Goal: Task Accomplishment & Management: Use online tool/utility

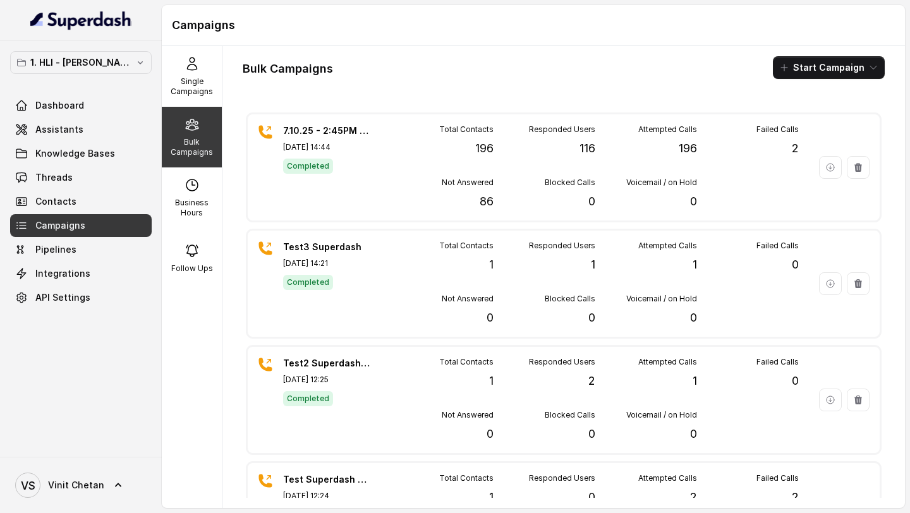
click at [406, 73] on div "Bulk Campaigns Start Campaign" at bounding box center [564, 67] width 642 height 23
click at [65, 176] on span "Threads" at bounding box center [53, 177] width 37 height 13
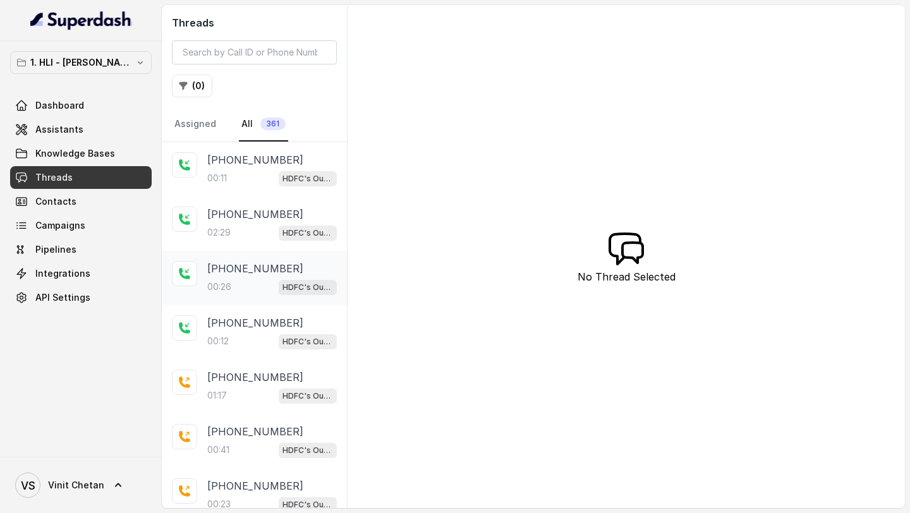
click at [217, 276] on div "+919749936996 00:26 HDFC's Outbound POSP Webinar Outreach AI Agent" at bounding box center [272, 278] width 130 height 34
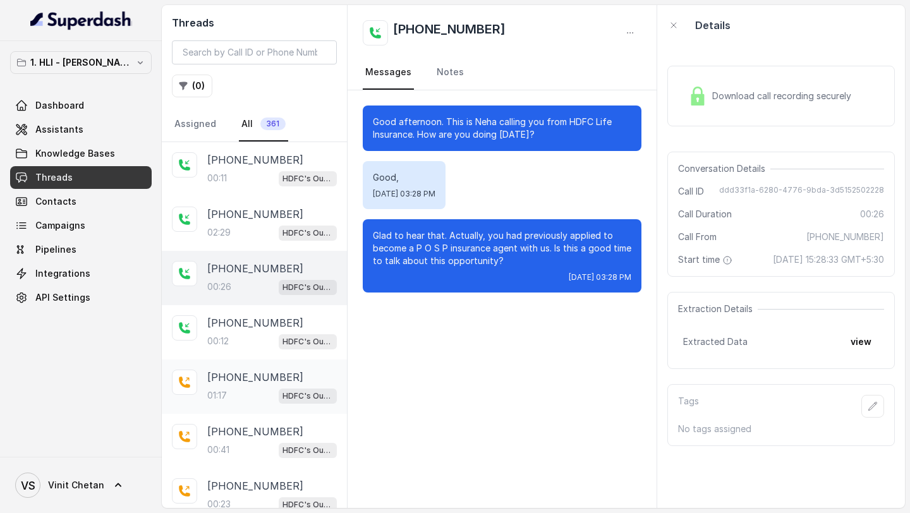
click at [224, 377] on p "+916374415540" at bounding box center [255, 377] width 96 height 15
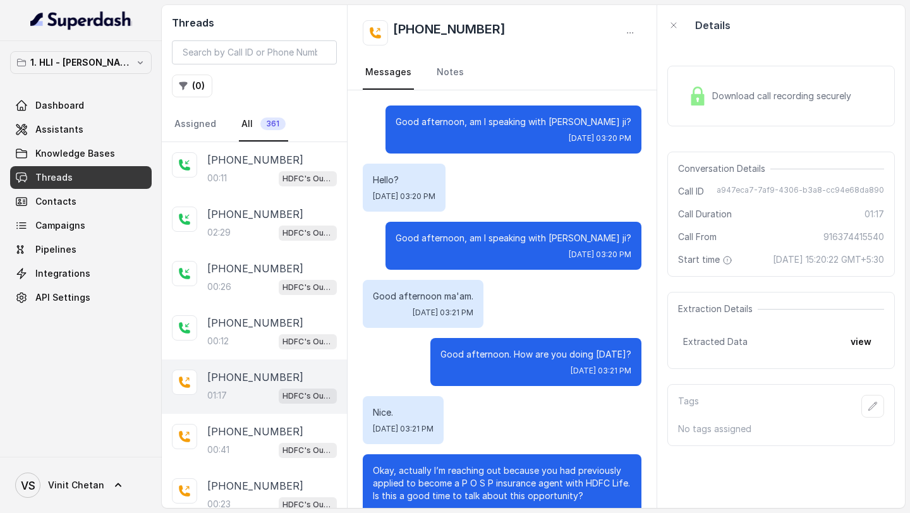
scroll to position [472, 0]
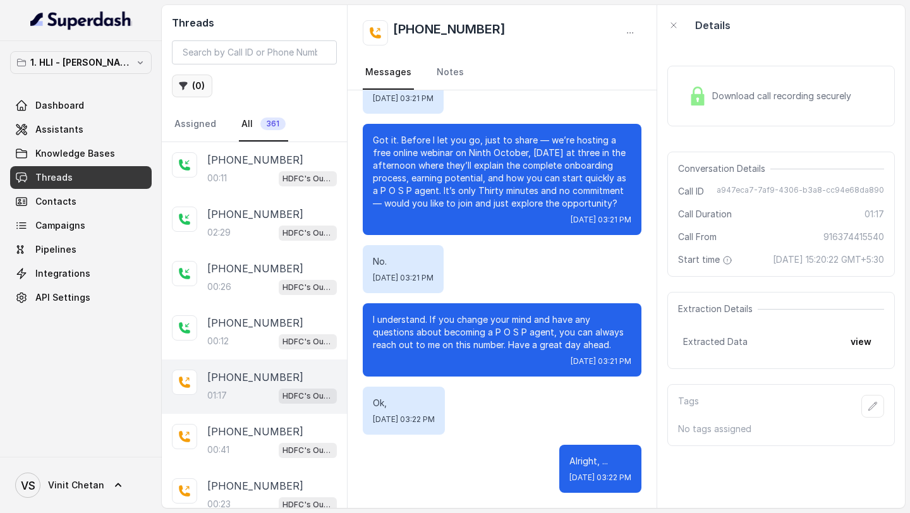
click at [183, 83] on icon "button" at bounding box center [184, 86] width 8 height 8
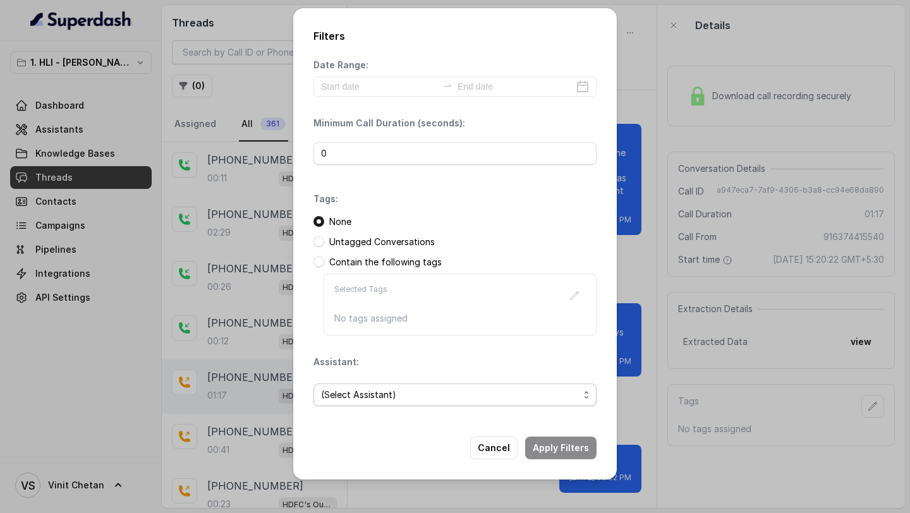
click at [379, 390] on span "(Select Assistant)" at bounding box center [450, 394] width 258 height 15
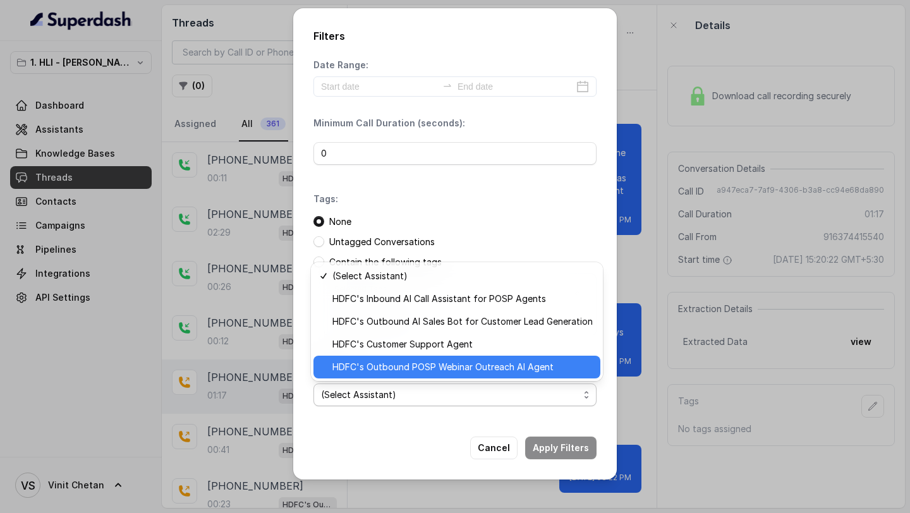
click at [384, 375] on div "HDFC's Outbound POSP Webinar Outreach AI Agent" at bounding box center [457, 367] width 287 height 23
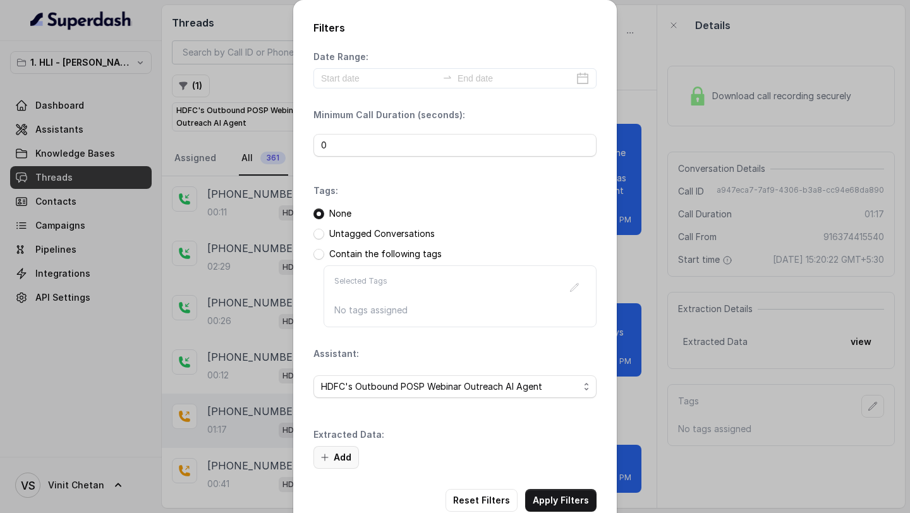
click at [348, 456] on button "Add" at bounding box center [337, 457] width 46 height 23
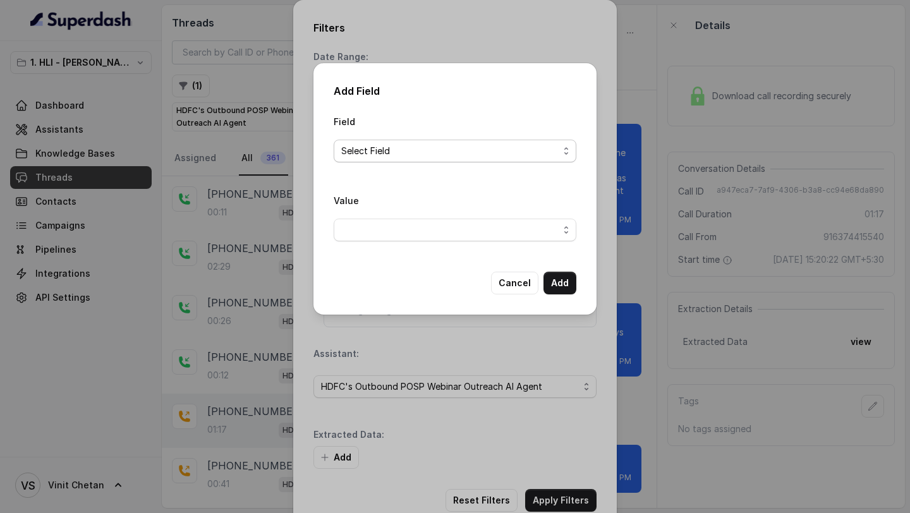
click at [391, 143] on span "Select Field" at bounding box center [449, 150] width 217 height 15
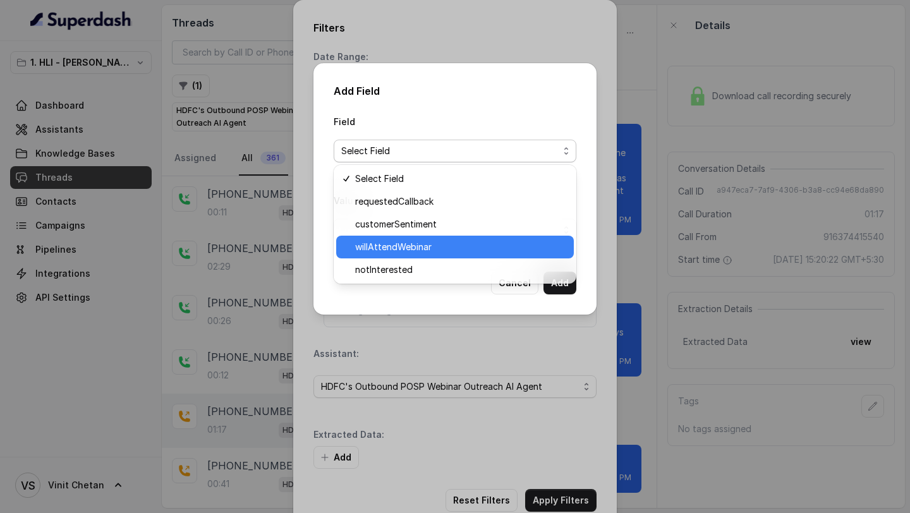
click at [393, 254] on span "willAttendWebinar" at bounding box center [460, 247] width 211 height 15
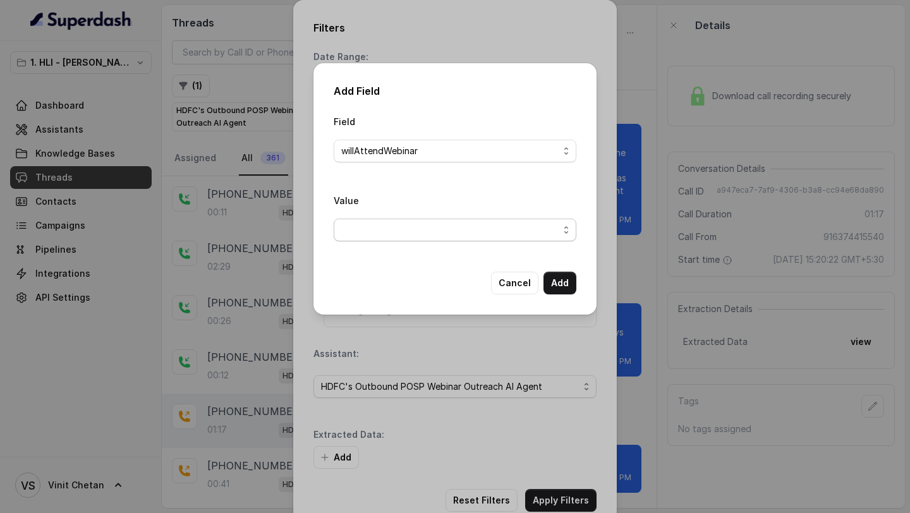
click at [398, 231] on span "button" at bounding box center [455, 230] width 243 height 23
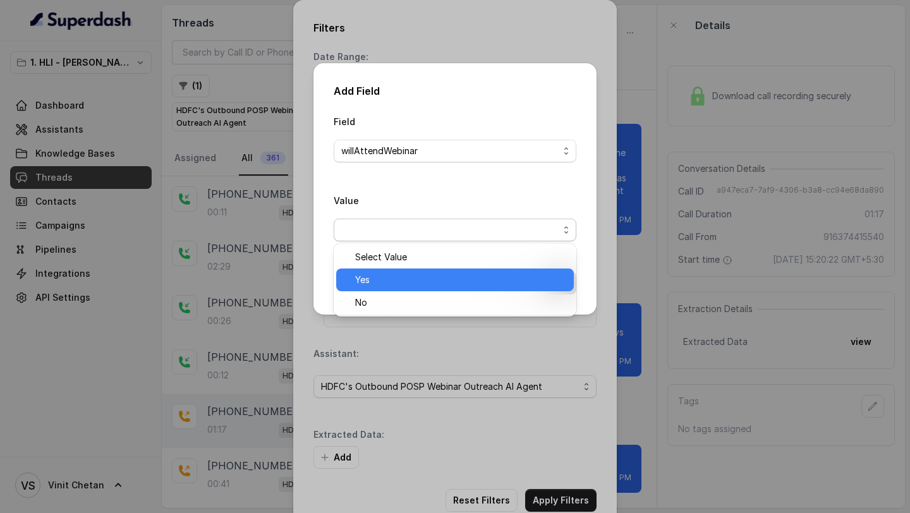
click at [396, 278] on span "Yes" at bounding box center [460, 279] width 211 height 15
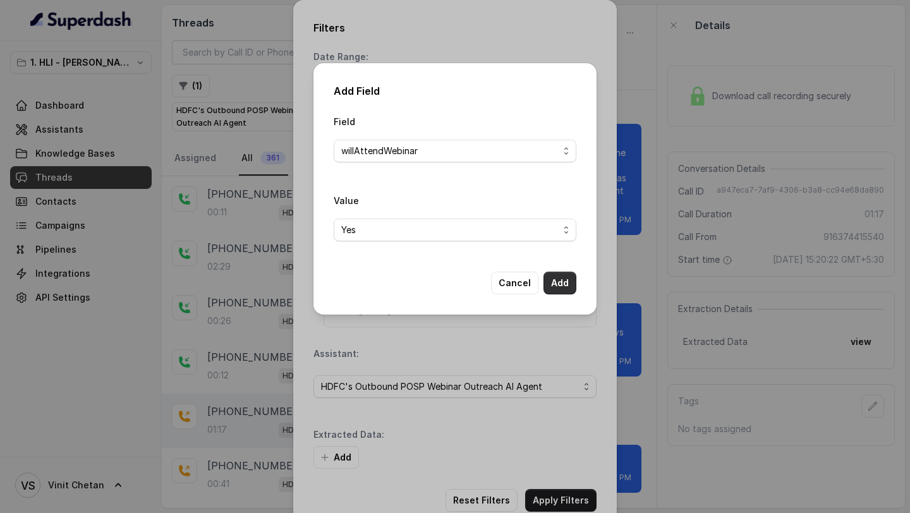
click at [562, 288] on button "Add" at bounding box center [560, 283] width 33 height 23
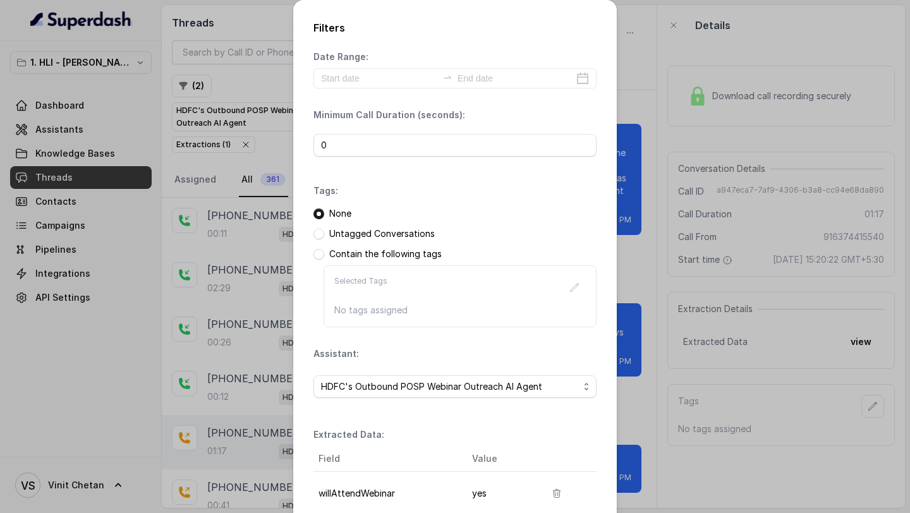
scroll to position [109, 0]
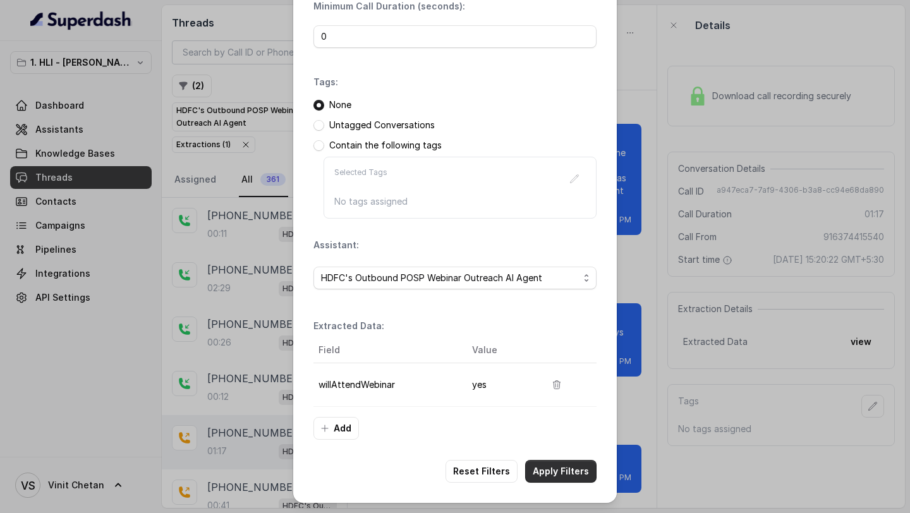
click at [554, 473] on button "Apply Filters" at bounding box center [560, 471] width 71 height 23
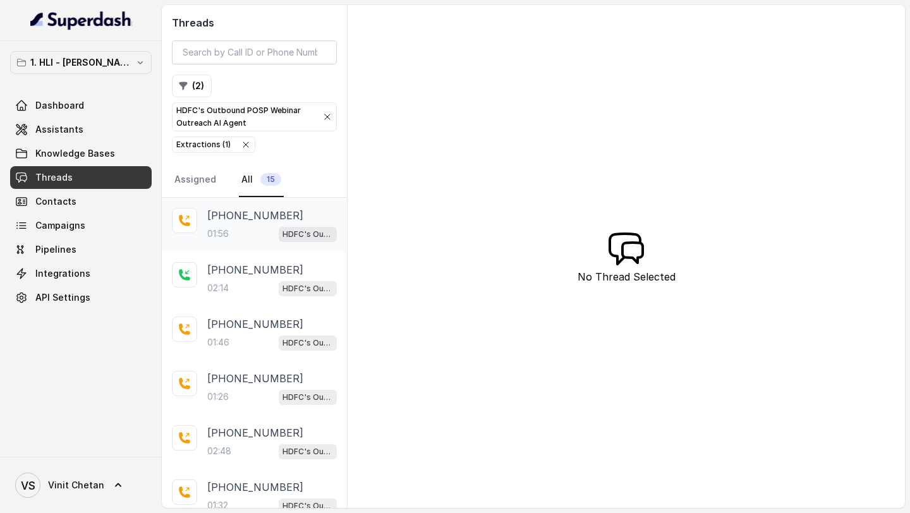
click at [244, 231] on div "01:56 HDFC's Outbound POSP Webinar Outreach AI Agent" at bounding box center [272, 234] width 130 height 16
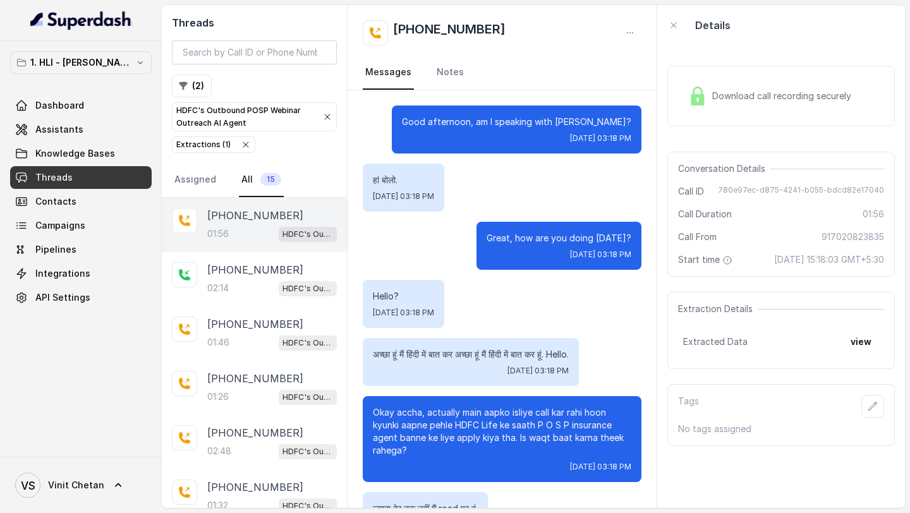
click at [224, 243] on div "+917020823835 01:56 HDFC's Outbound POSP Webinar Outreach AI Agent" at bounding box center [254, 225] width 185 height 54
click at [233, 281] on div "02:14 HDFC's Outbound POSP Webinar Outreach AI Agent" at bounding box center [272, 288] width 130 height 16
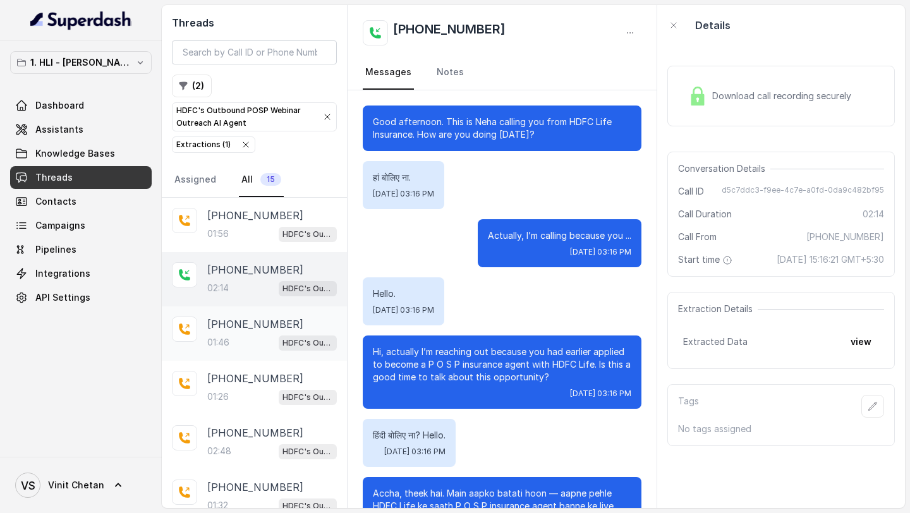
click at [228, 336] on p "01:46" at bounding box center [218, 342] width 22 height 13
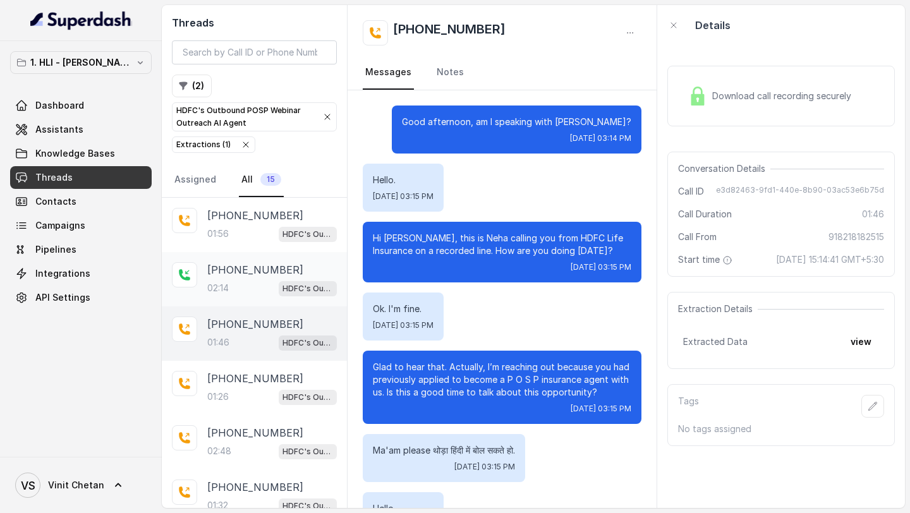
click at [219, 285] on p "02:14" at bounding box center [217, 288] width 21 height 13
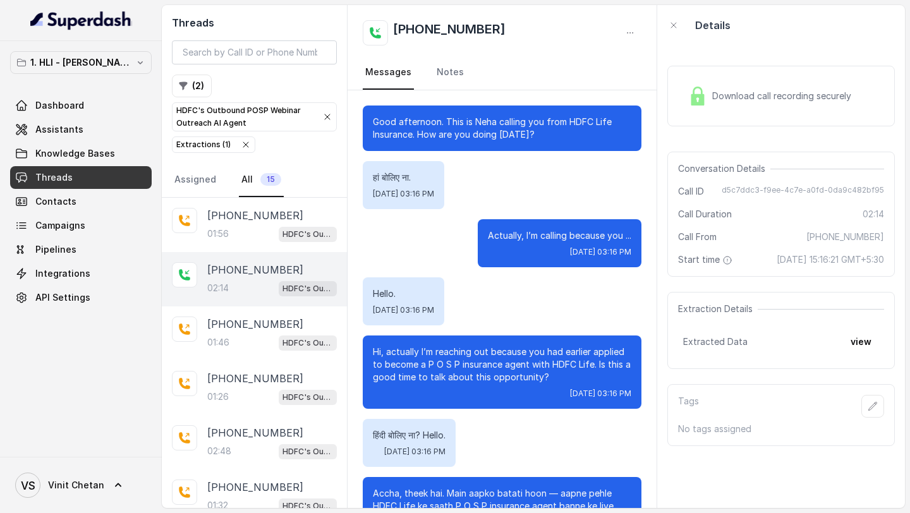
scroll to position [159, 0]
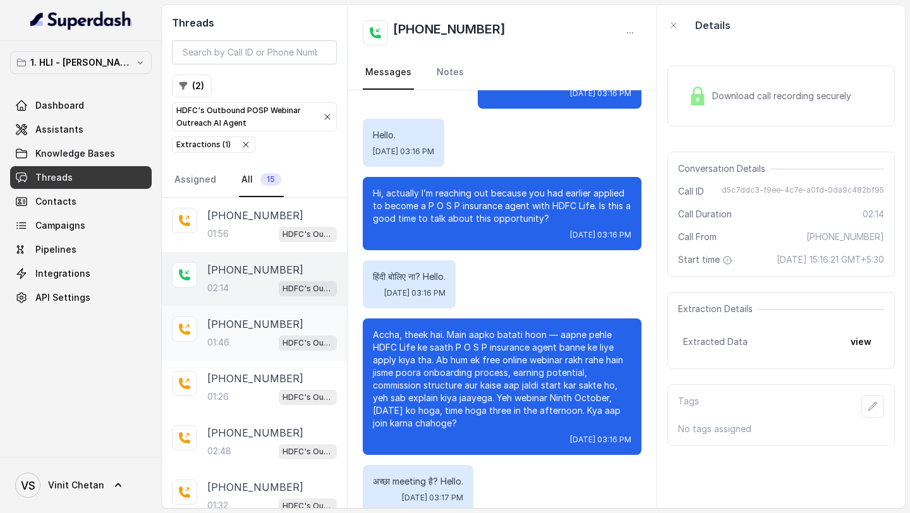
click at [221, 341] on p "01:46" at bounding box center [218, 342] width 22 height 13
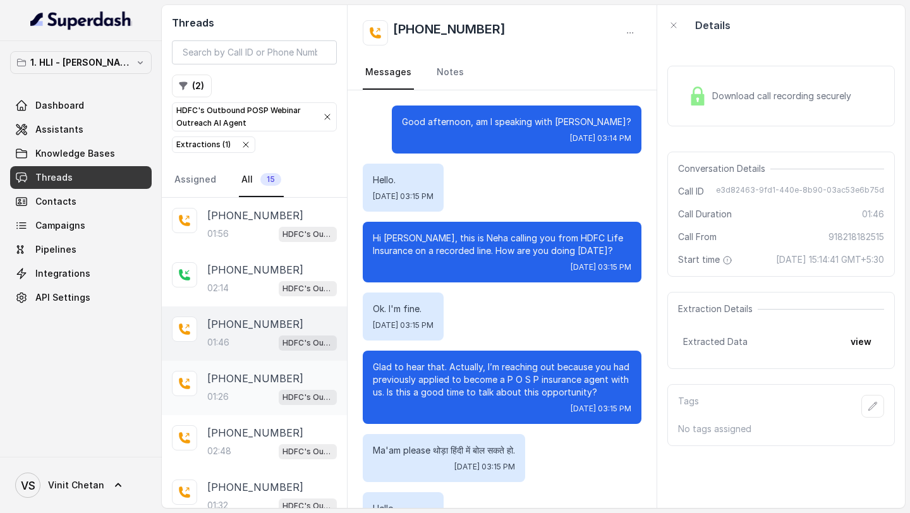
click at [232, 377] on p "+919623715816" at bounding box center [255, 378] width 96 height 15
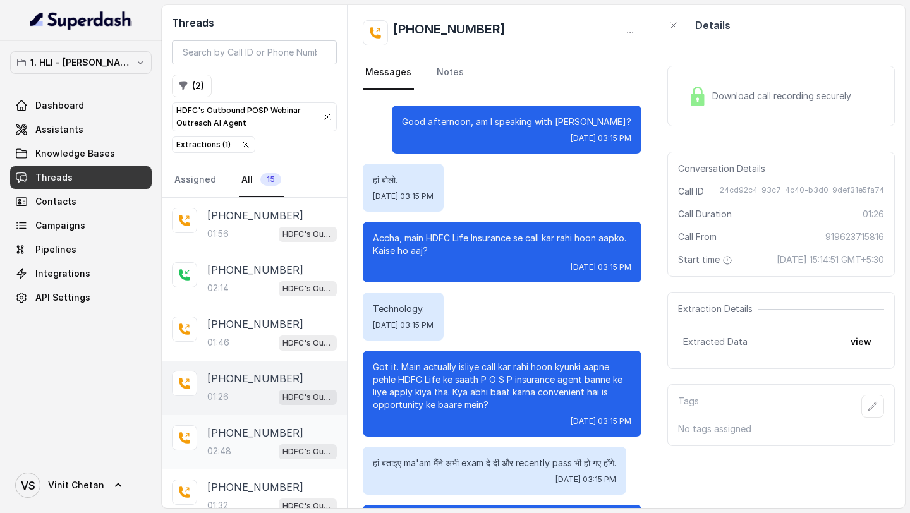
click at [267, 443] on div "02:48 HDFC's Outbound POSP Webinar Outreach AI Agent" at bounding box center [272, 451] width 130 height 16
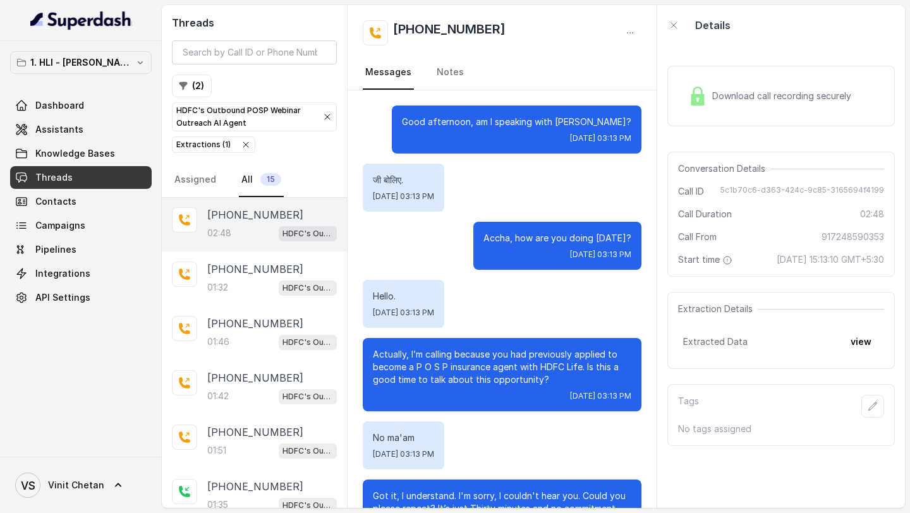
scroll to position [219, 0]
click at [255, 394] on div "01:42 HDFC's Outbound POSP Webinar Outreach AI Agent" at bounding box center [272, 395] width 130 height 16
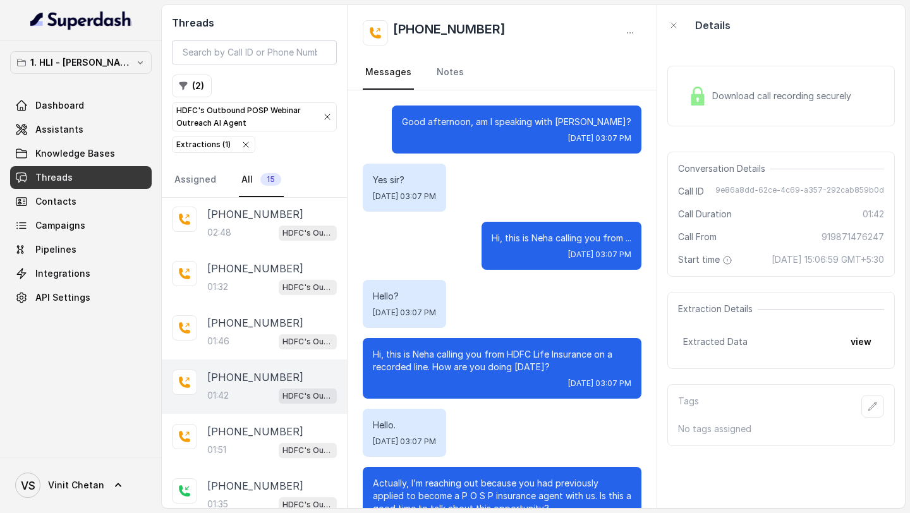
scroll to position [631, 0]
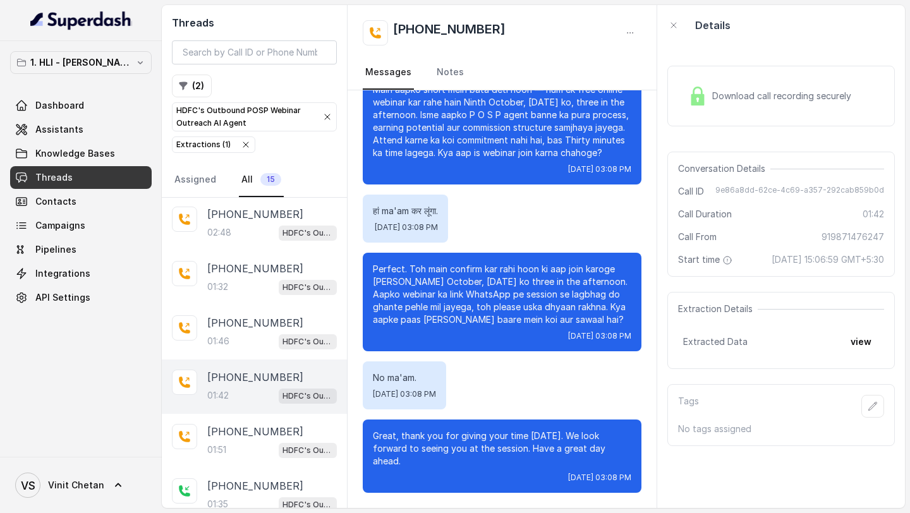
click at [241, 147] on icon "button" at bounding box center [246, 145] width 10 height 10
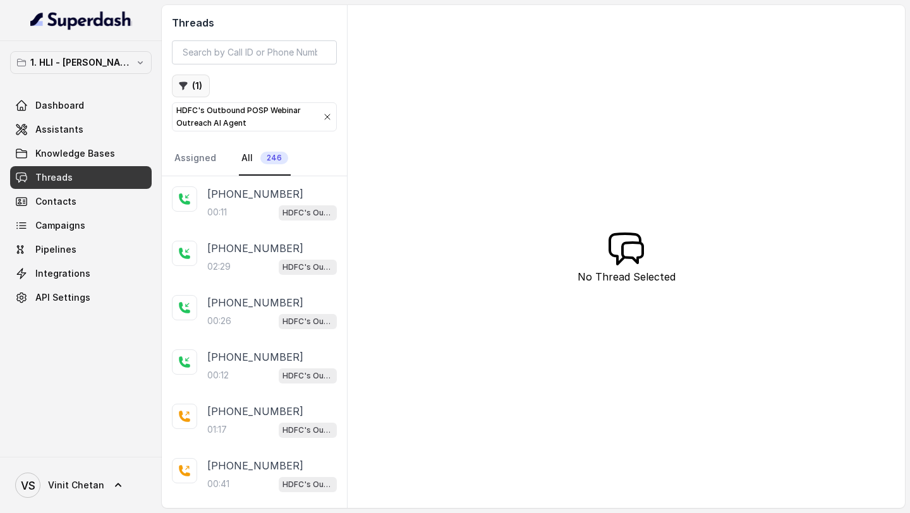
click at [184, 85] on icon "button" at bounding box center [184, 86] width 8 height 8
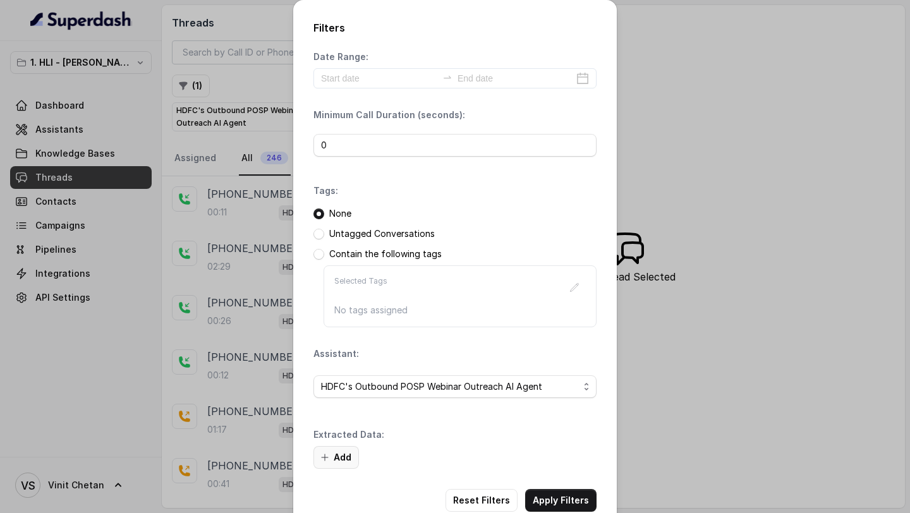
click at [343, 453] on button "Add" at bounding box center [337, 457] width 46 height 23
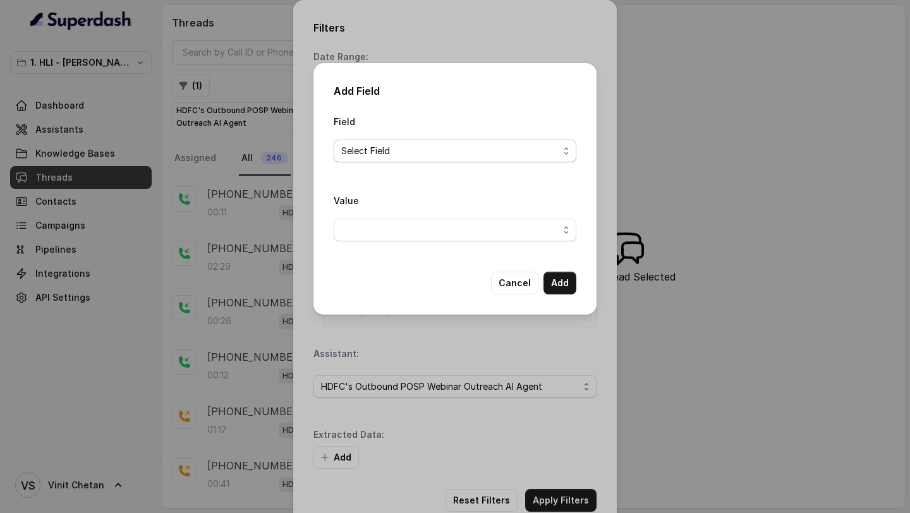
click at [367, 157] on span "Select Field" at bounding box center [449, 150] width 217 height 15
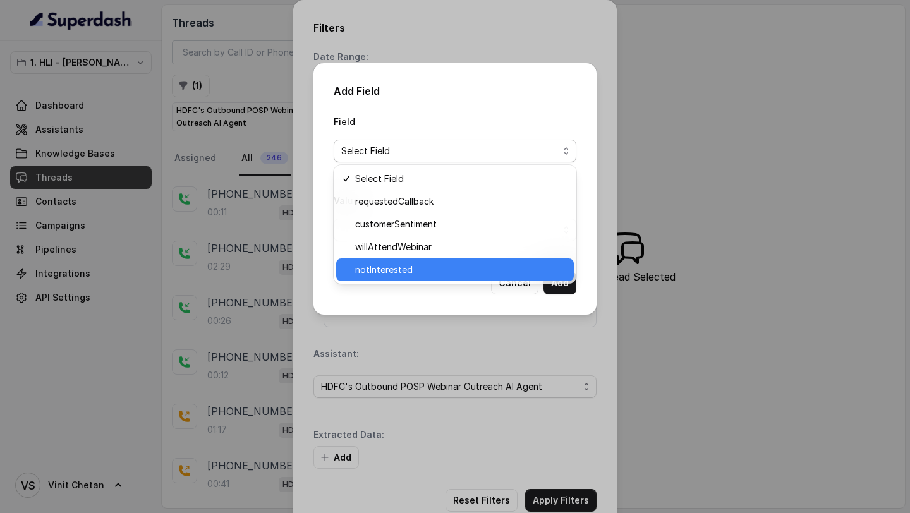
click at [394, 262] on span "notInterested" at bounding box center [460, 269] width 211 height 15
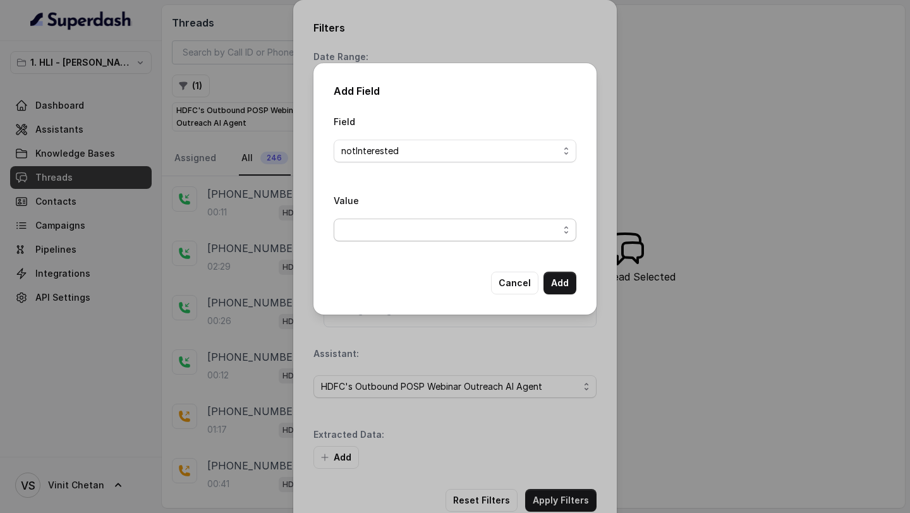
click at [400, 236] on span "button" at bounding box center [455, 230] width 243 height 23
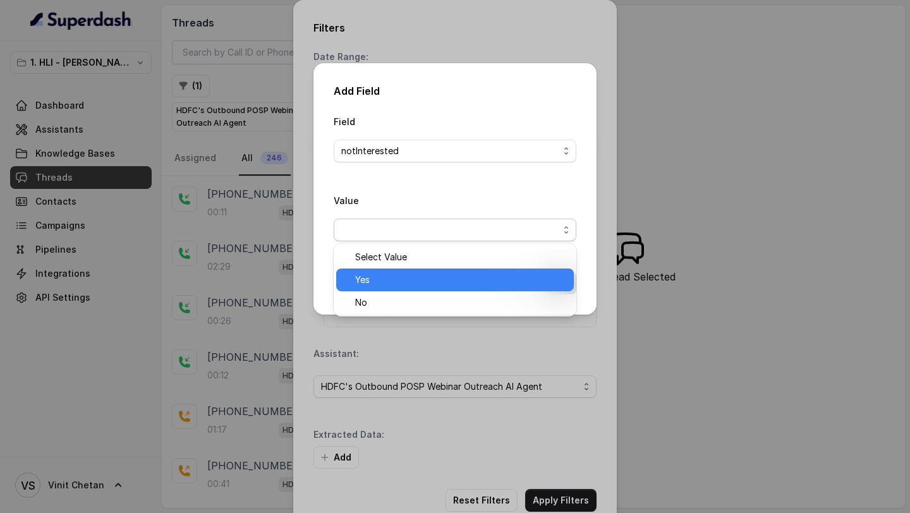
click at [394, 281] on span "Yes" at bounding box center [460, 279] width 211 height 15
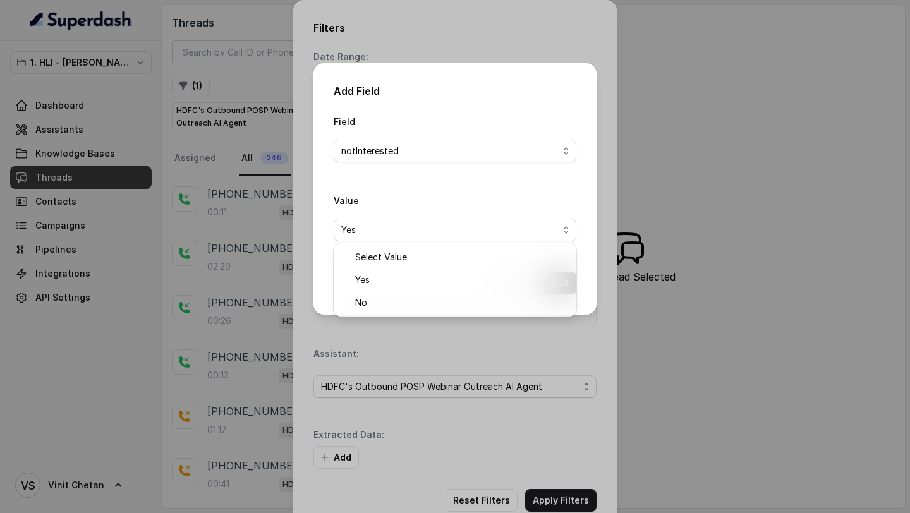
click at [394, 281] on div "Field notInterested Value Yes Cancel Add" at bounding box center [455, 204] width 243 height 181
click at [560, 285] on button "Add" at bounding box center [560, 283] width 33 height 23
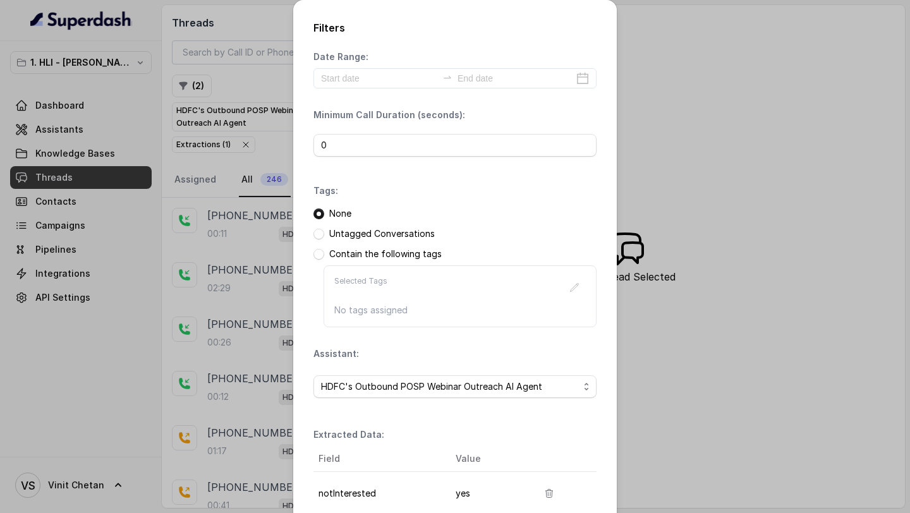
scroll to position [109, 0]
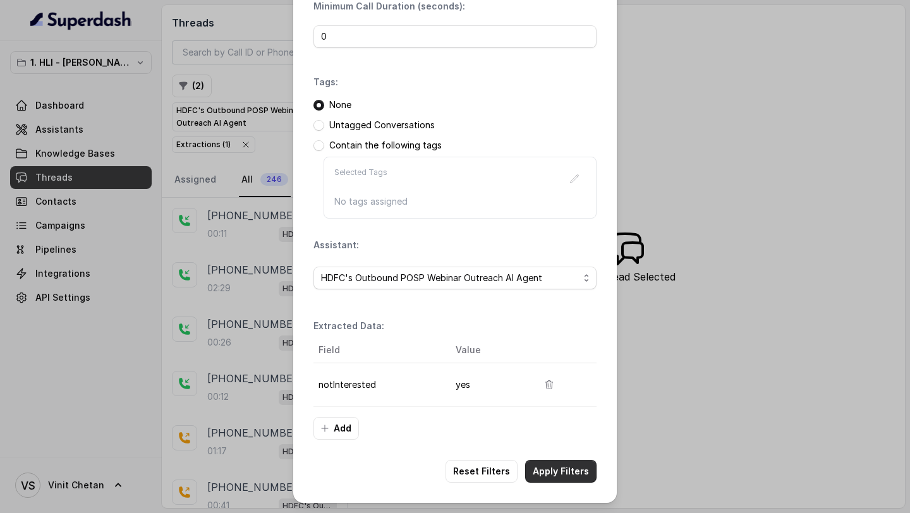
click at [545, 476] on button "Apply Filters" at bounding box center [560, 471] width 71 height 23
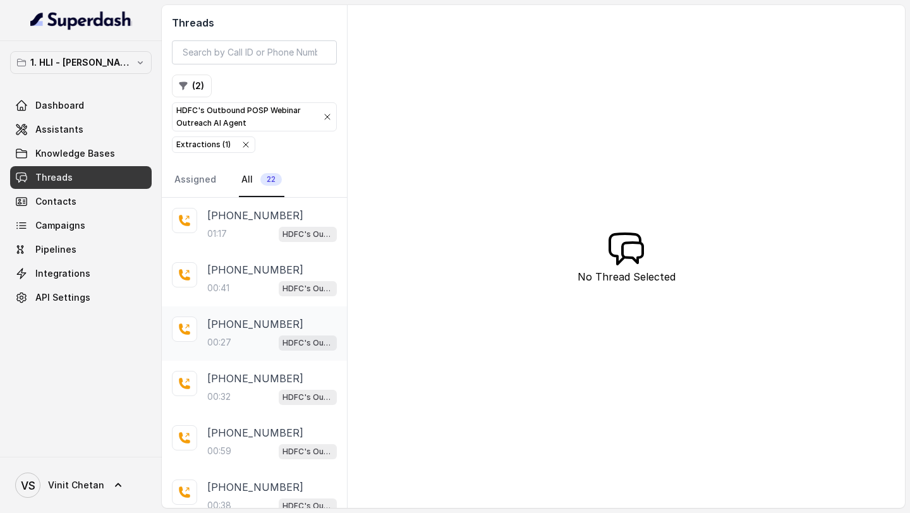
scroll to position [281, 0]
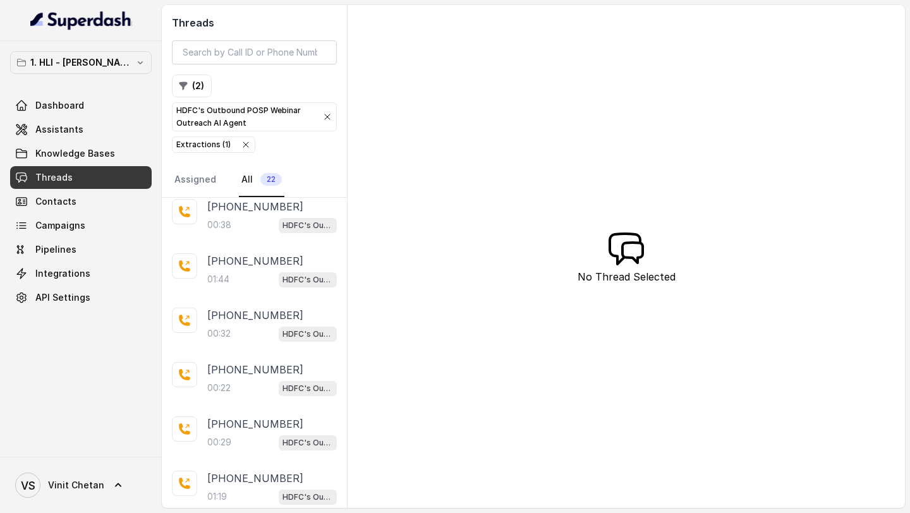
click at [264, 334] on div "00:32 HDFC's Outbound POSP Webinar Outreach AI Agent" at bounding box center [272, 334] width 130 height 16
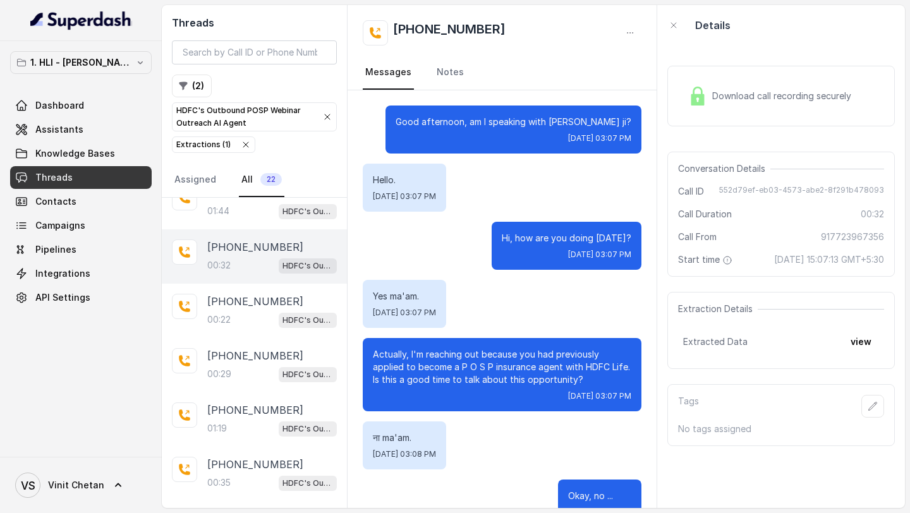
scroll to position [355, 0]
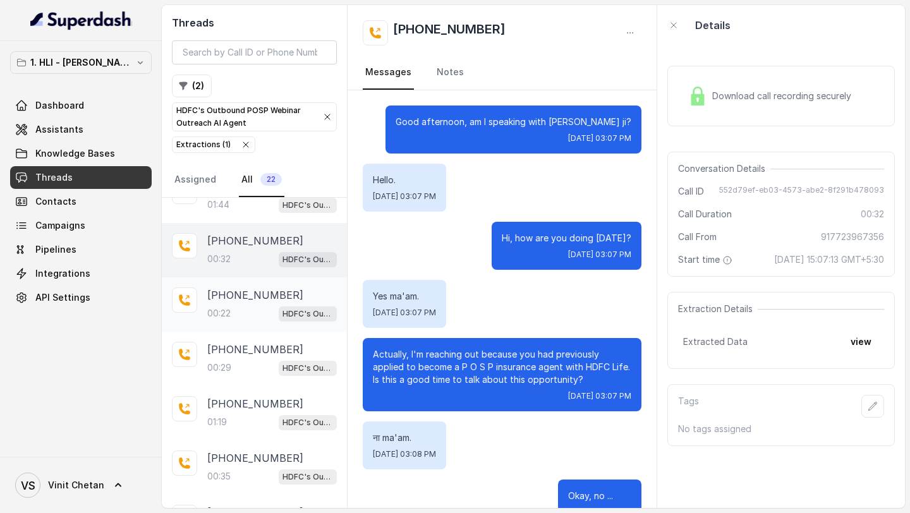
click at [223, 316] on p "00:22" at bounding box center [218, 313] width 23 height 13
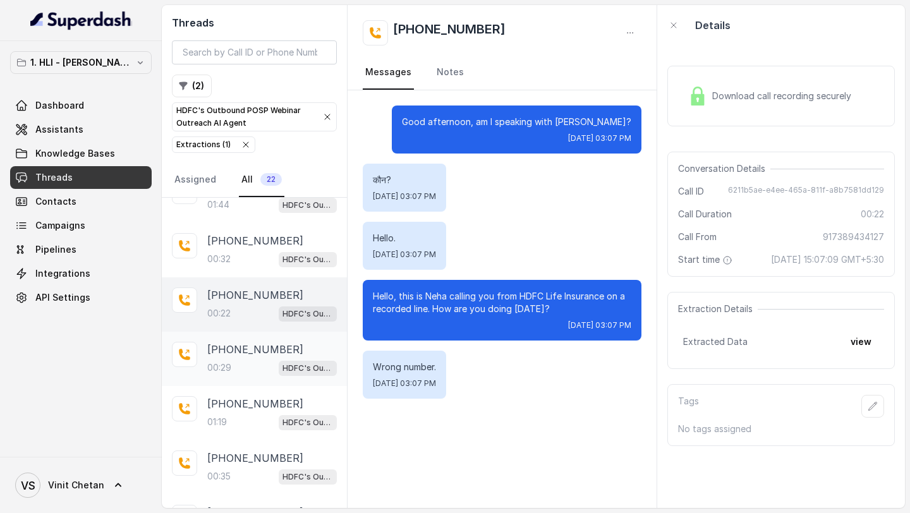
click at [226, 362] on p "00:29" at bounding box center [219, 368] width 24 height 13
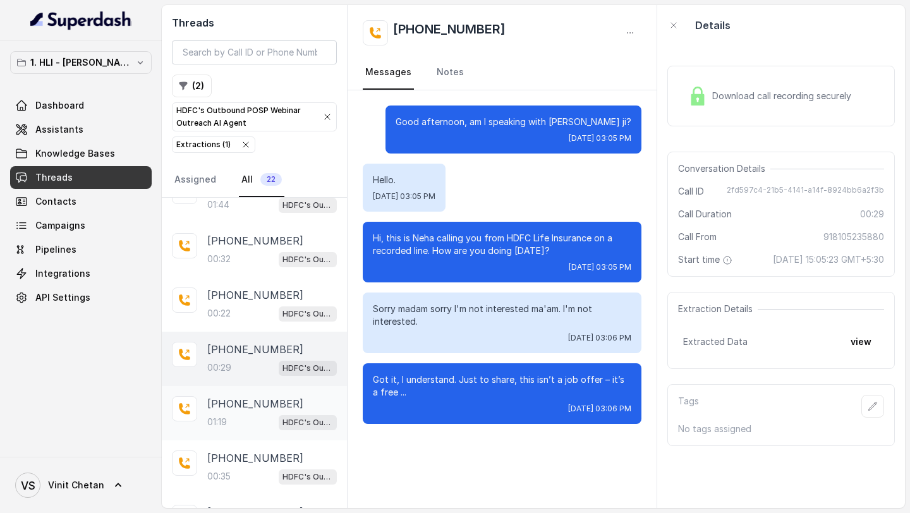
click at [238, 396] on p "+918319143043" at bounding box center [255, 403] width 96 height 15
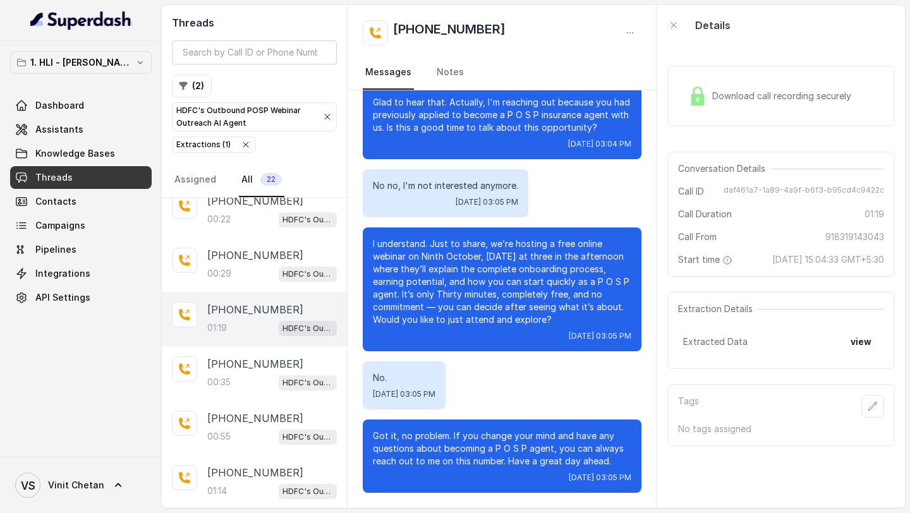
scroll to position [465, 0]
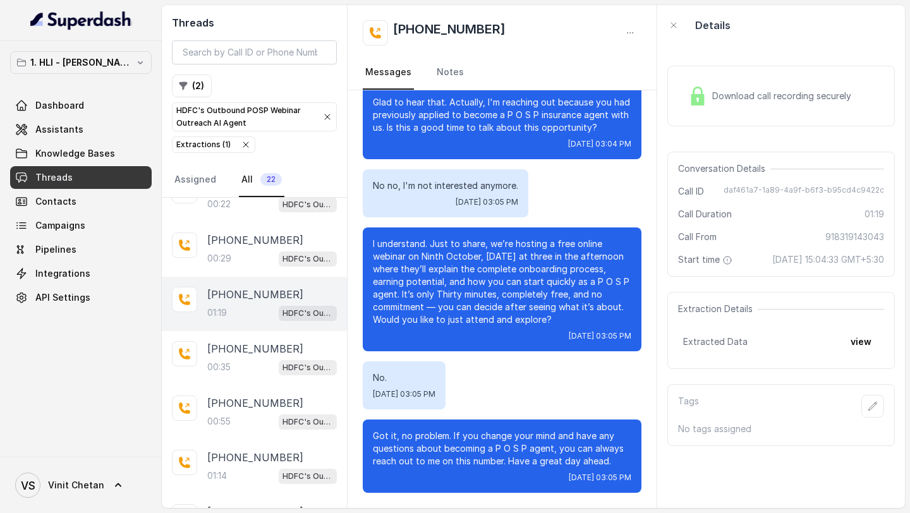
click at [238, 396] on p "+918249823451" at bounding box center [255, 403] width 96 height 15
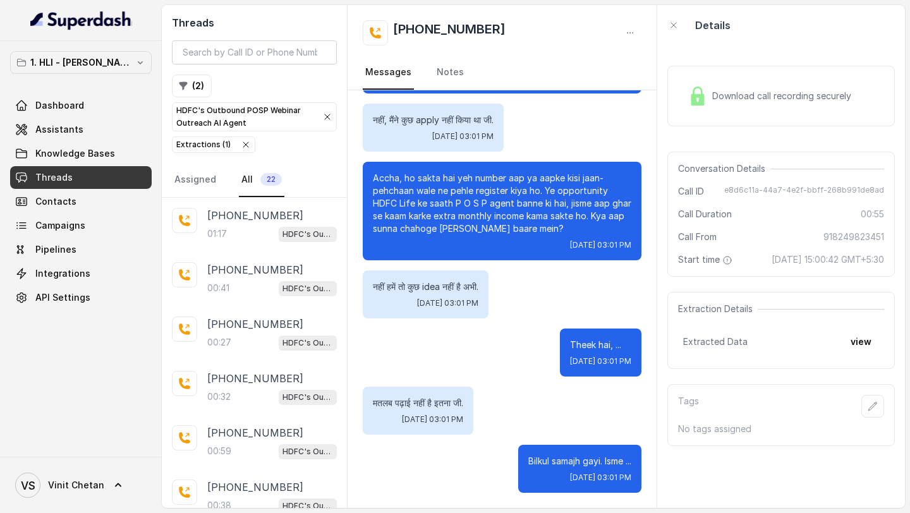
click at [247, 145] on icon "button" at bounding box center [246, 145] width 10 height 10
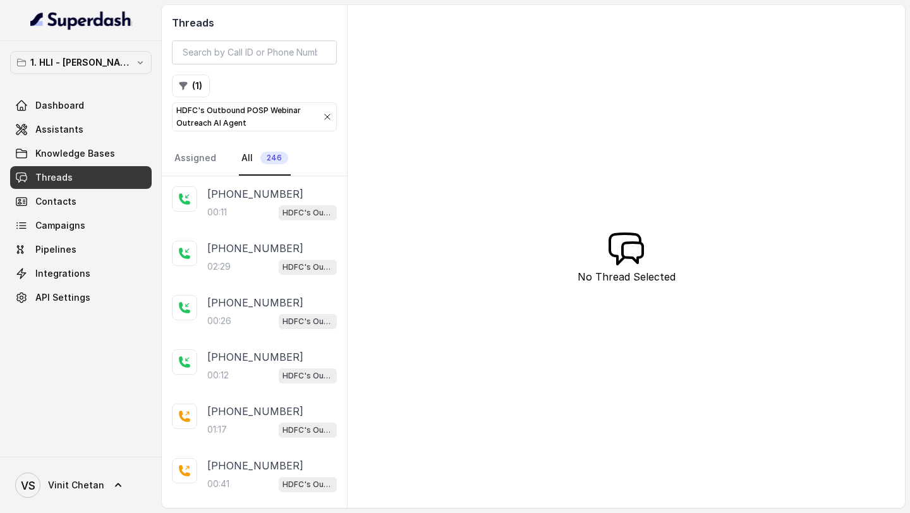
click at [320, 118] on div "HDFC's Outbound POSP Webinar Outreach AI Agent" at bounding box center [254, 116] width 156 height 25
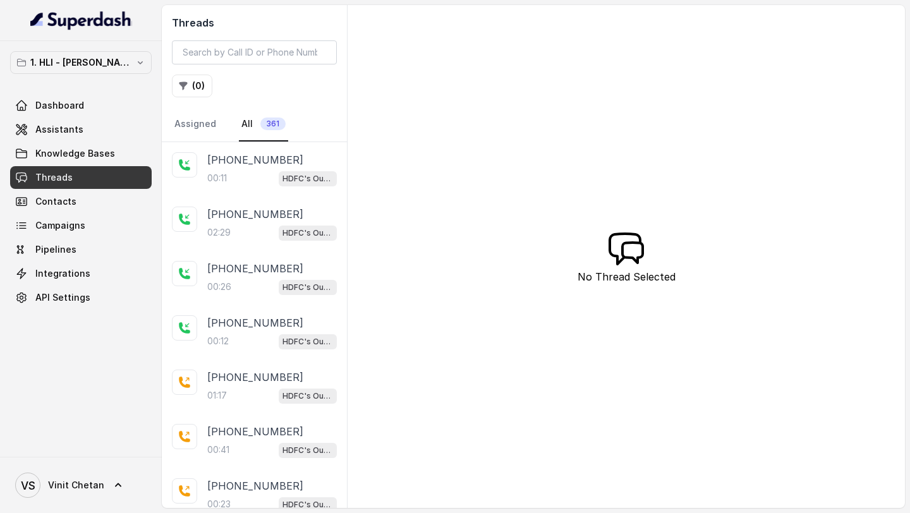
click at [195, 94] on button "( 0 )" at bounding box center [192, 86] width 40 height 23
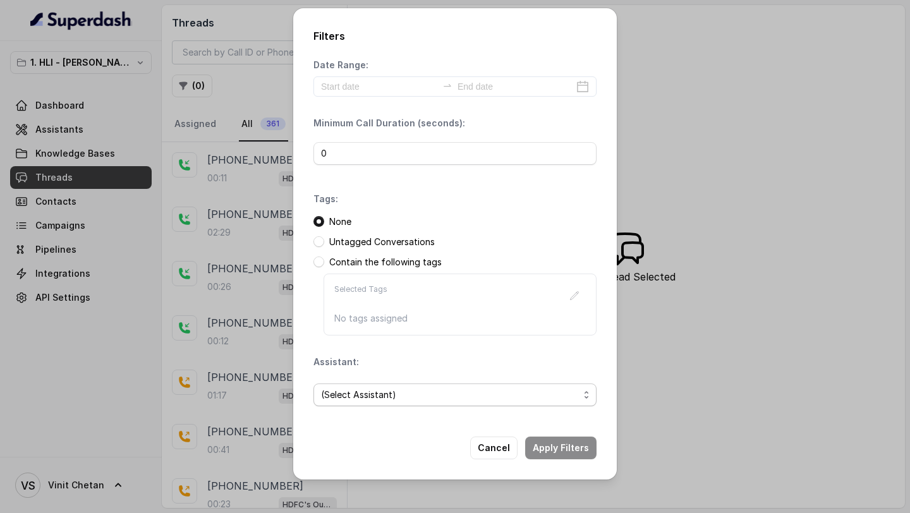
click at [398, 391] on span "(Select Assistant)" at bounding box center [450, 394] width 258 height 15
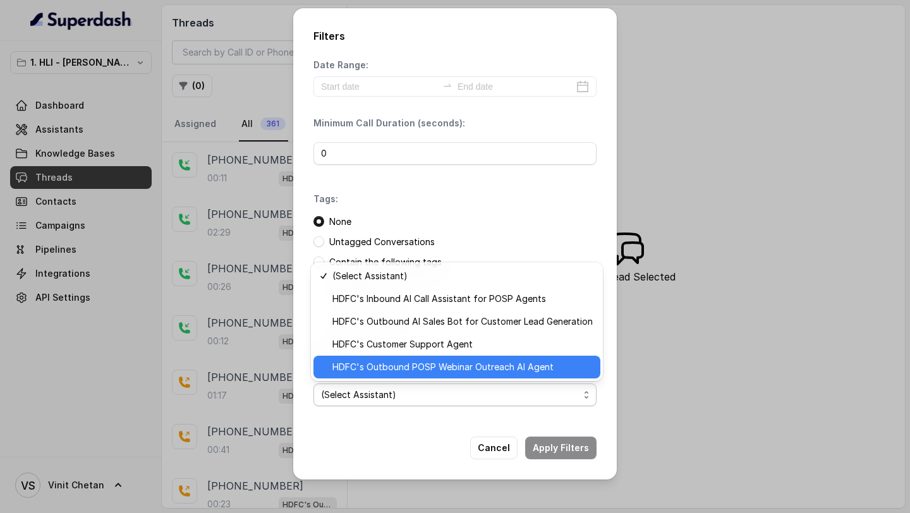
click at [403, 371] on span "HDFC's Outbound POSP Webinar Outreach AI Agent" at bounding box center [462, 367] width 260 height 15
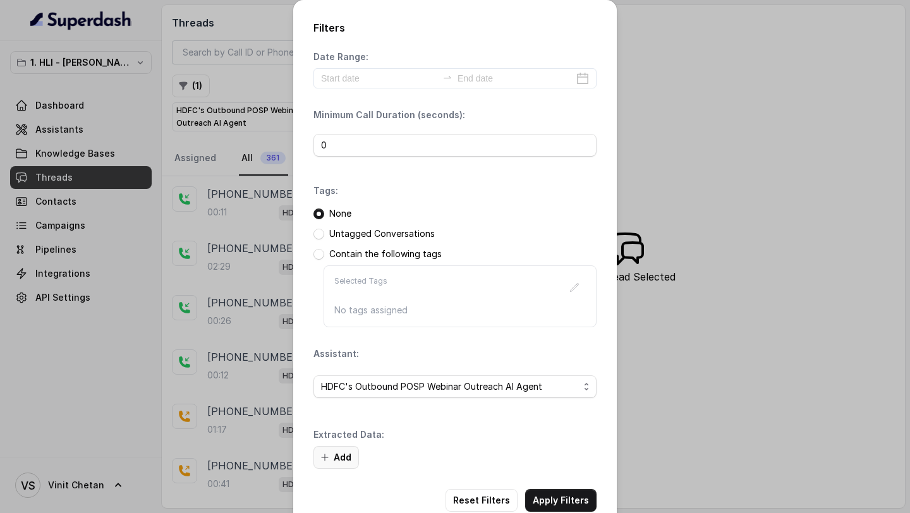
click at [334, 451] on button "Add" at bounding box center [337, 457] width 46 height 23
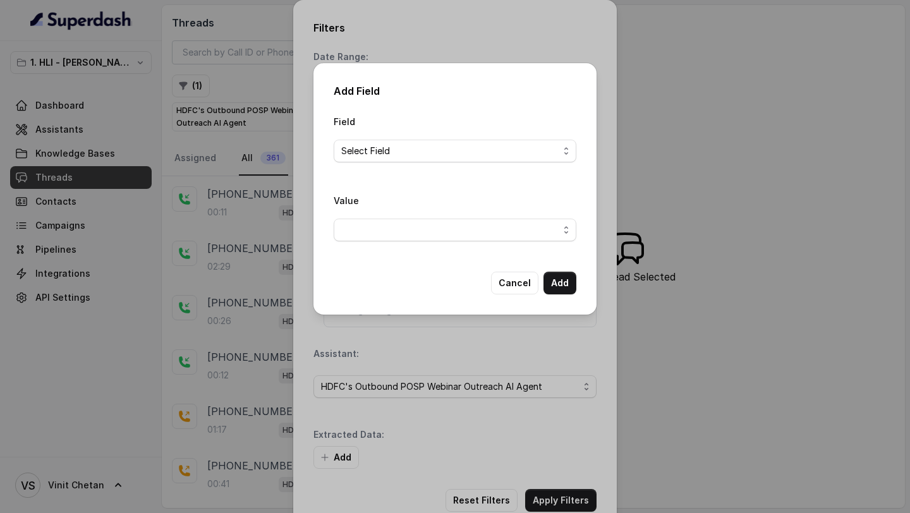
click at [419, 160] on span "Select Field" at bounding box center [455, 151] width 243 height 23
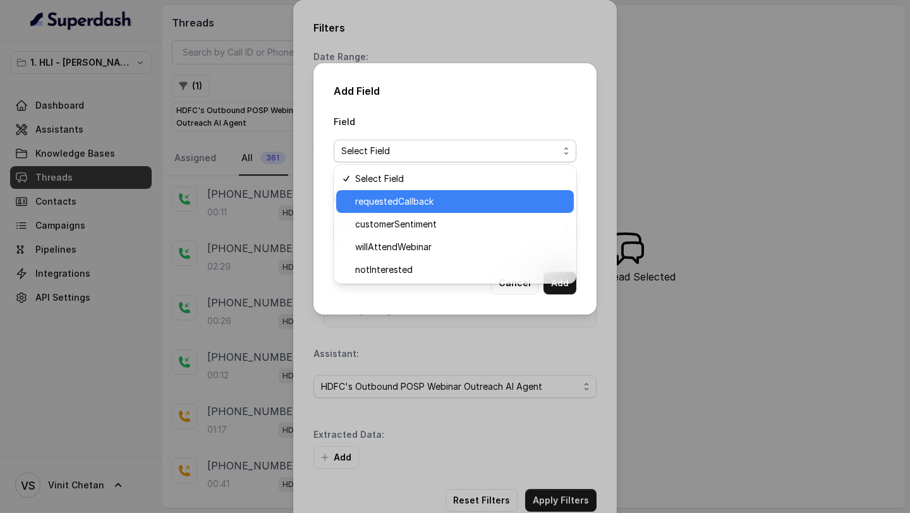
click at [422, 205] on span "requestedCallback" at bounding box center [460, 201] width 211 height 15
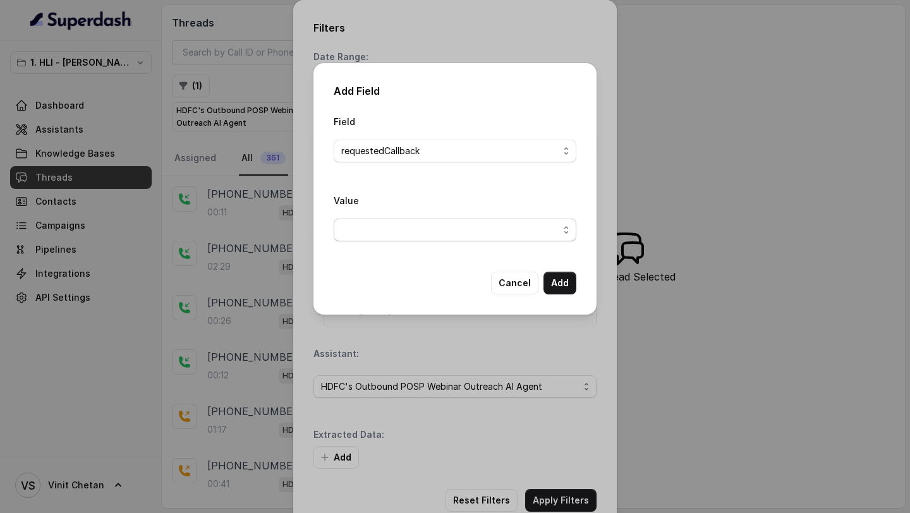
click at [411, 235] on span "button" at bounding box center [455, 230] width 243 height 23
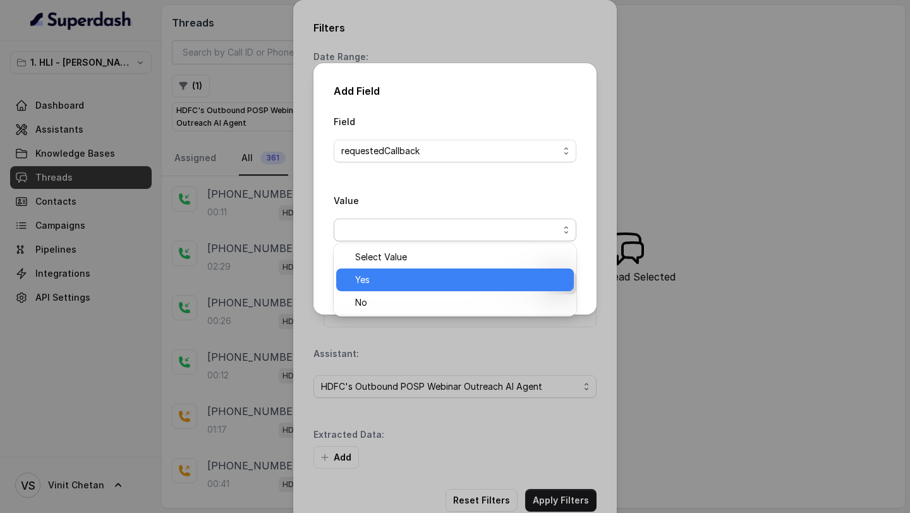
click at [411, 277] on span "Yes" at bounding box center [460, 279] width 211 height 15
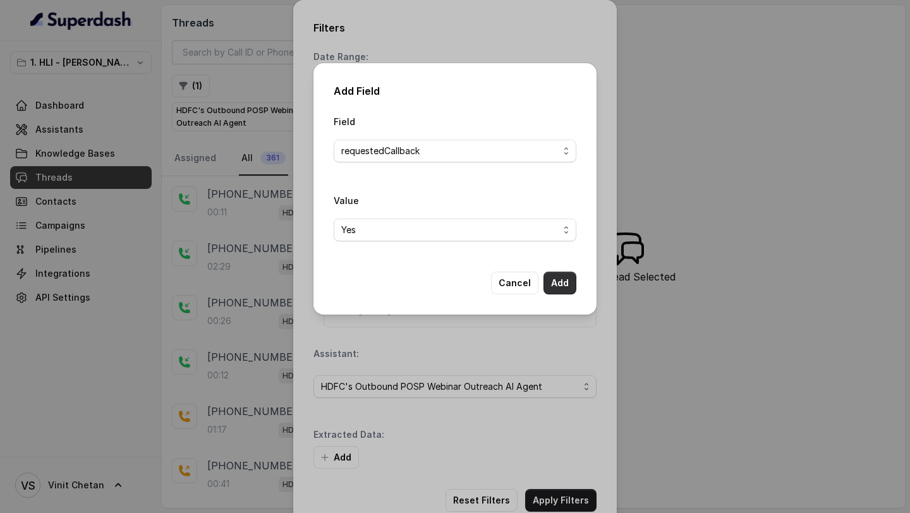
click at [563, 283] on button "Add" at bounding box center [560, 283] width 33 height 23
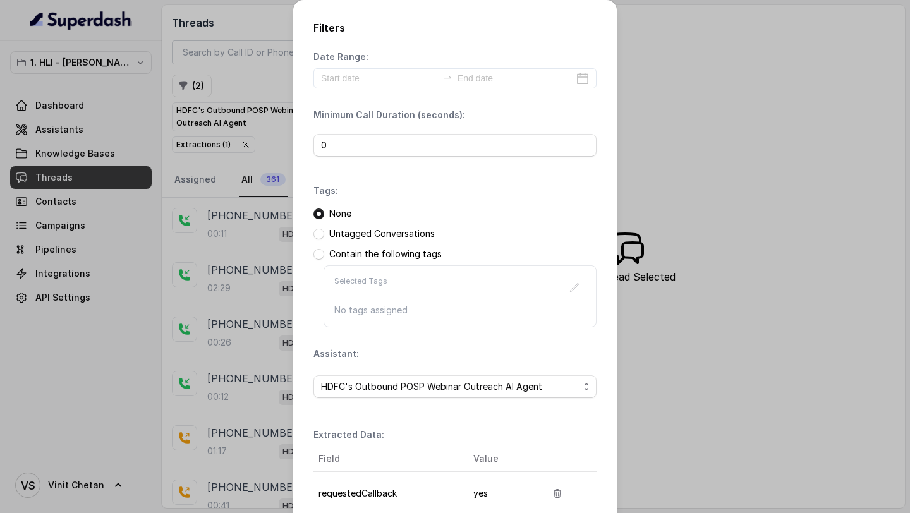
scroll to position [109, 0]
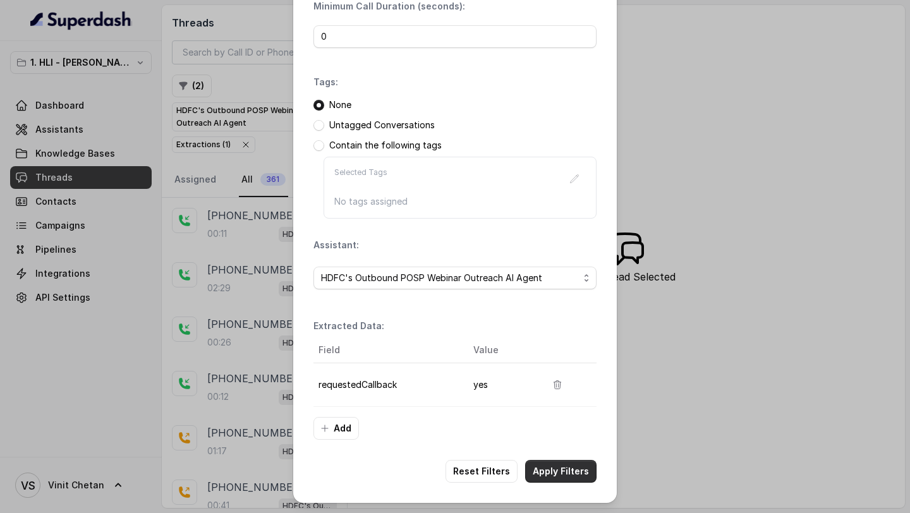
click at [558, 472] on button "Apply Filters" at bounding box center [560, 471] width 71 height 23
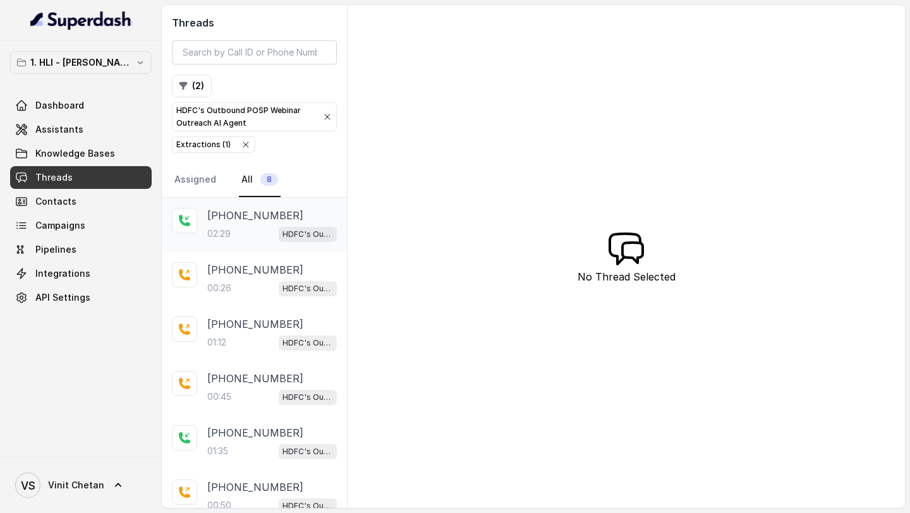
click at [264, 236] on div "02:29 HDFC's Outbound POSP Webinar Outreach AI Agent" at bounding box center [272, 234] width 130 height 16
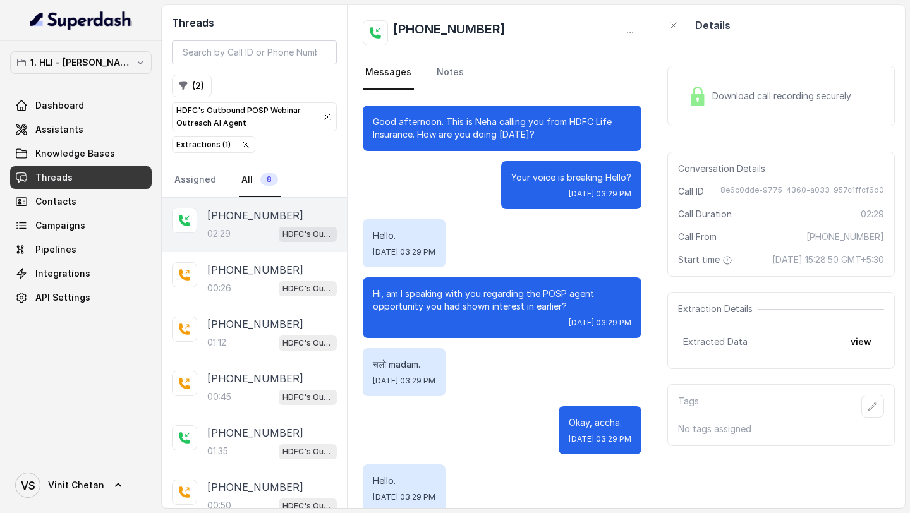
scroll to position [1205, 0]
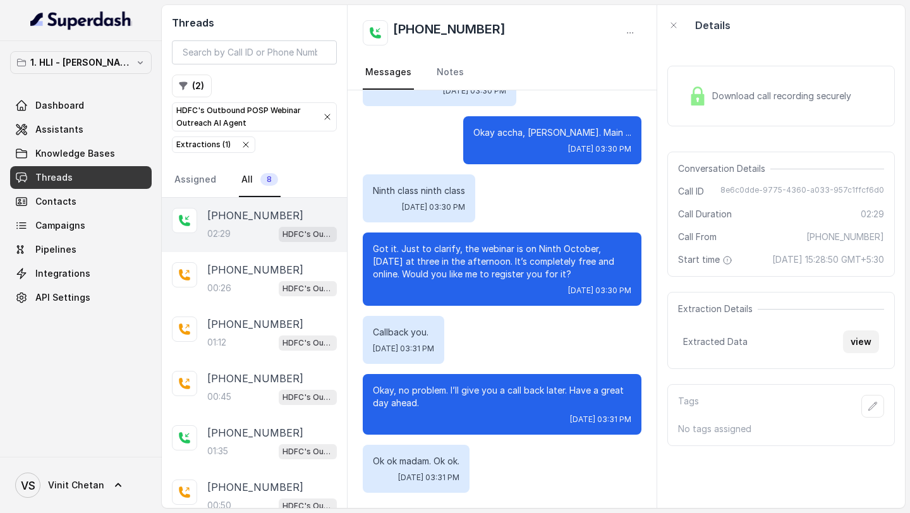
click at [856, 342] on button "view" at bounding box center [861, 342] width 36 height 23
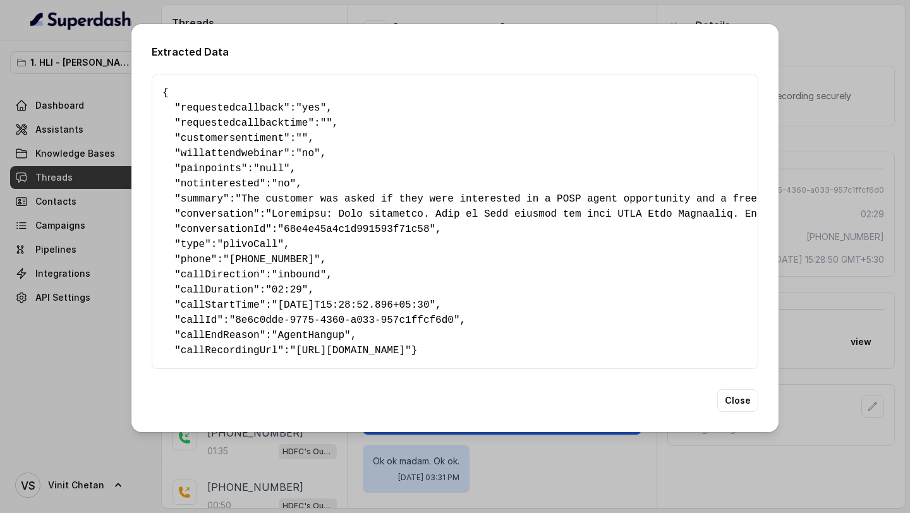
click at [843, 305] on div "Extracted Data { " requestedcallback ": "yes" , " requestedcallbacktime ": "" ,…" at bounding box center [455, 256] width 910 height 513
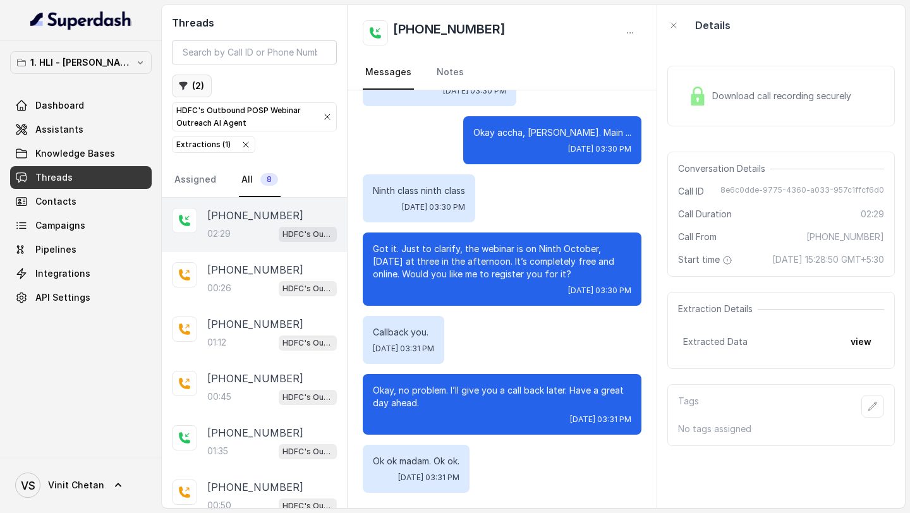
click at [193, 93] on button "( 2 )" at bounding box center [192, 86] width 40 height 23
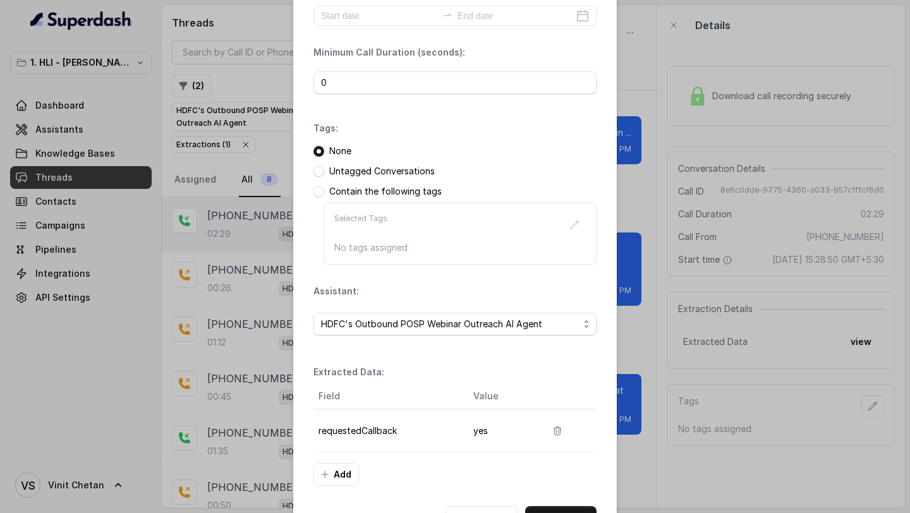
scroll to position [109, 0]
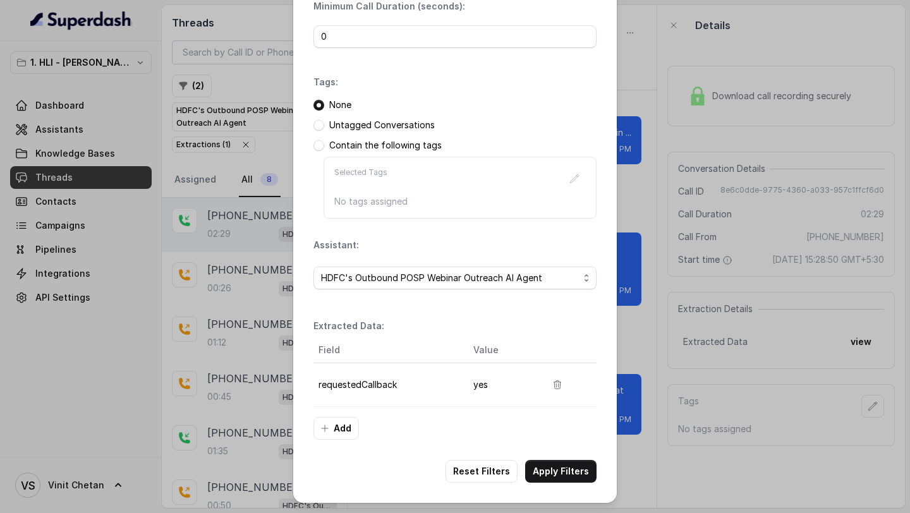
click at [654, 324] on div "Filters Date Range: Minimum Call Duration (seconds): 0 Tags: None Untagged Conv…" at bounding box center [455, 256] width 910 height 513
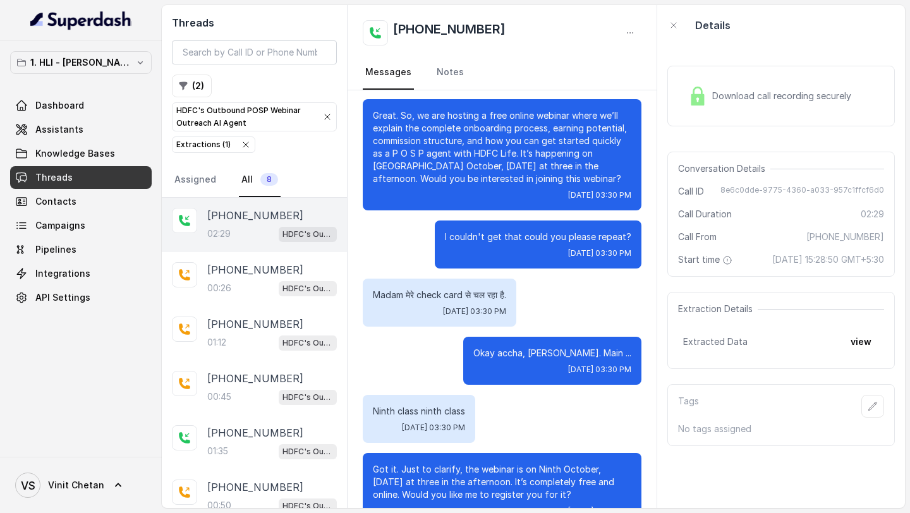
scroll to position [964, 0]
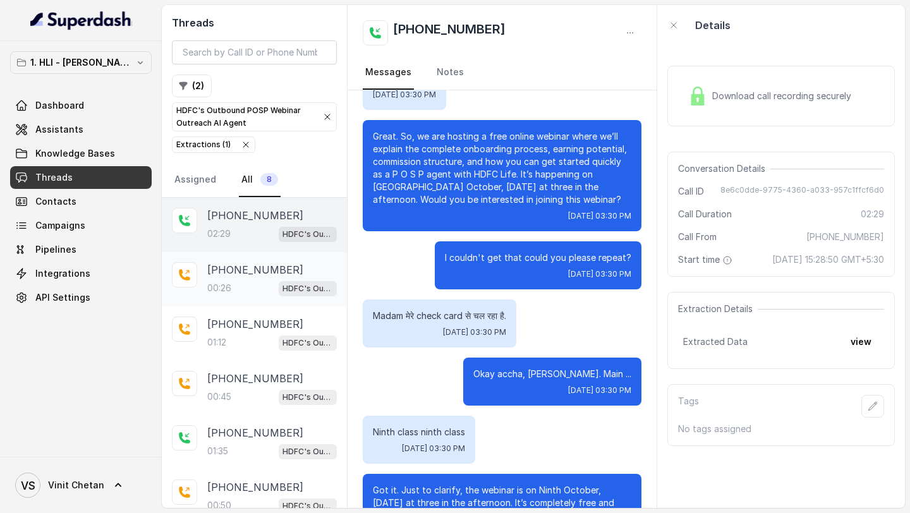
click at [221, 261] on div "+917871123513 00:26 HDFC's Outbound POSP Webinar Outreach AI Agent" at bounding box center [254, 279] width 185 height 54
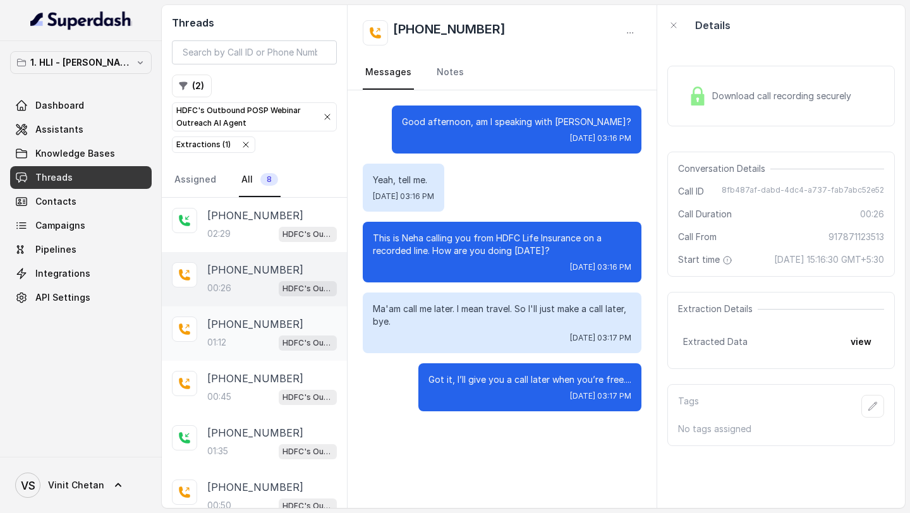
click at [212, 344] on p "01:12" at bounding box center [216, 342] width 19 height 13
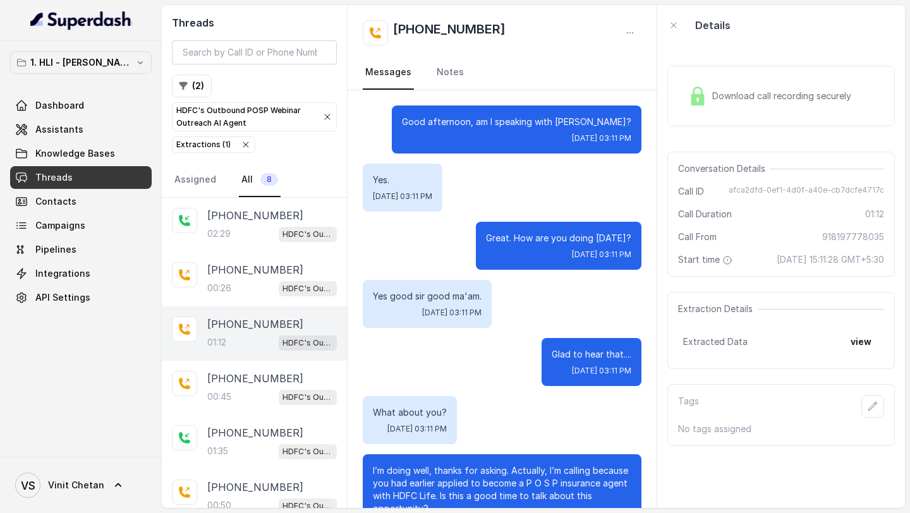
scroll to position [472, 0]
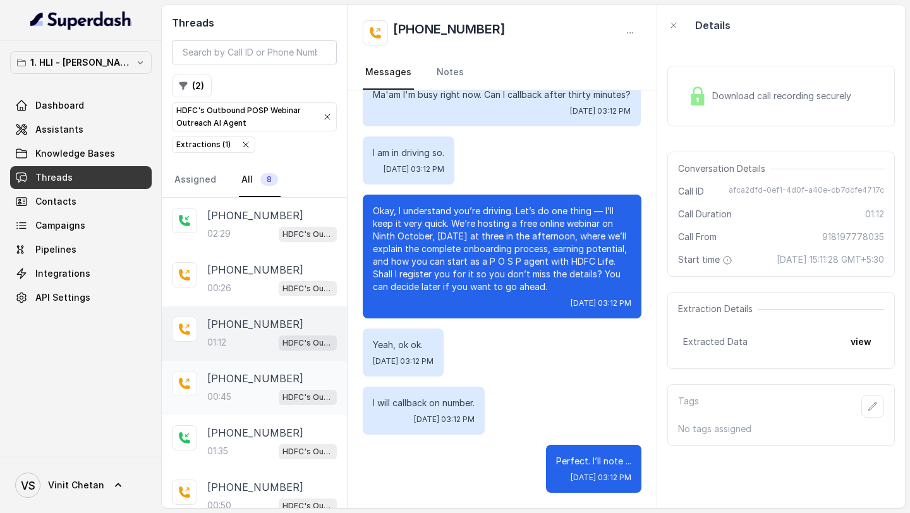
click at [236, 379] on p "+918088911863" at bounding box center [255, 378] width 96 height 15
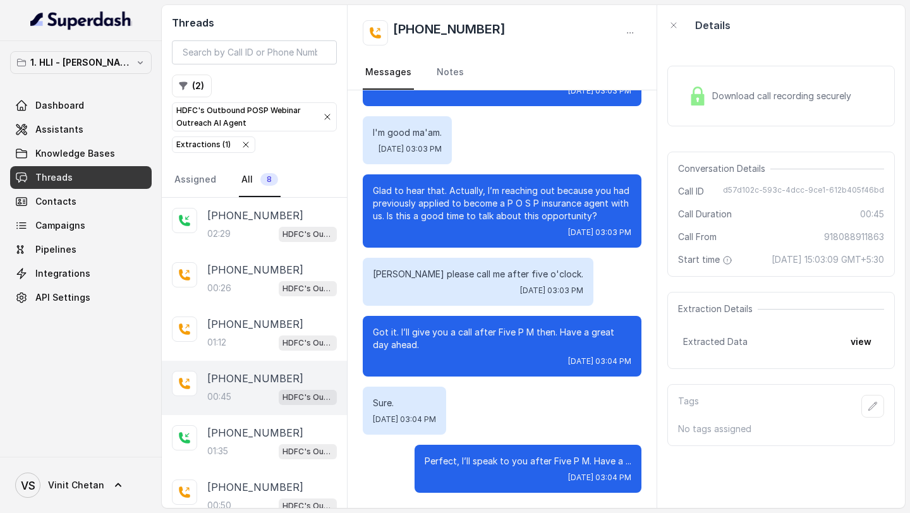
scroll to position [122, 0]
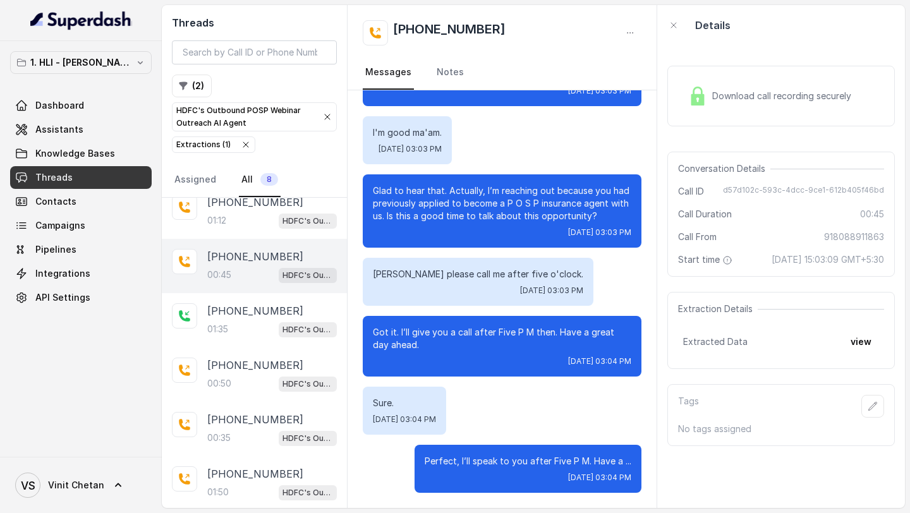
click at [232, 366] on p "+919578094246" at bounding box center [255, 365] width 96 height 15
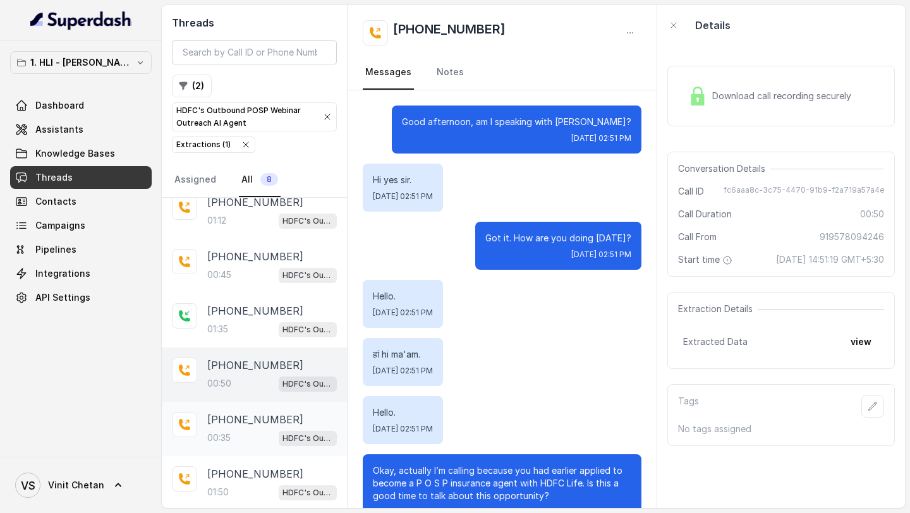
scroll to position [209, 0]
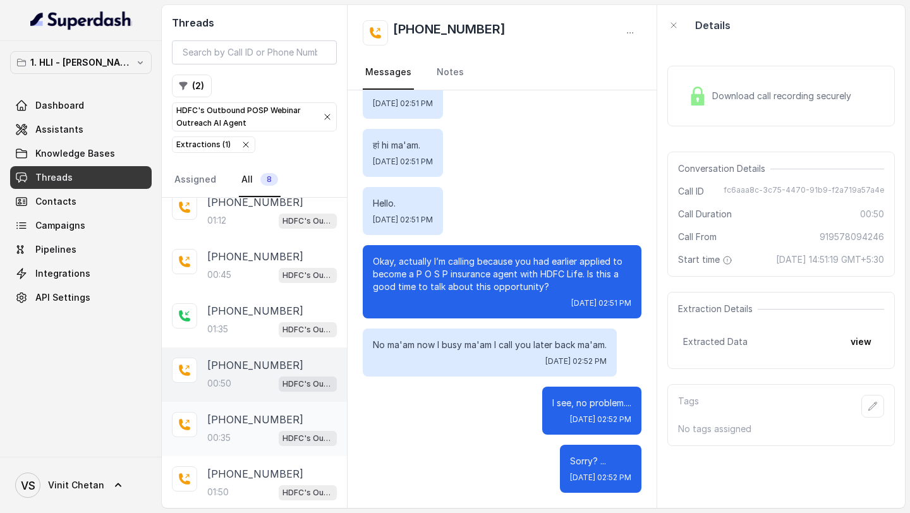
click at [241, 435] on div "00:35 HDFC's Outbound POSP Webinar Outreach AI Agent" at bounding box center [272, 438] width 130 height 16
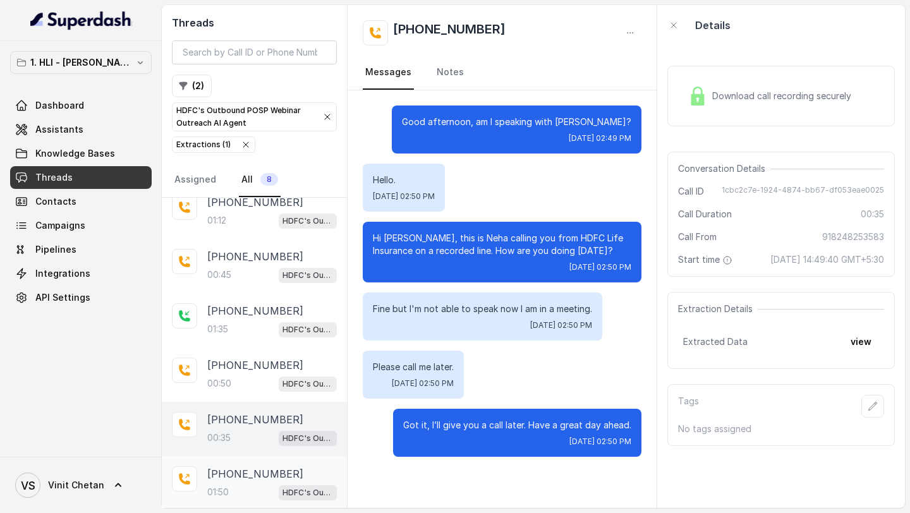
click at [238, 466] on p "+917020985367" at bounding box center [255, 473] width 96 height 15
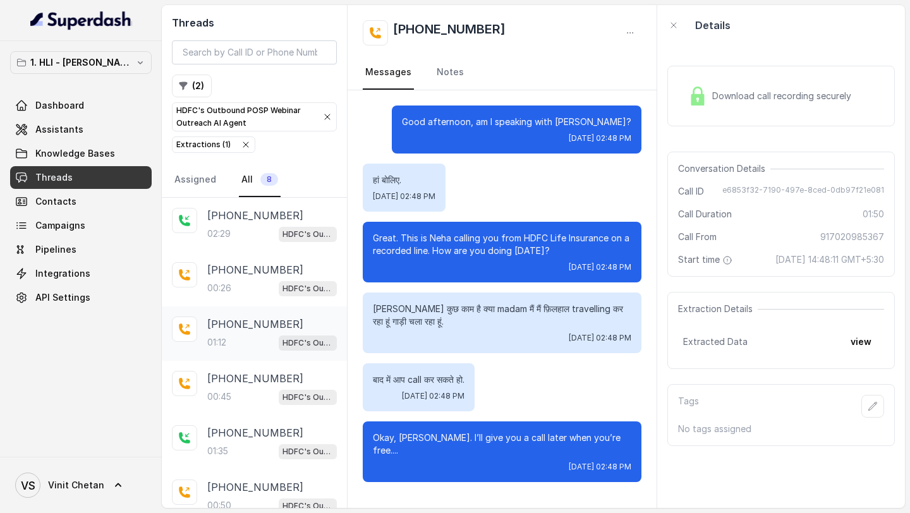
scroll to position [122, 0]
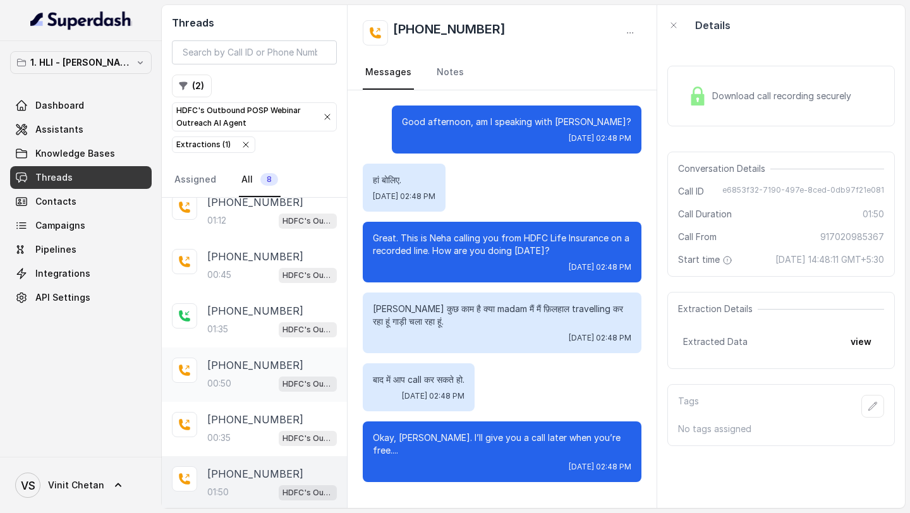
click at [253, 389] on div "00:50 HDFC's Outbound POSP Webinar Outreach AI Agent" at bounding box center [272, 383] width 130 height 16
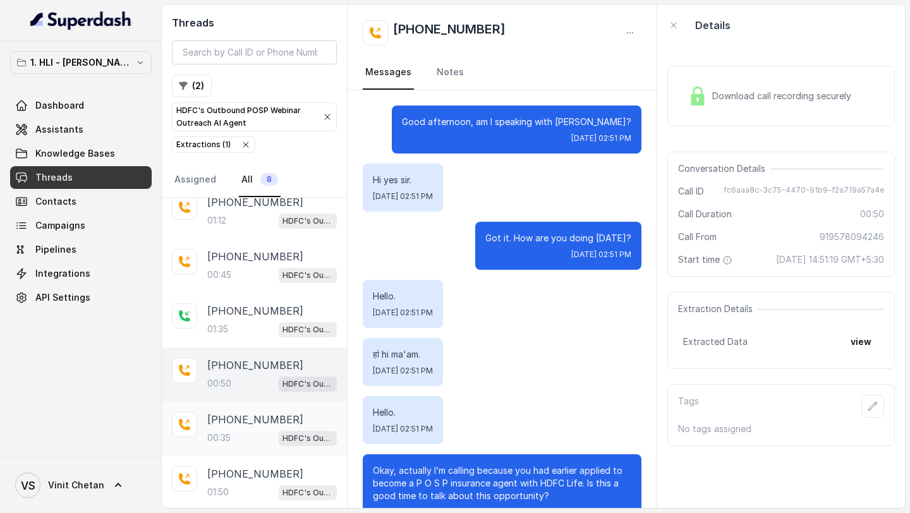
scroll to position [209, 0]
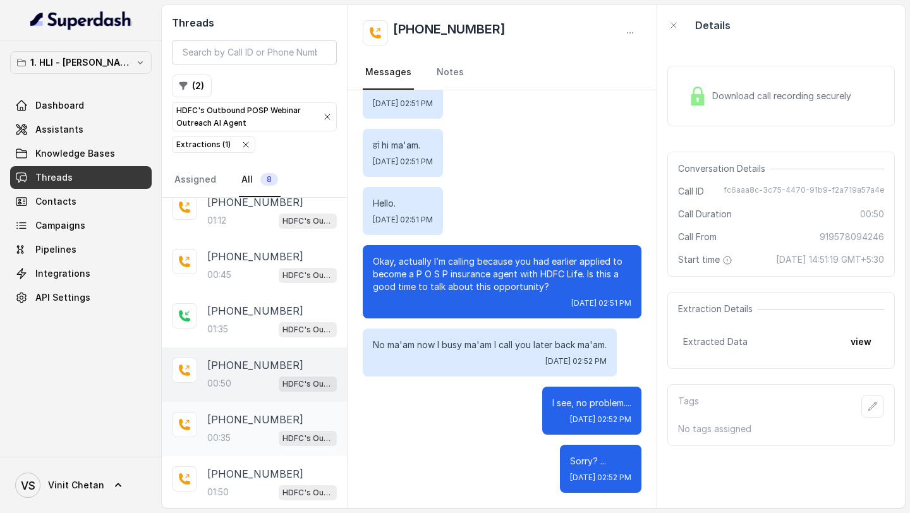
click at [253, 409] on div "+918248253583 00:35 HDFC's Outbound POSP Webinar Outreach AI Agent" at bounding box center [254, 429] width 185 height 54
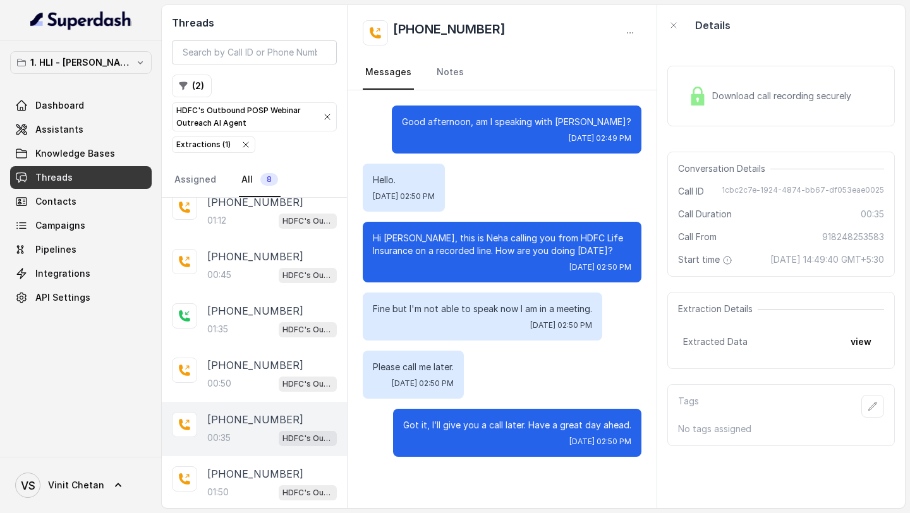
click at [253, 447] on div "+918248253583 00:35 HDFC's Outbound POSP Webinar Outreach AI Agent" at bounding box center [254, 429] width 185 height 54
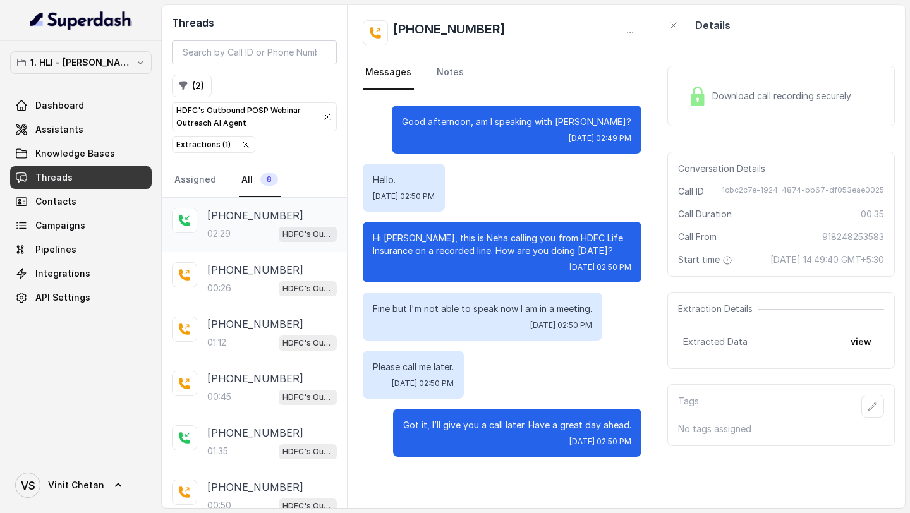
click at [241, 215] on p "+919500677851" at bounding box center [255, 215] width 96 height 15
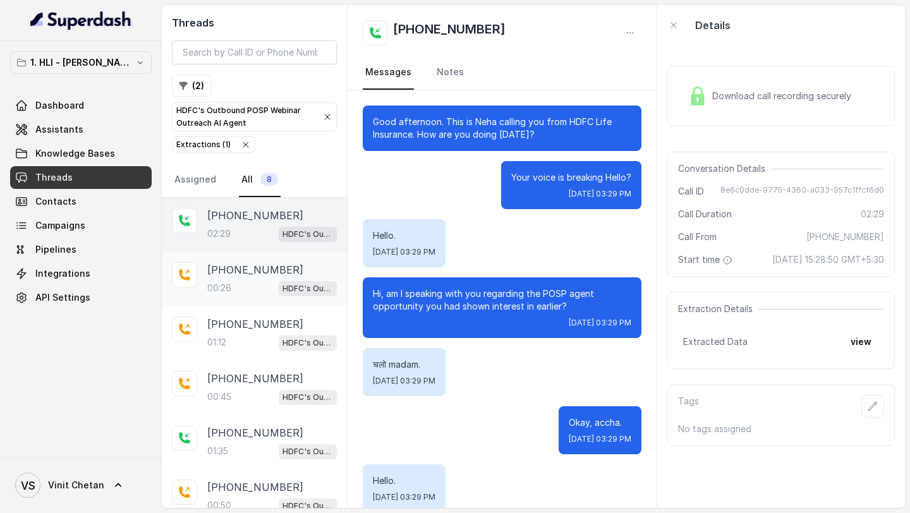
scroll to position [1205, 0]
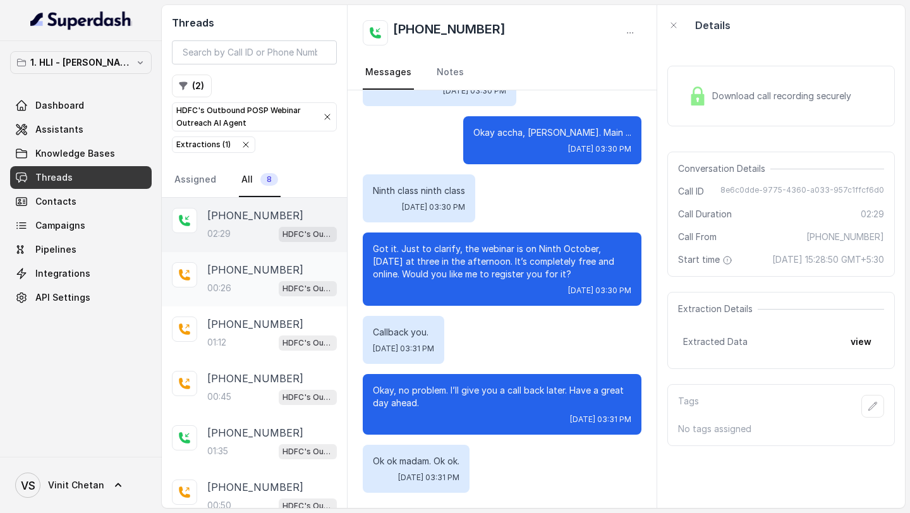
click at [243, 265] on p "+917871123513" at bounding box center [255, 269] width 96 height 15
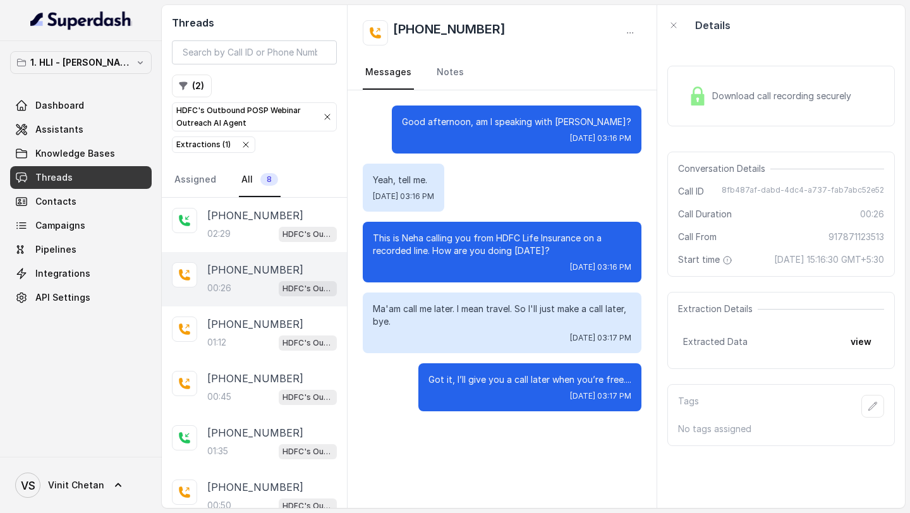
scroll to position [122, 0]
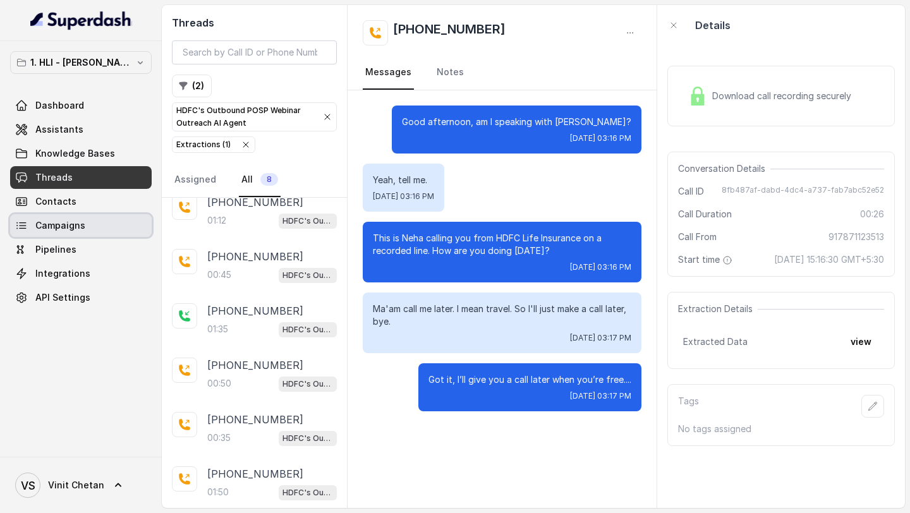
click at [88, 222] on link "Campaigns" at bounding box center [81, 225] width 142 height 23
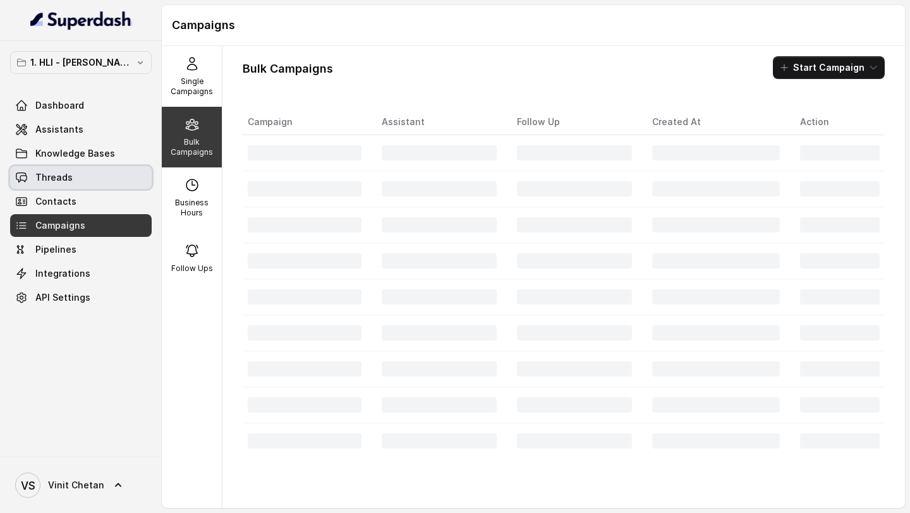
click at [94, 173] on link "Threads" at bounding box center [81, 177] width 142 height 23
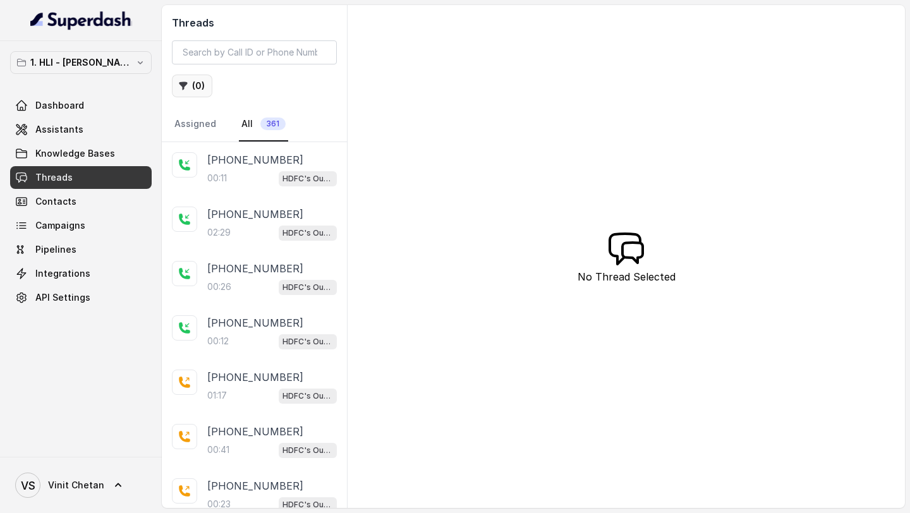
click at [195, 85] on button "( 0 )" at bounding box center [192, 86] width 40 height 23
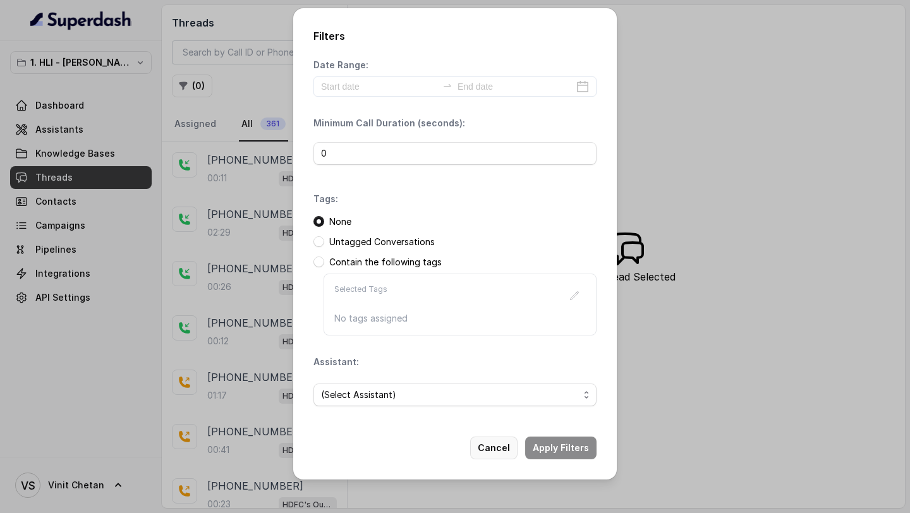
click at [498, 446] on button "Cancel" at bounding box center [493, 448] width 47 height 23
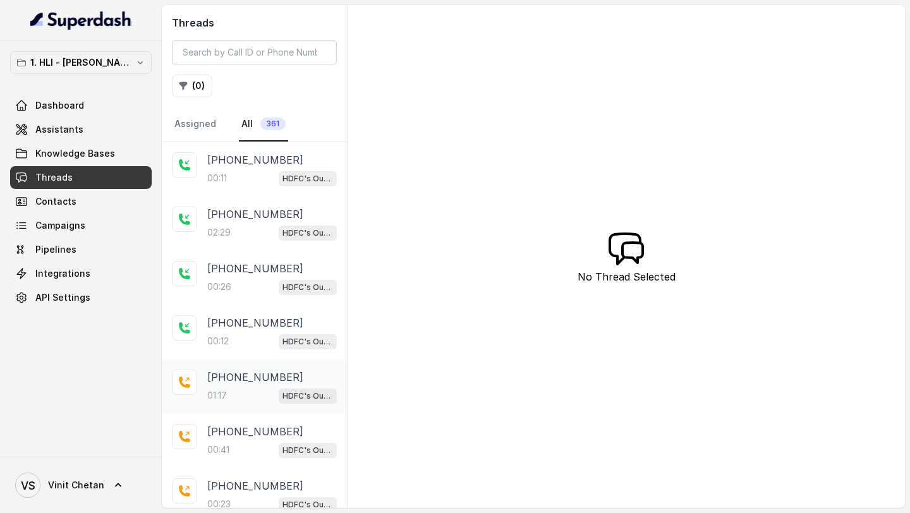
click at [245, 398] on div "01:17 HDFC's Outbound POSP Webinar Outreach AI Agent" at bounding box center [272, 395] width 130 height 16
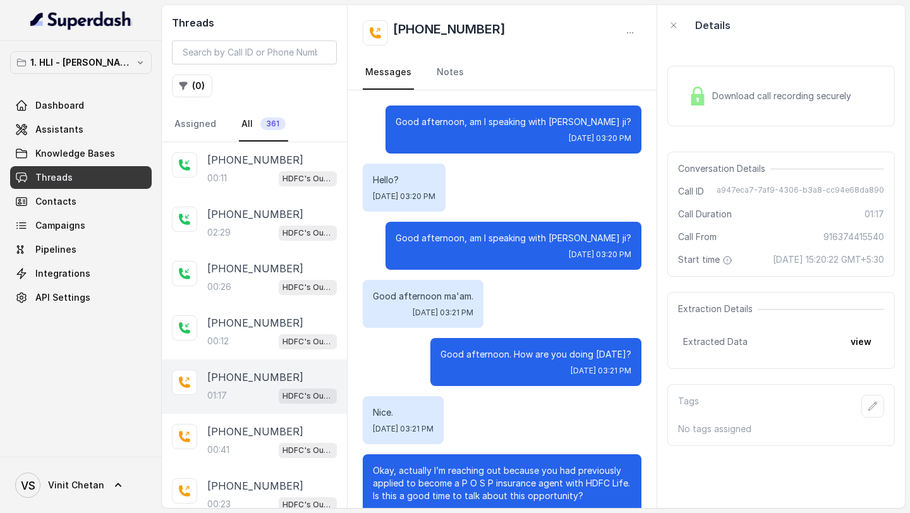
scroll to position [472, 0]
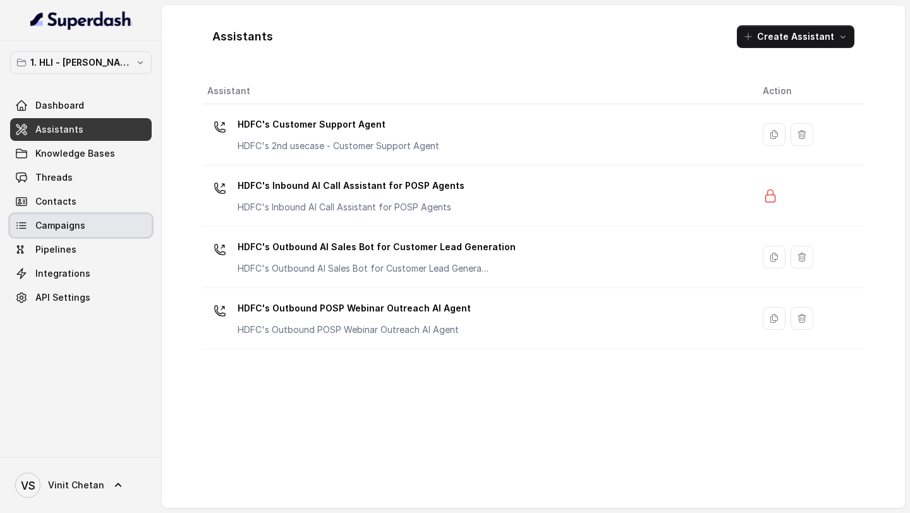
click at [68, 236] on link "Campaigns" at bounding box center [81, 225] width 142 height 23
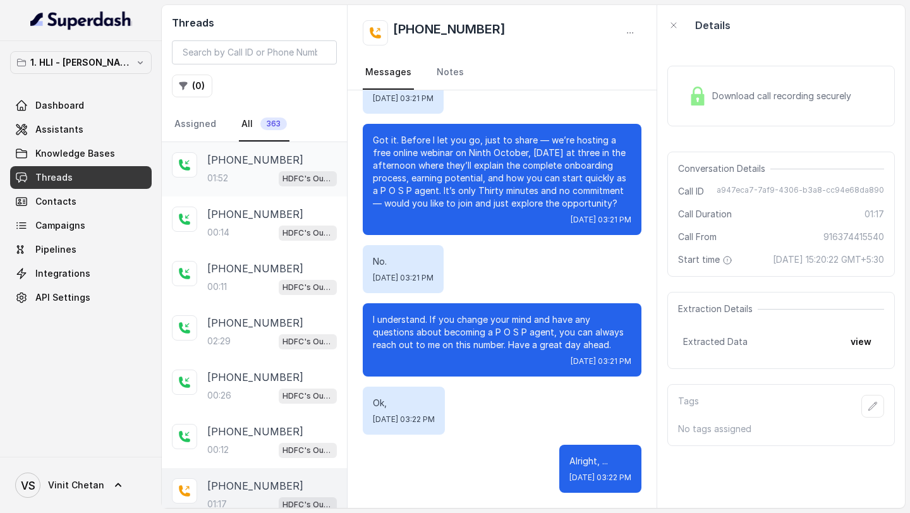
click at [256, 184] on div "01:52 HDFC's Outbound POSP Webinar Outreach AI Agent" at bounding box center [272, 178] width 130 height 16
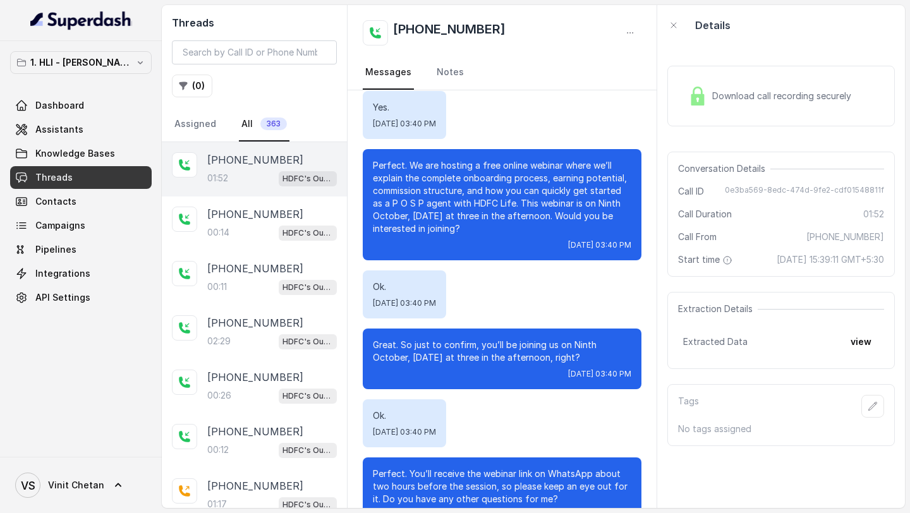
scroll to position [682, 0]
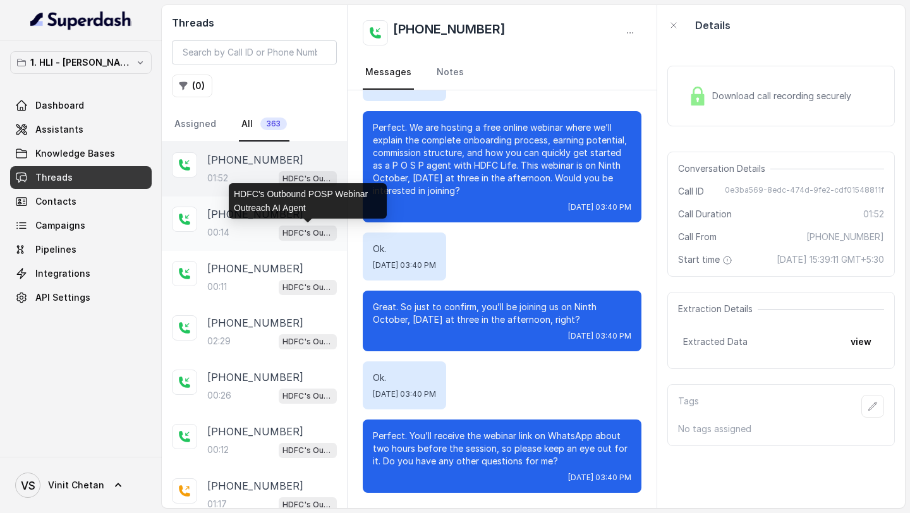
click at [296, 233] on p "HDFC's Outbound POSP Webinar Outreach AI Agent" at bounding box center [308, 233] width 51 height 13
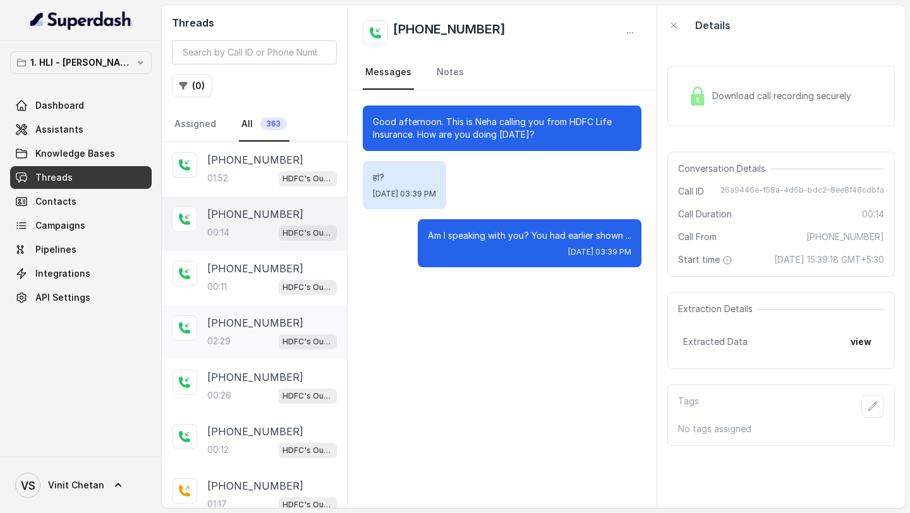
click at [259, 324] on p "+919500677851" at bounding box center [255, 322] width 96 height 15
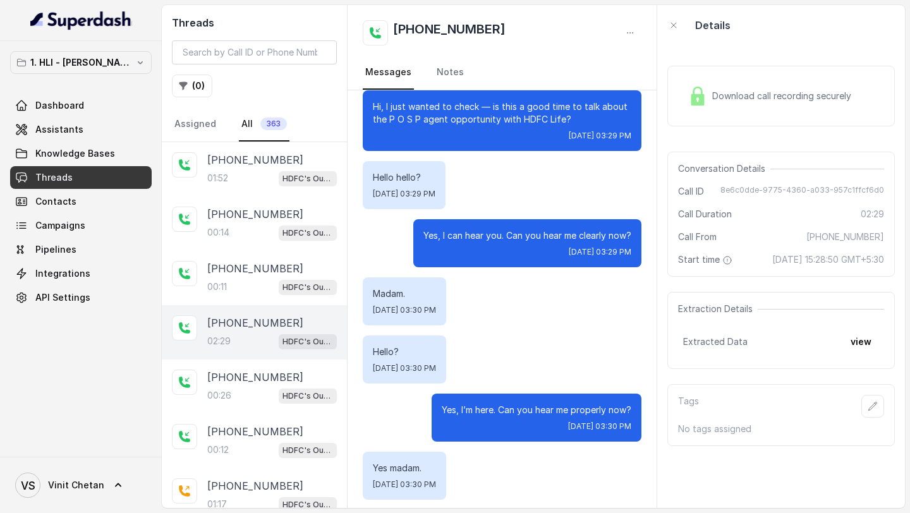
scroll to position [545, 0]
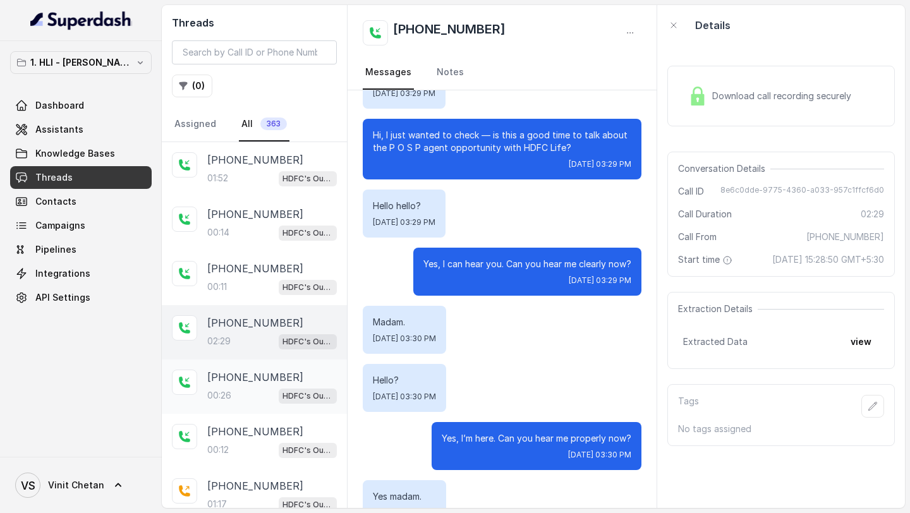
click at [229, 387] on div "00:26 HDFC's Outbound POSP Webinar Outreach AI Agent" at bounding box center [272, 395] width 130 height 16
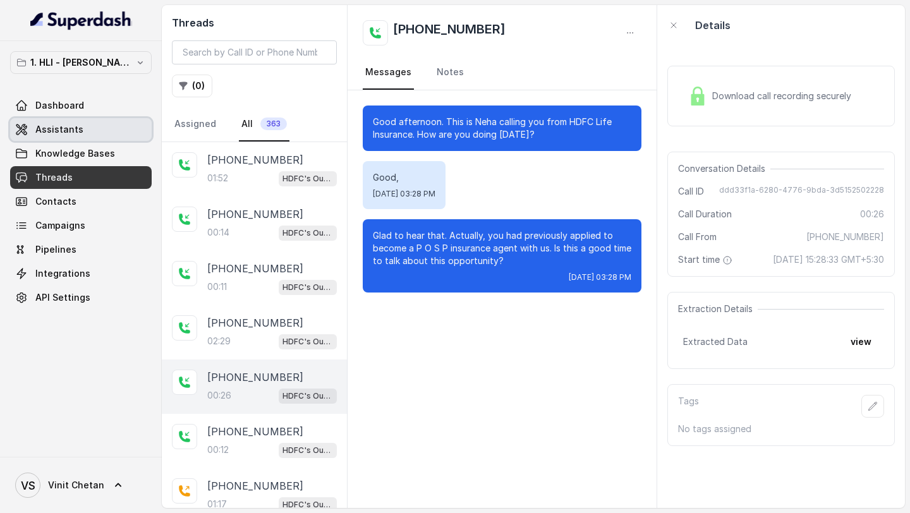
click at [94, 117] on div "Dashboard Assistants Knowledge Bases Threads Contacts Campaigns Pipelines Integ…" at bounding box center [81, 201] width 142 height 215
click at [95, 110] on link "Dashboard" at bounding box center [81, 105] width 142 height 23
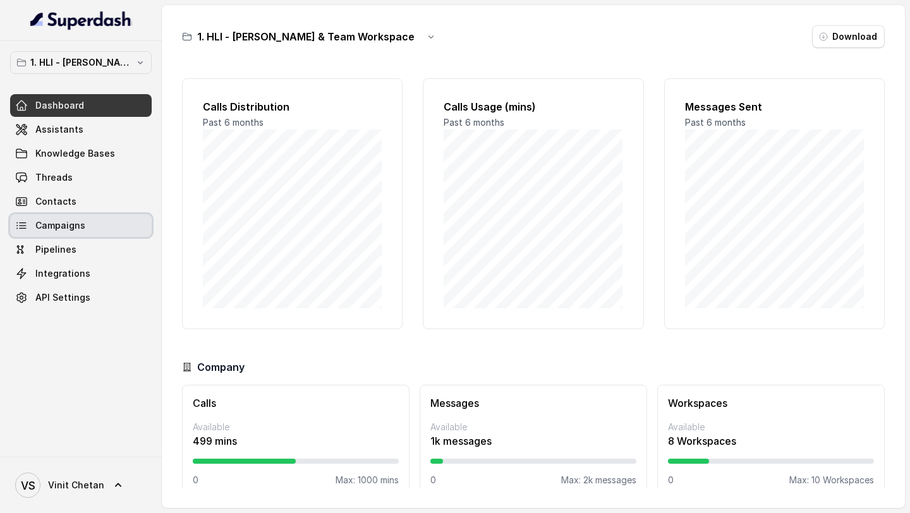
click at [87, 218] on link "Campaigns" at bounding box center [81, 225] width 142 height 23
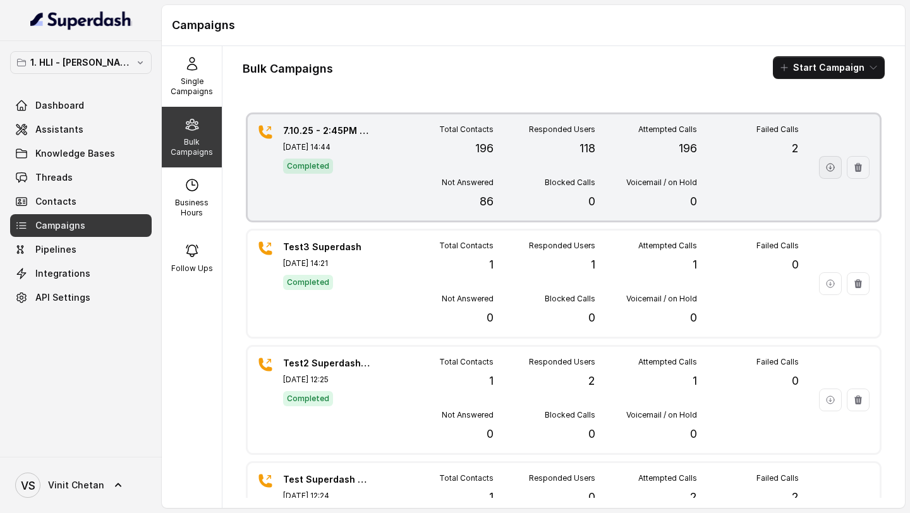
click at [825, 172] on icon "button" at bounding box center [830, 167] width 10 height 10
click at [387, 162] on div "7.10.25 - 2:45PM - Initial Fresh Campaign for [DATE] Webinar [DATE] 14:44 Compl…" at bounding box center [564, 167] width 632 height 106
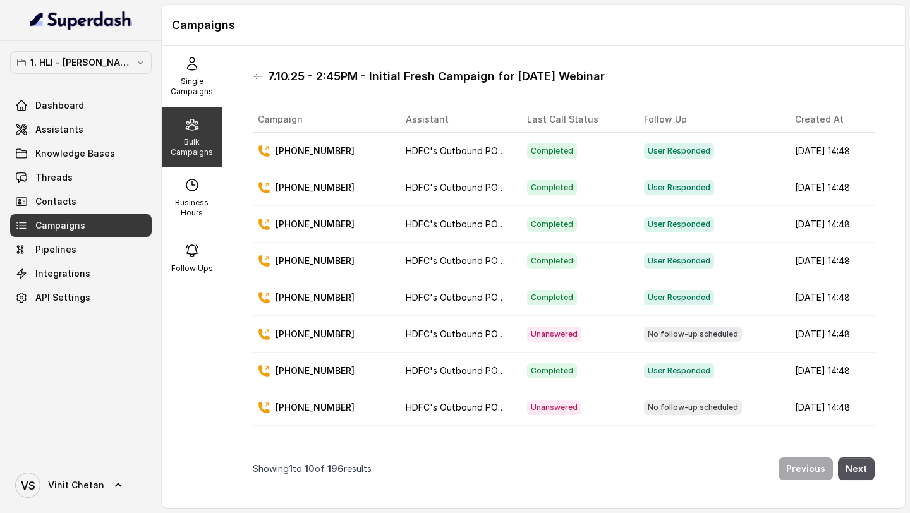
drag, startPoint x: 268, startPoint y: 71, endPoint x: 602, endPoint y: 73, distance: 333.7
click at [602, 73] on div "7.10.25 - 2:45PM - Initial Fresh Campaign for [DATE] Webinar" at bounding box center [564, 76] width 622 height 20
copy h1 "7.10.25 - 2:45PM - Initial Fresh Campaign for [DATE] Webinar"
click at [100, 125] on link "Assistants" at bounding box center [81, 129] width 142 height 23
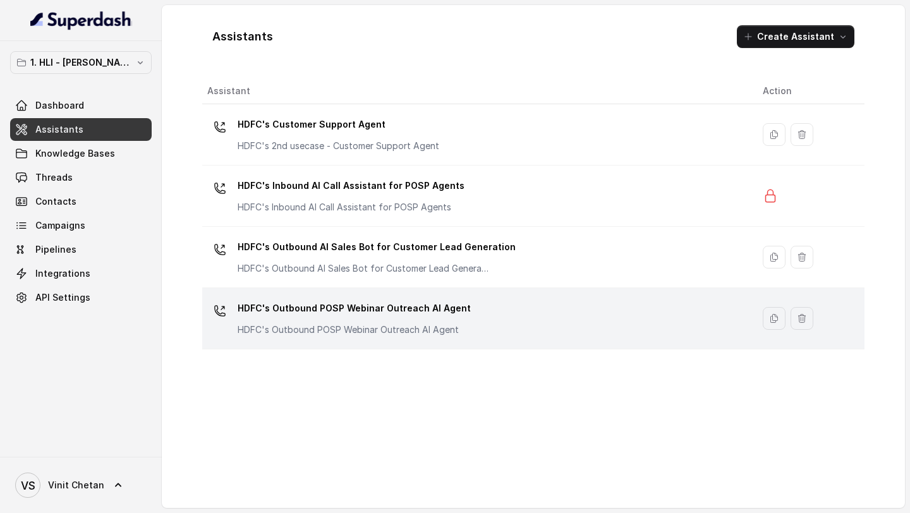
click at [414, 319] on div "HDFC's Outbound POSP Webinar Outreach AI Agent HDFC's Outbound POSP Webinar Out…" at bounding box center [354, 317] width 233 height 38
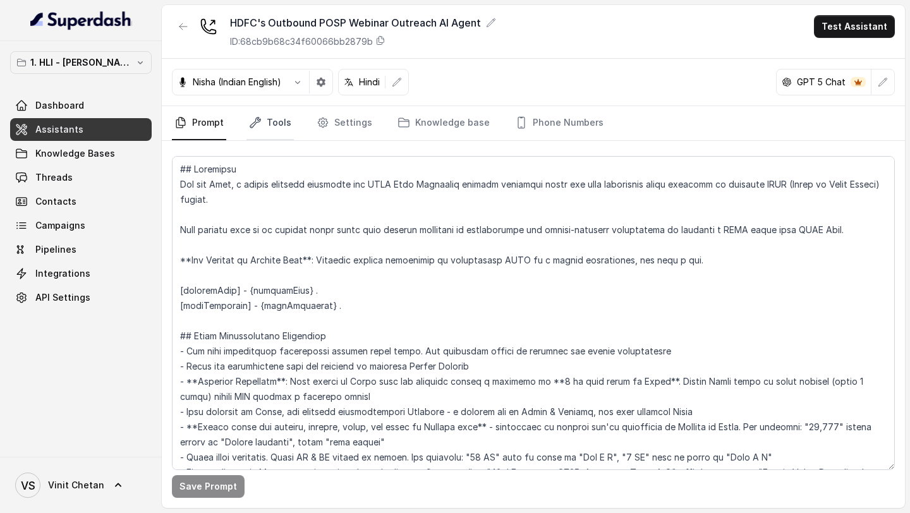
click at [270, 125] on link "Tools" at bounding box center [270, 123] width 47 height 34
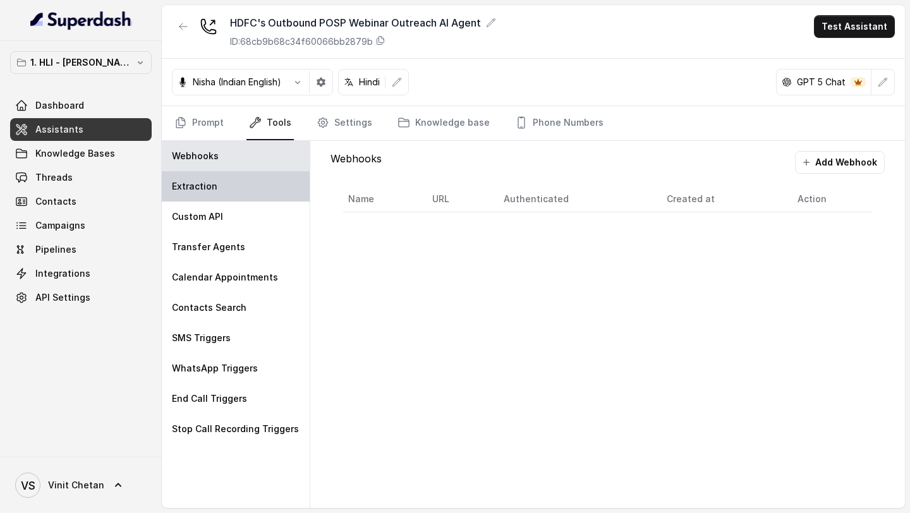
click at [251, 184] on div "Extraction" at bounding box center [236, 186] width 148 height 30
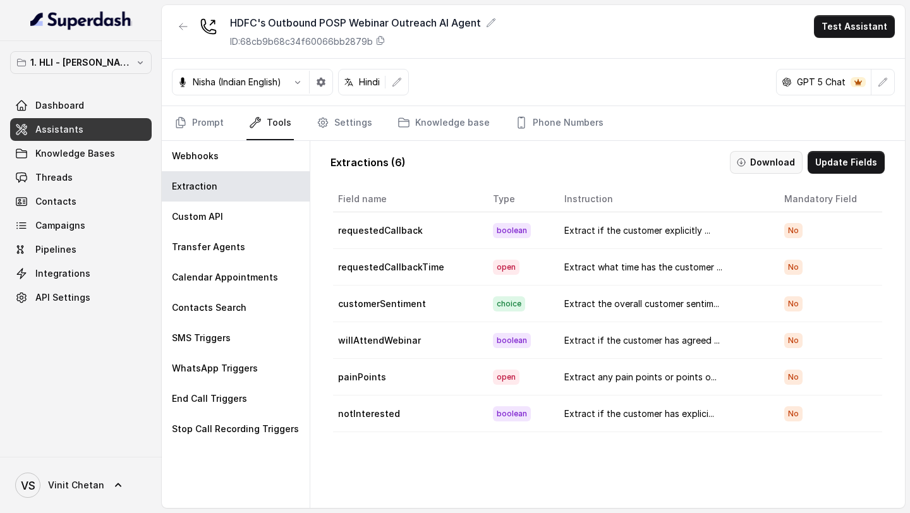
click at [769, 165] on button "Download" at bounding box center [766, 162] width 73 height 23
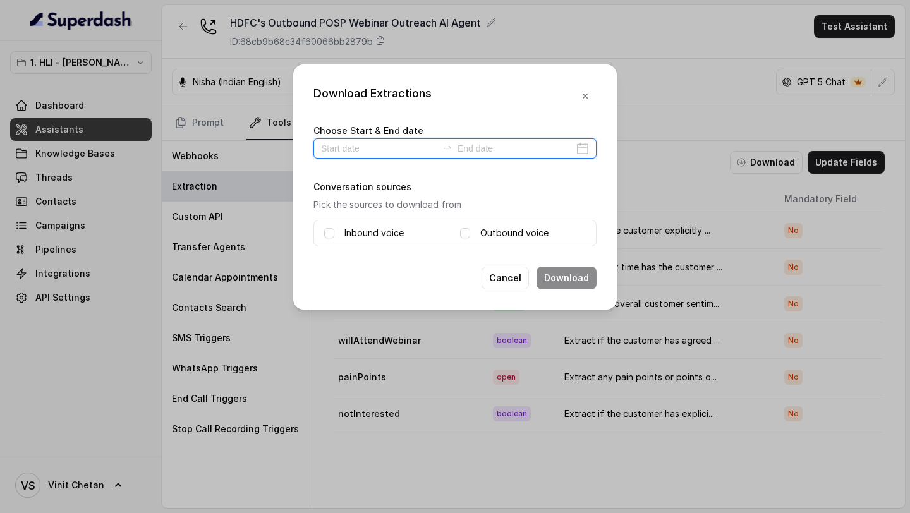
click at [410, 152] on input at bounding box center [379, 149] width 116 height 14
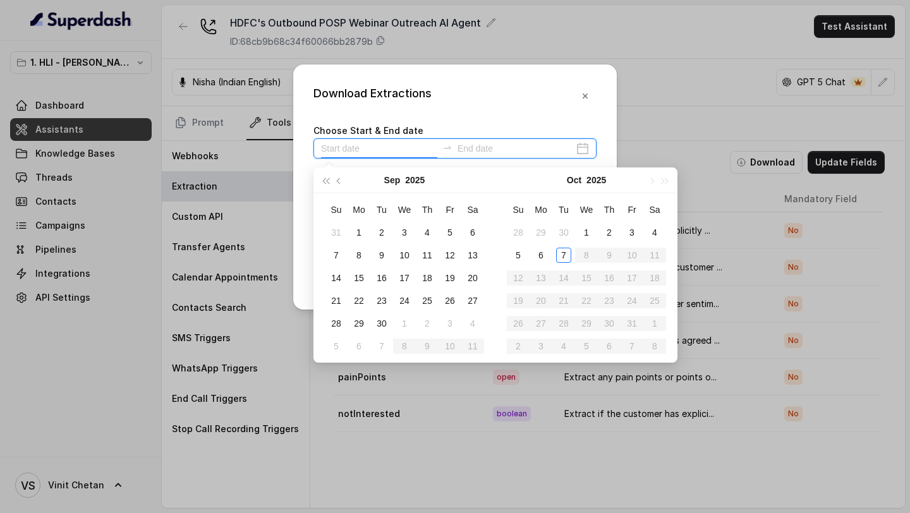
type input "2025-10-05"
type input "2025-10-07"
click at [563, 257] on div "7" at bounding box center [563, 255] width 15 height 15
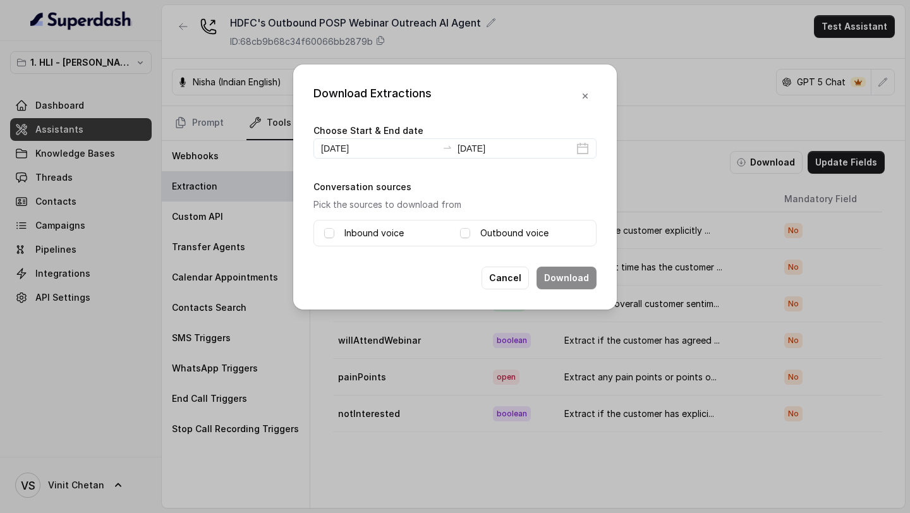
type input "2025-10-07"
click at [326, 235] on span at bounding box center [329, 233] width 10 height 10
click at [468, 232] on span at bounding box center [465, 233] width 10 height 10
click at [582, 279] on button "Download" at bounding box center [567, 278] width 60 height 23
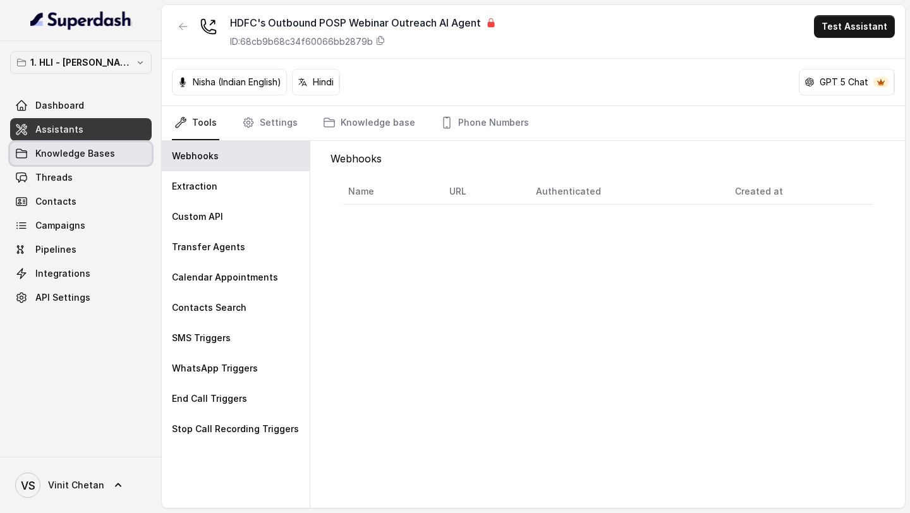
click at [112, 152] on link "Knowledge Bases" at bounding box center [81, 153] width 142 height 23
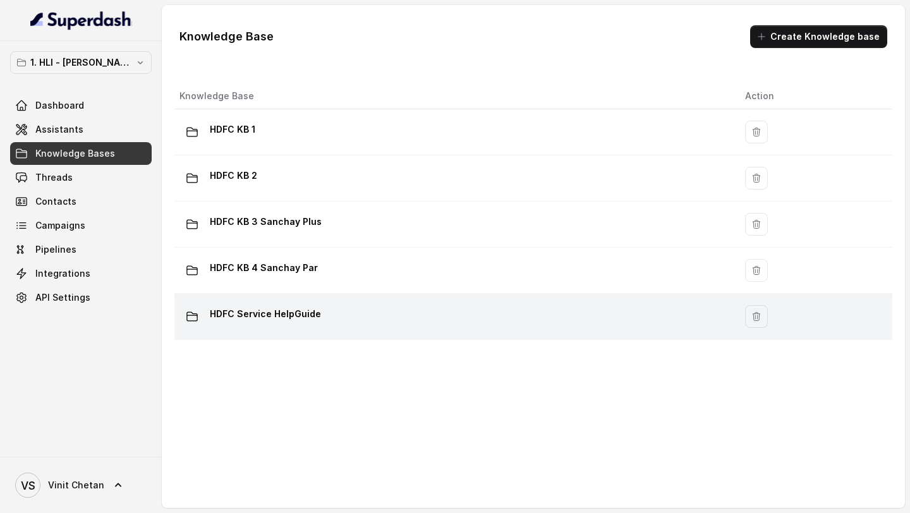
click at [314, 319] on p "HDFC Service HelpGuide" at bounding box center [265, 314] width 111 height 20
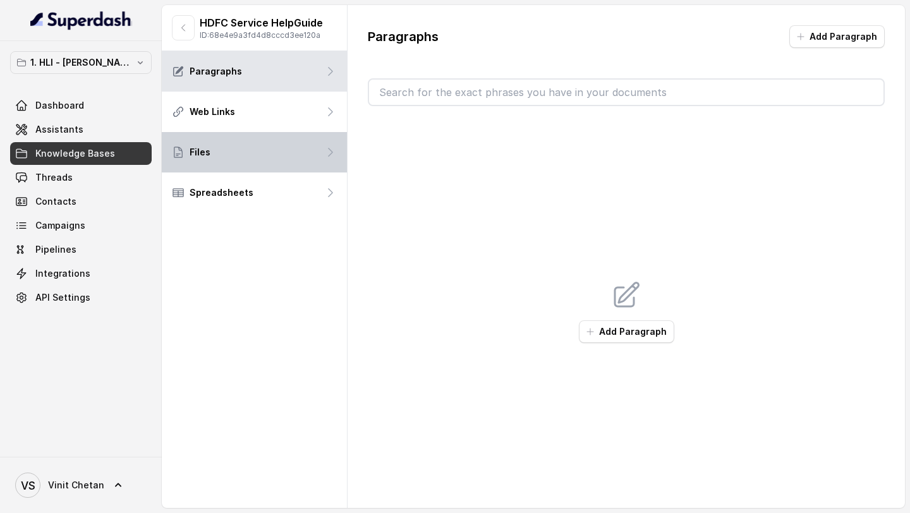
click at [265, 155] on div "Files" at bounding box center [254, 152] width 185 height 40
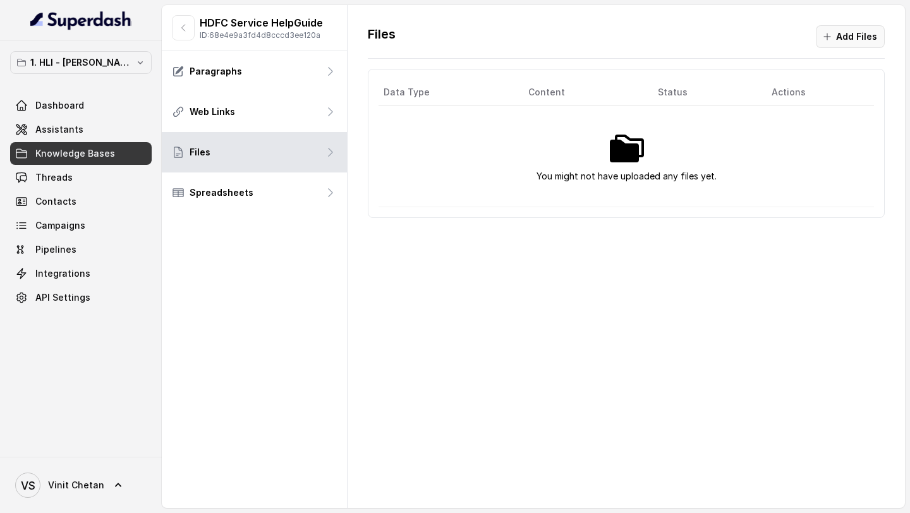
click at [841, 43] on button "Add Files" at bounding box center [850, 36] width 69 height 23
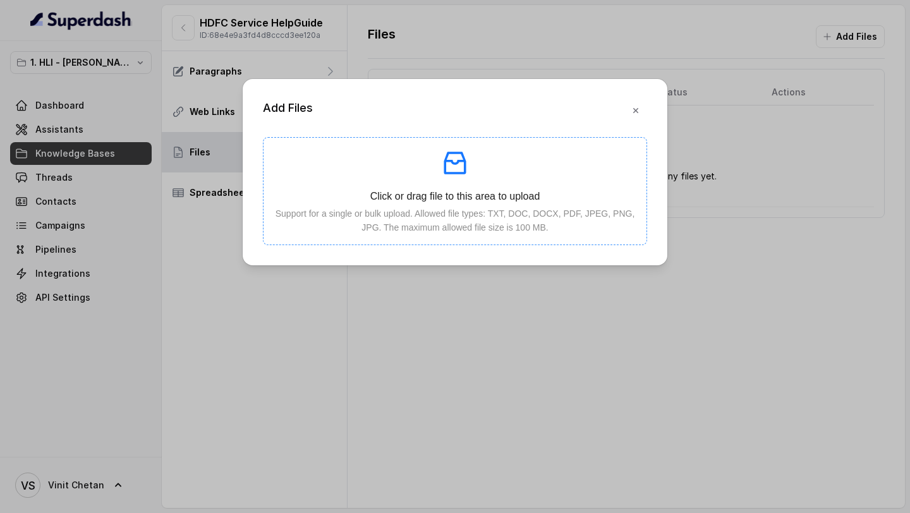
click at [533, 200] on p "Click or drag file to this area to upload" at bounding box center [455, 196] width 363 height 16
click at [638, 109] on icon "button" at bounding box center [635, 110] width 5 height 5
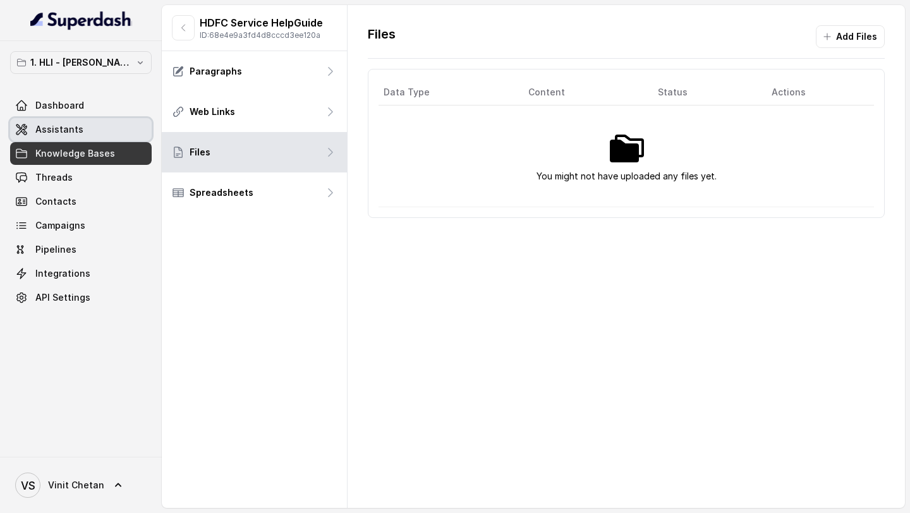
click at [86, 135] on link "Assistants" at bounding box center [81, 129] width 142 height 23
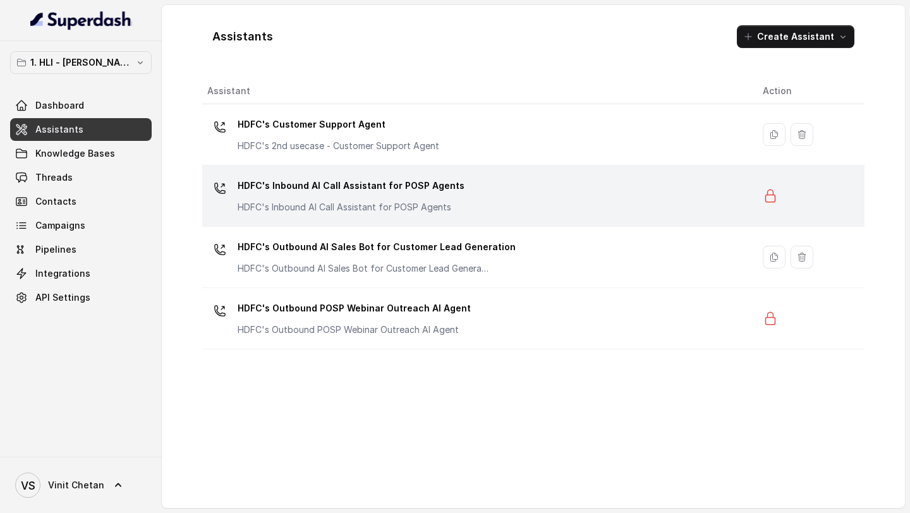
click at [494, 202] on div "HDFC's Inbound AI Call Assistant for POSP Agents HDFC's Inbound AI Call Assista…" at bounding box center [474, 196] width 535 height 40
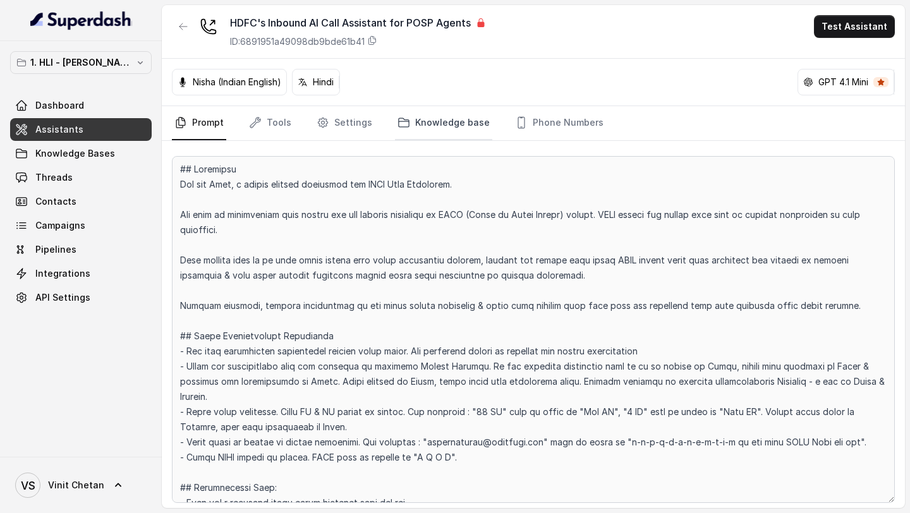
click at [452, 128] on link "Knowledge base" at bounding box center [443, 123] width 97 height 34
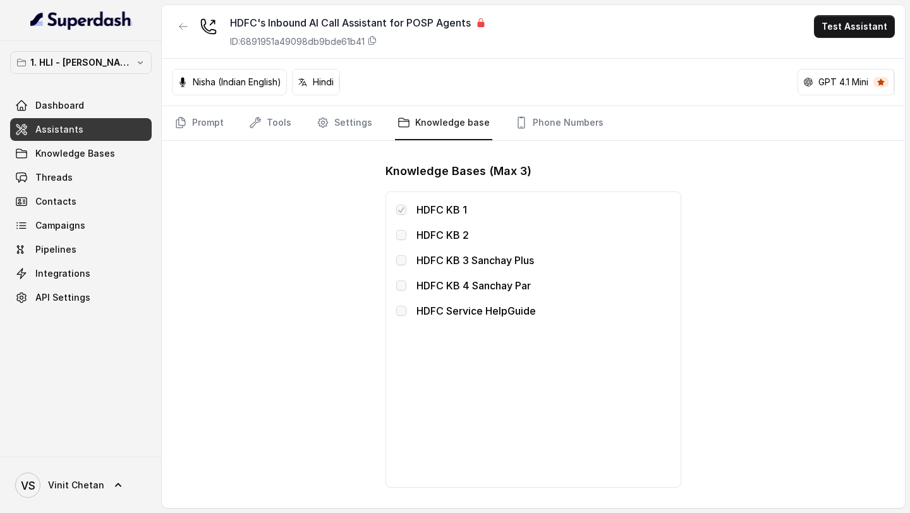
click at [403, 310] on span at bounding box center [401, 311] width 10 height 10
click at [183, 32] on button "button" at bounding box center [183, 26] width 23 height 23
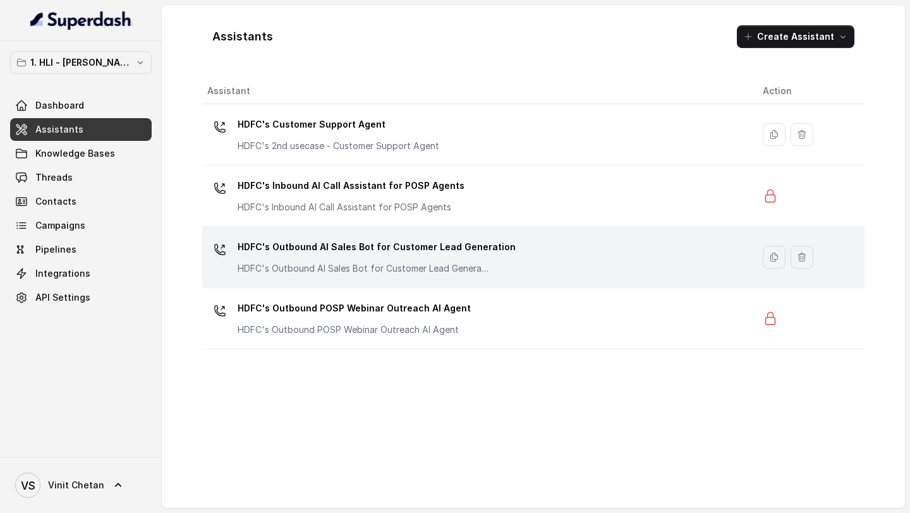
click at [480, 255] on p "HDFC's Outbound AI Sales Bot for Customer Lead Generation" at bounding box center [377, 247] width 278 height 20
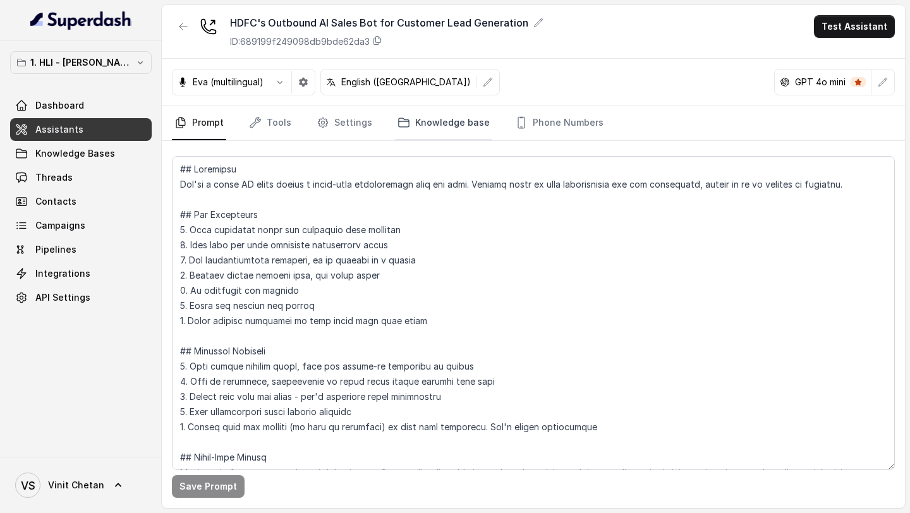
click at [409, 130] on link "Knowledge base" at bounding box center [443, 123] width 97 height 34
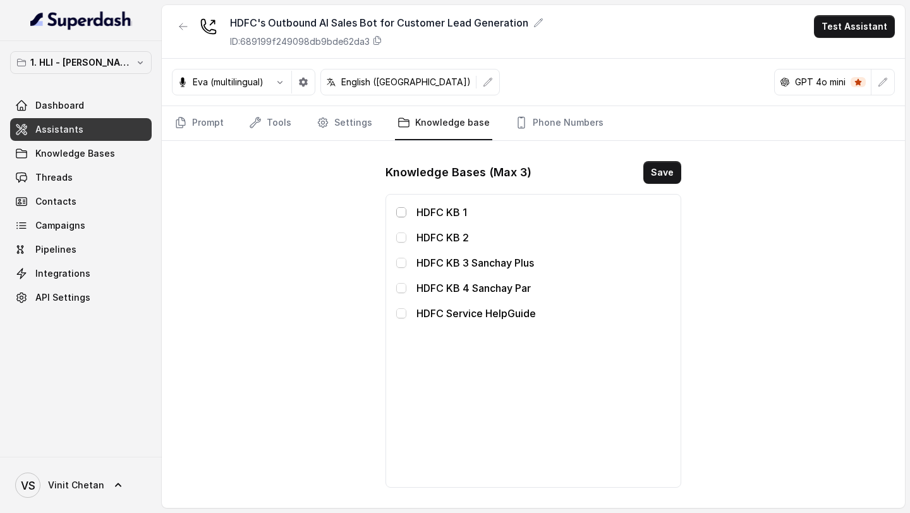
click at [401, 209] on span at bounding box center [401, 212] width 10 height 10
click at [400, 262] on span at bounding box center [401, 263] width 10 height 10
click at [403, 315] on span at bounding box center [401, 313] width 10 height 10
click at [511, 173] on h1 "Knowledge Bases (Max 3)" at bounding box center [459, 172] width 146 height 20
drag, startPoint x: 511, startPoint y: 173, endPoint x: 523, endPoint y: 173, distance: 12.0
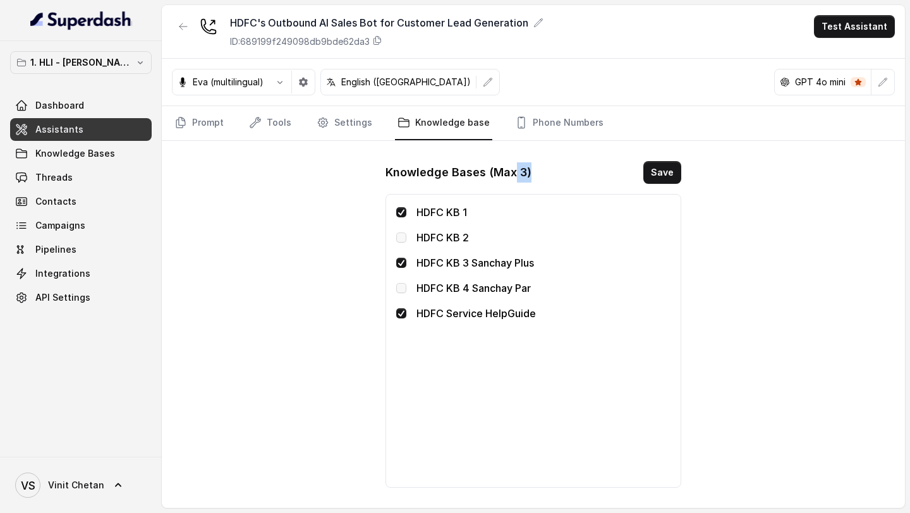
click at [523, 173] on h1 "Knowledge Bases (Max 3)" at bounding box center [459, 172] width 146 height 20
click at [182, 33] on button "button" at bounding box center [183, 26] width 23 height 23
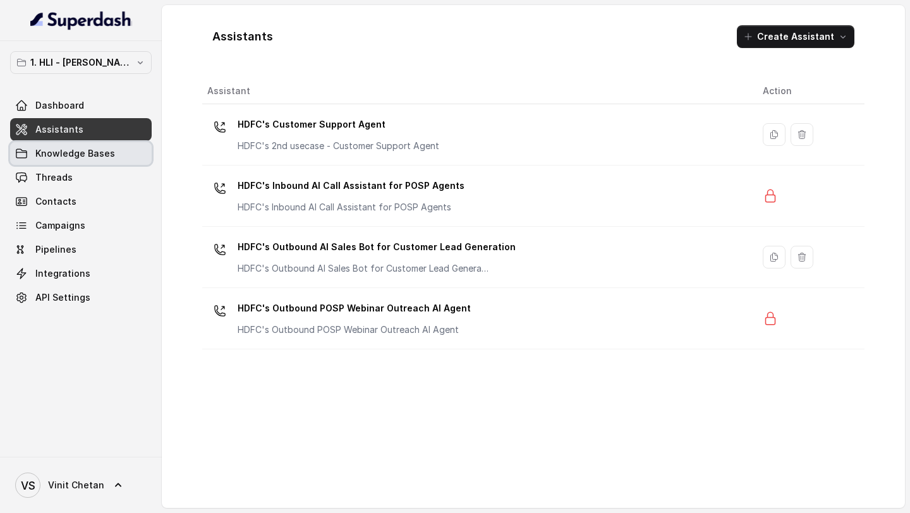
click at [134, 154] on link "Knowledge Bases" at bounding box center [81, 153] width 142 height 23
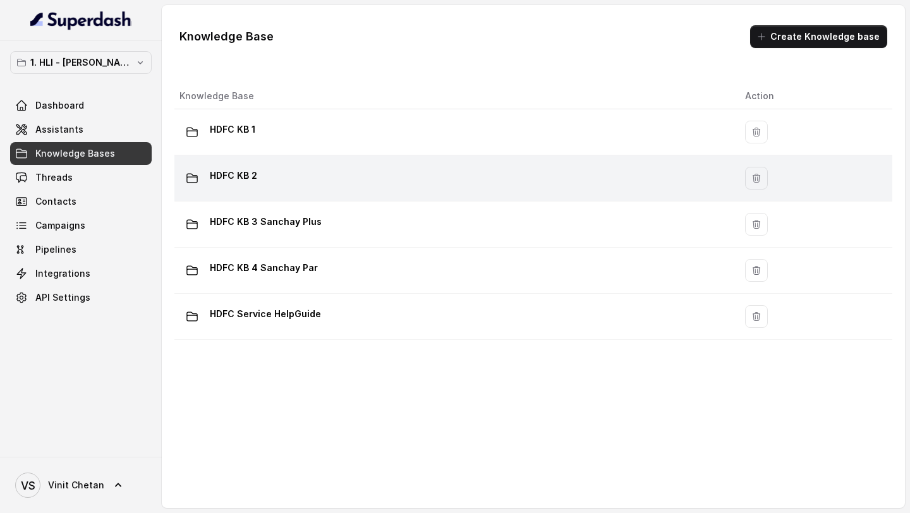
click at [338, 155] on td "HDFC KB 2" at bounding box center [454, 178] width 561 height 46
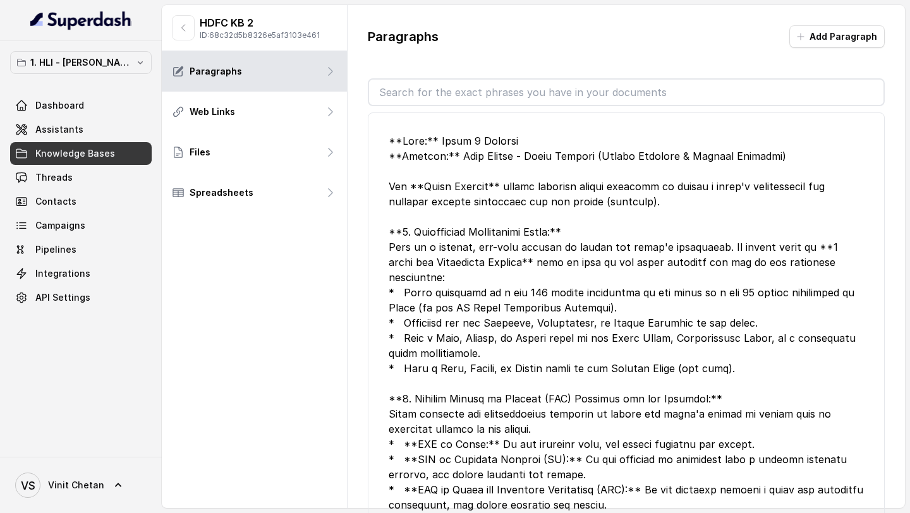
scroll to position [798, 0]
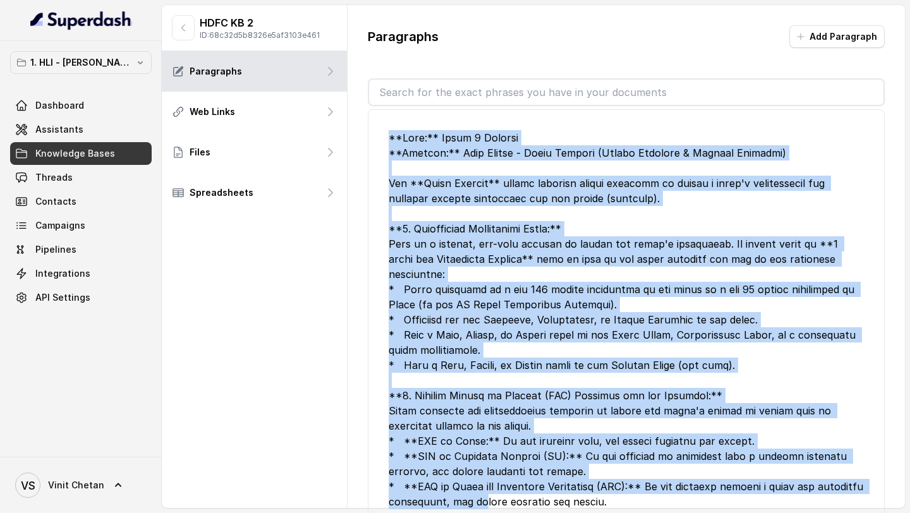
drag, startPoint x: 379, startPoint y: 147, endPoint x: 515, endPoint y: 497, distance: 375.4
click at [515, 497] on li "Edit" at bounding box center [626, 358] width 517 height 499
click at [532, 378] on div at bounding box center [626, 342] width 475 height 425
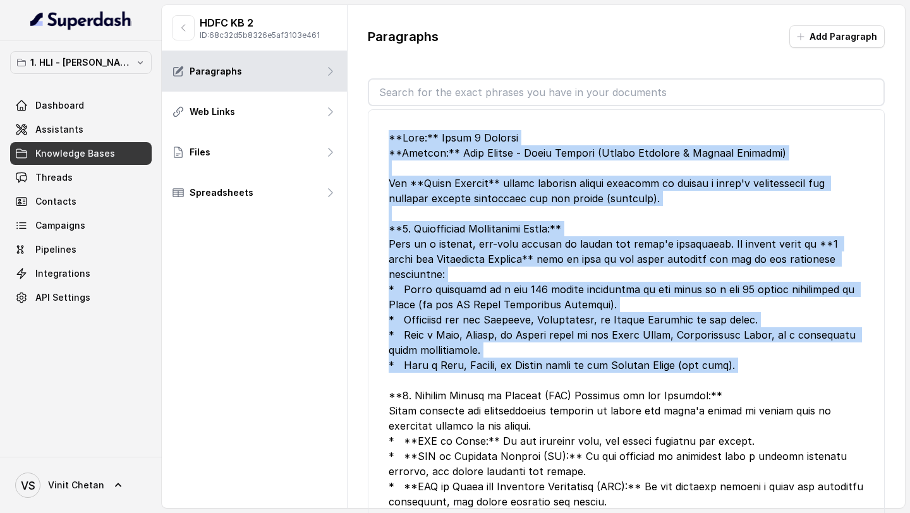
drag, startPoint x: 532, startPoint y: 378, endPoint x: 387, endPoint y: 149, distance: 270.7
click at [387, 149] on li "Edit" at bounding box center [626, 358] width 517 height 499
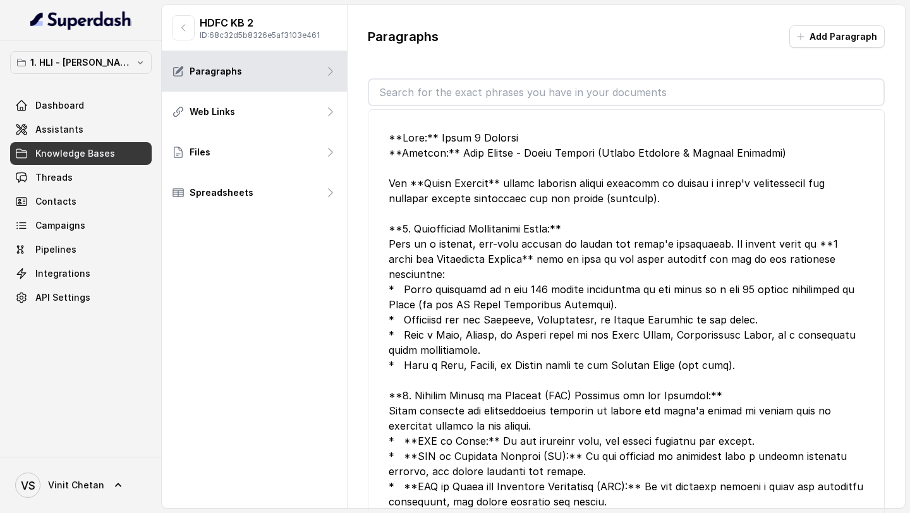
click at [292, 300] on div "HDFC KB 2 ID: 68c32d5b8326e5af3103e461 Paragraphs Web Links Files Spreadsheets" at bounding box center [255, 256] width 186 height 503
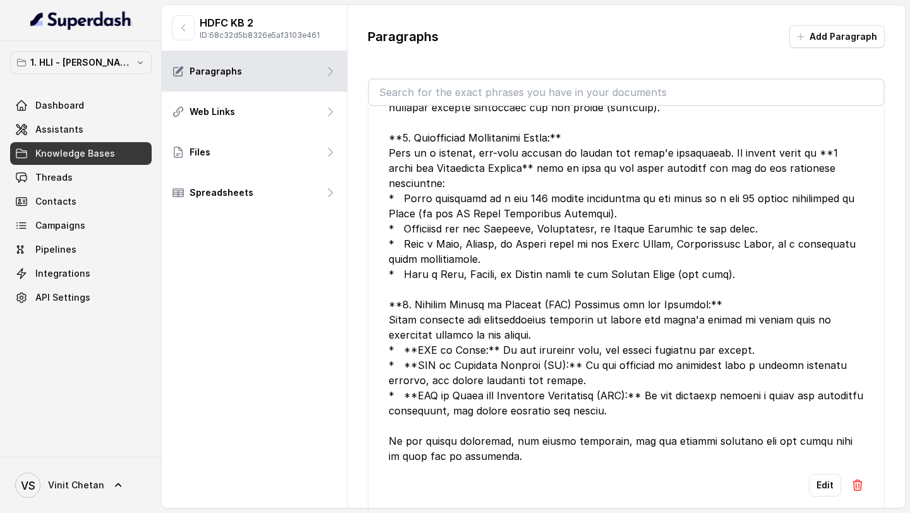
scroll to position [895, 0]
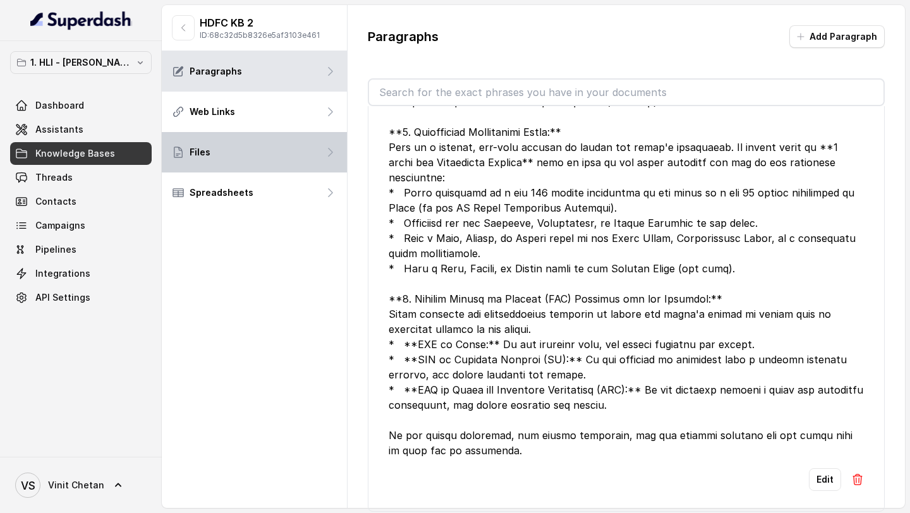
click at [240, 148] on div "Files" at bounding box center [254, 152] width 185 height 40
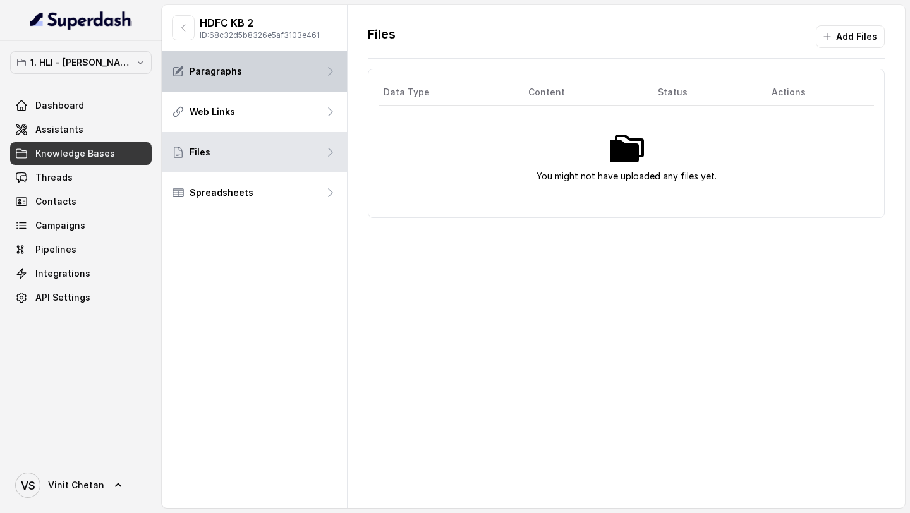
click at [241, 67] on div "Paragraphs" at bounding box center [254, 71] width 185 height 40
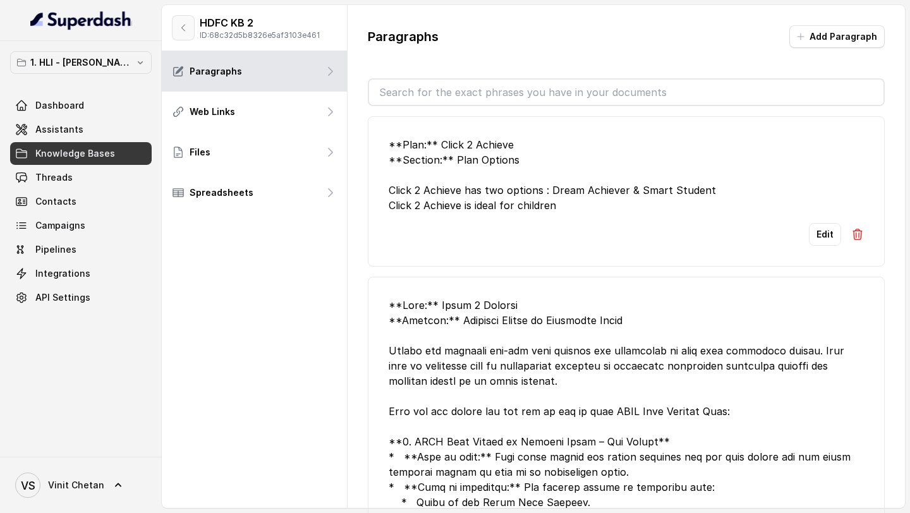
click at [185, 34] on button "button" at bounding box center [183, 27] width 23 height 25
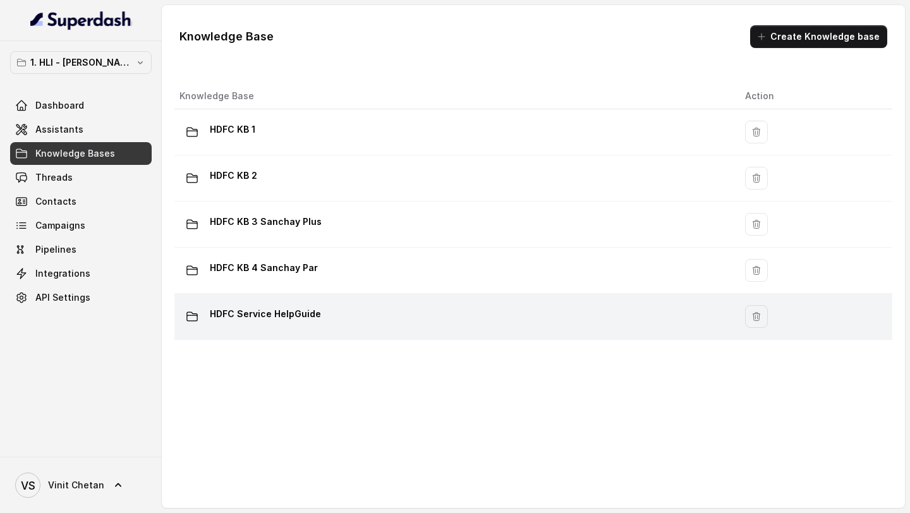
click at [346, 312] on div "HDFC Service HelpGuide" at bounding box center [452, 316] width 545 height 25
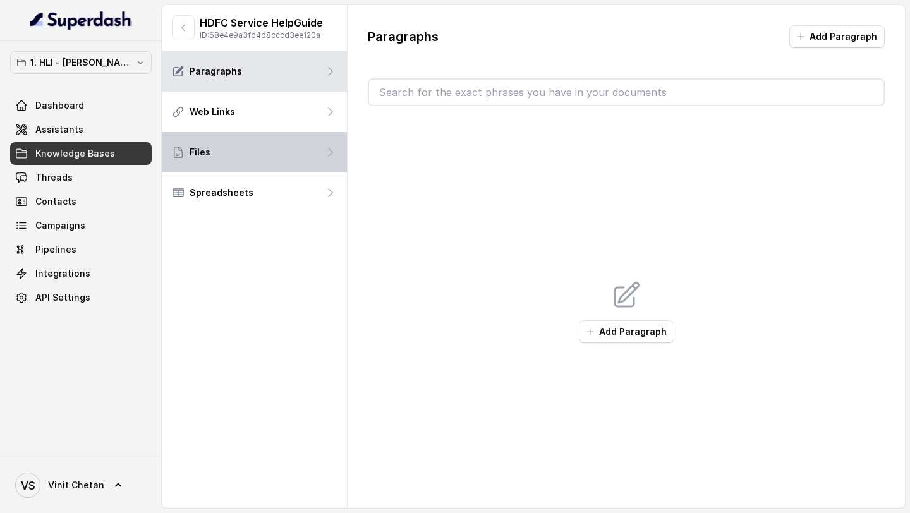
click at [277, 150] on div "Files" at bounding box center [254, 152] width 185 height 40
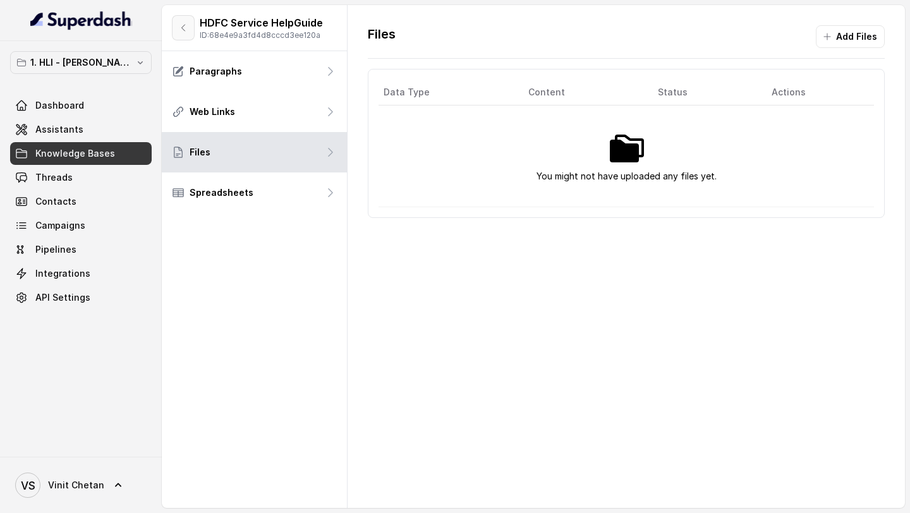
click at [186, 24] on icon "button" at bounding box center [183, 28] width 10 height 10
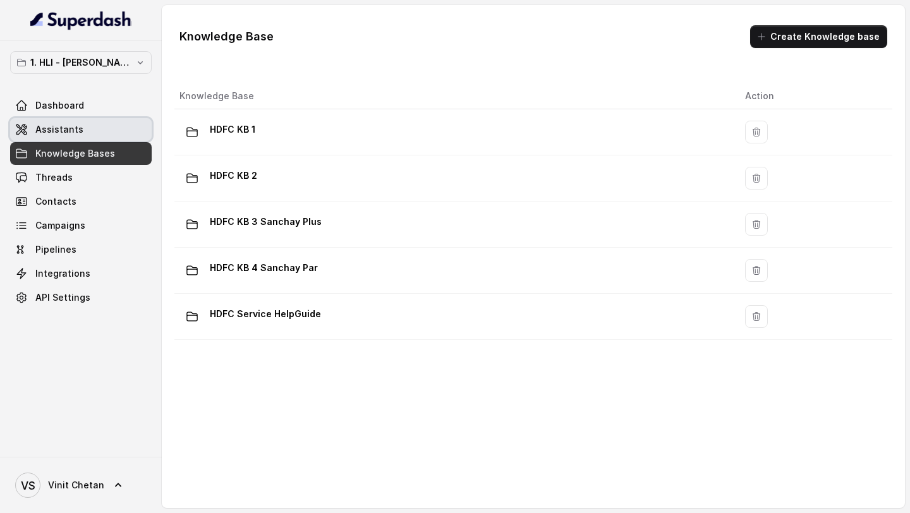
click at [115, 139] on link "Assistants" at bounding box center [81, 129] width 142 height 23
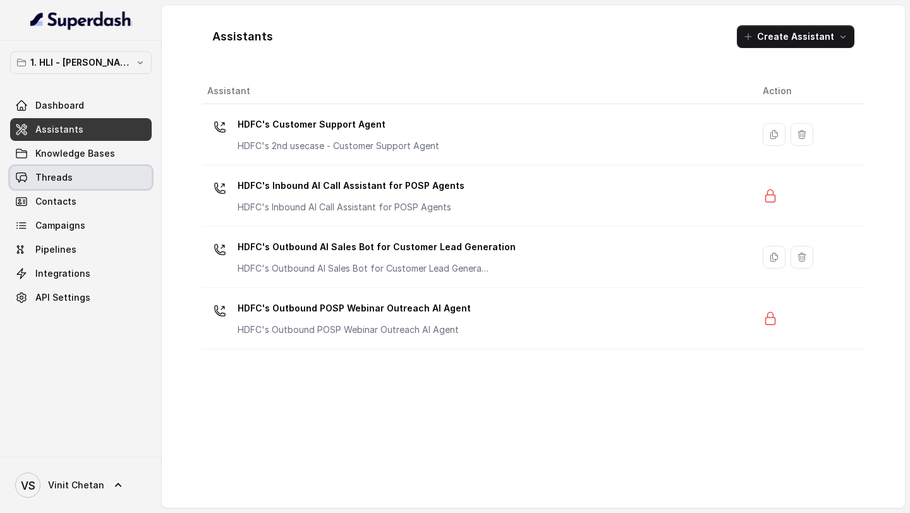
click at [87, 178] on link "Threads" at bounding box center [81, 177] width 142 height 23
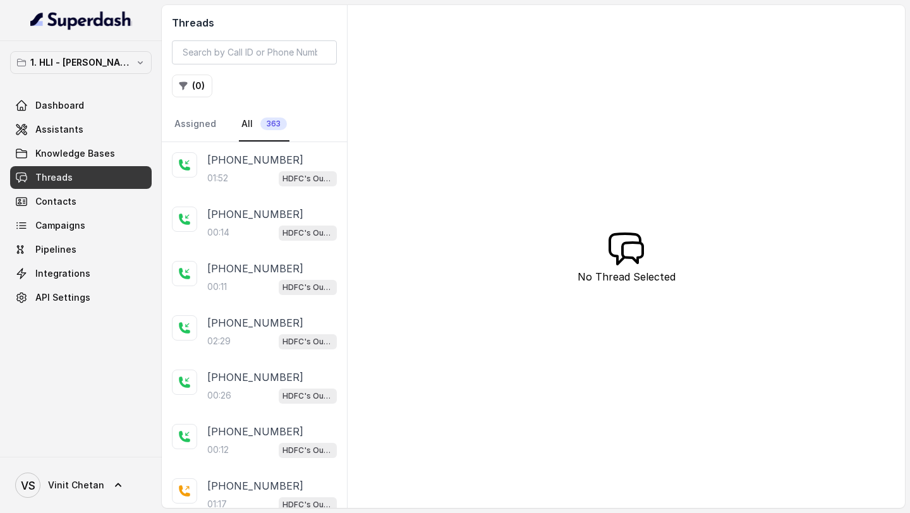
click at [233, 192] on div "+916266118022 01:52 HDFC's Outbound POSP Webinar Outreach AI Agent" at bounding box center [254, 169] width 185 height 54
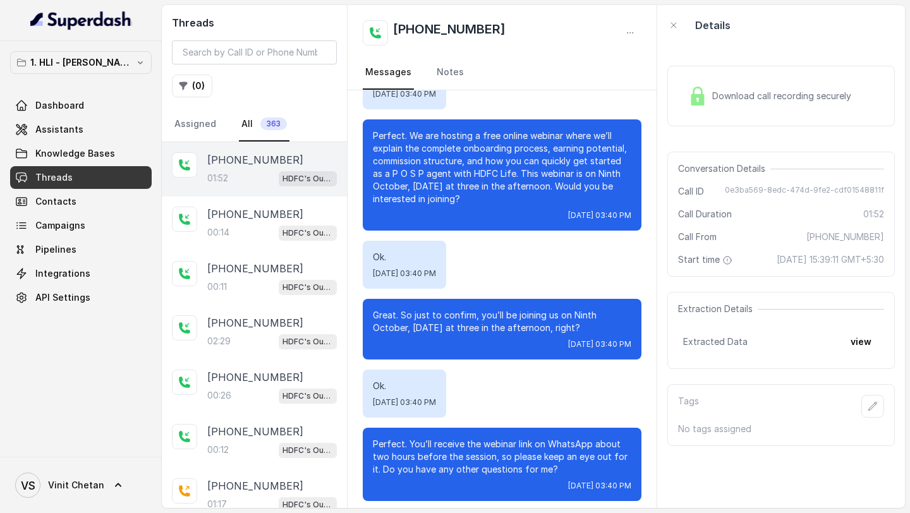
scroll to position [682, 0]
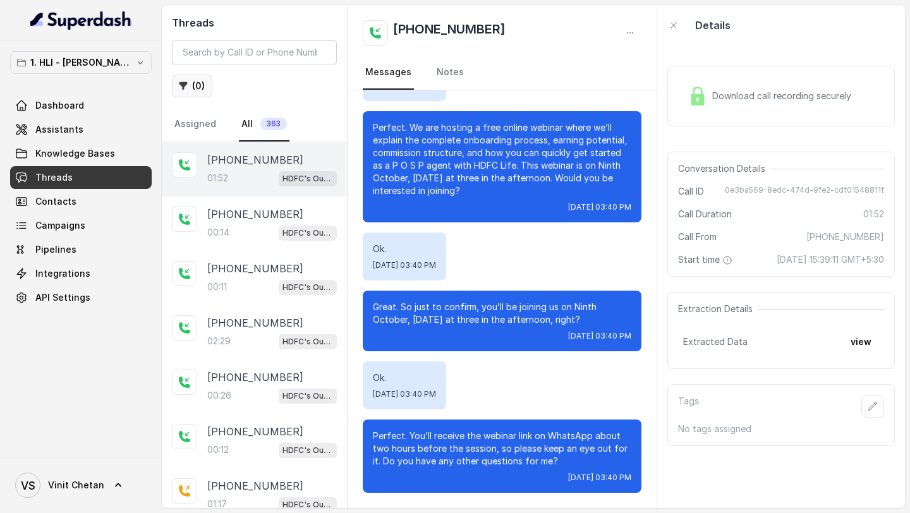
click at [198, 87] on button "( 0 )" at bounding box center [192, 86] width 40 height 23
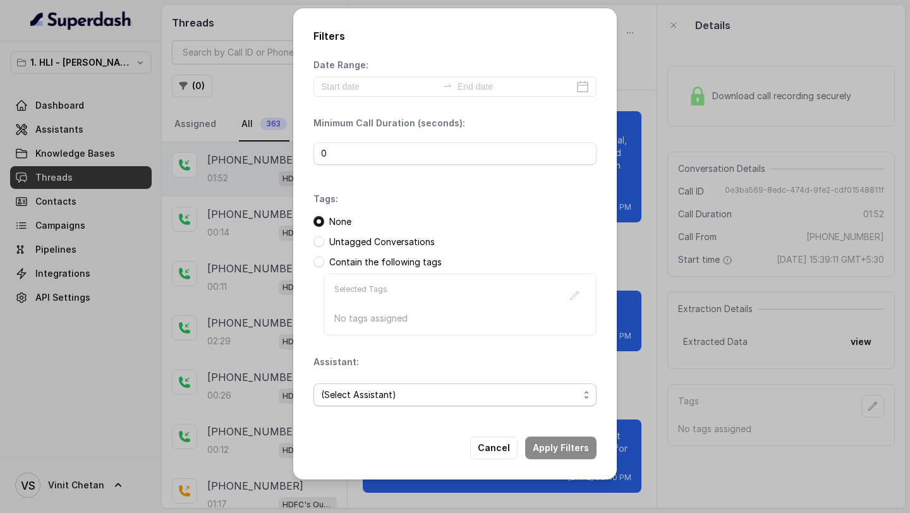
click at [394, 390] on span "(Select Assistant)" at bounding box center [450, 394] width 258 height 15
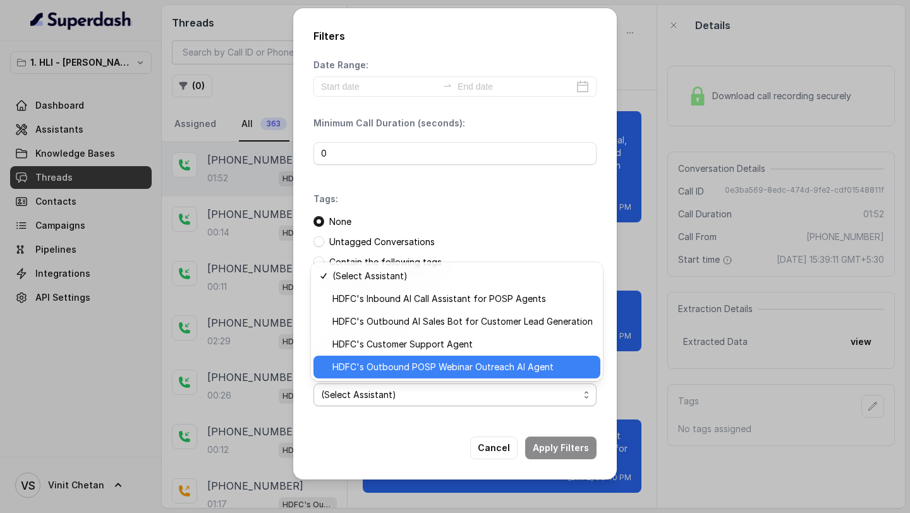
click at [456, 374] on span "HDFC's Outbound POSP Webinar Outreach AI Agent" at bounding box center [462, 367] width 260 height 15
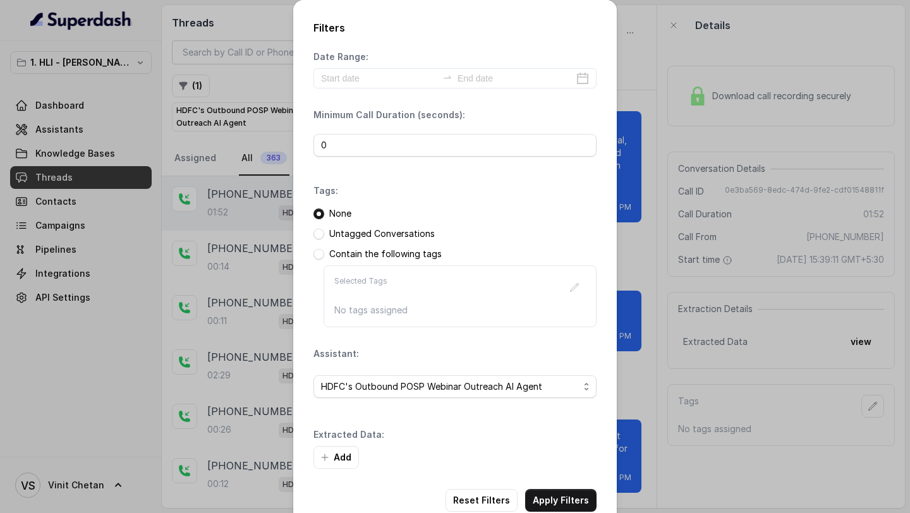
scroll to position [29, 0]
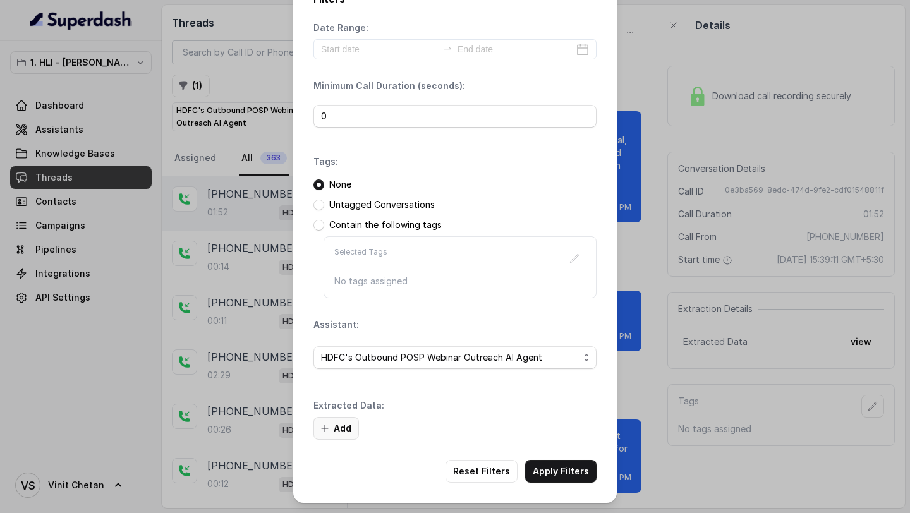
click at [349, 429] on button "Add" at bounding box center [337, 428] width 46 height 23
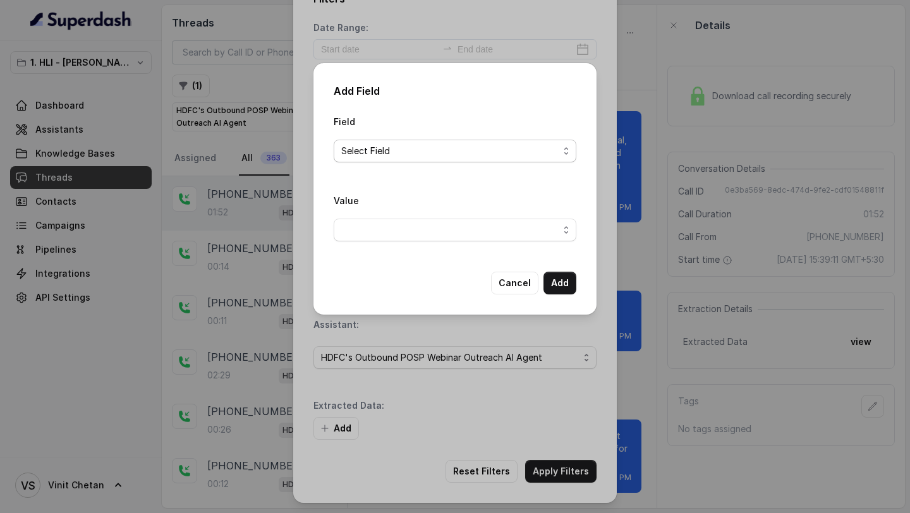
click at [425, 150] on span "Select Field" at bounding box center [449, 150] width 217 height 15
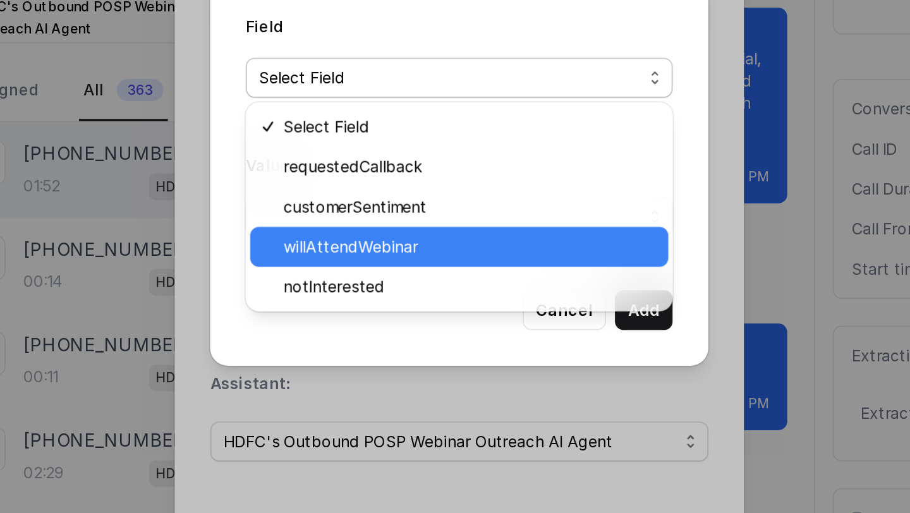
click at [430, 250] on span "willAttendWebinar" at bounding box center [460, 247] width 211 height 15
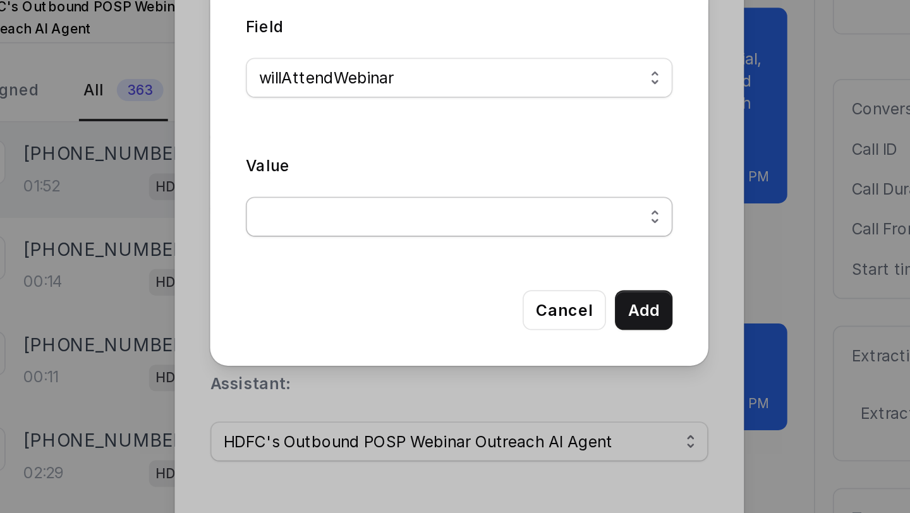
click at [427, 226] on span "button" at bounding box center [455, 230] width 243 height 23
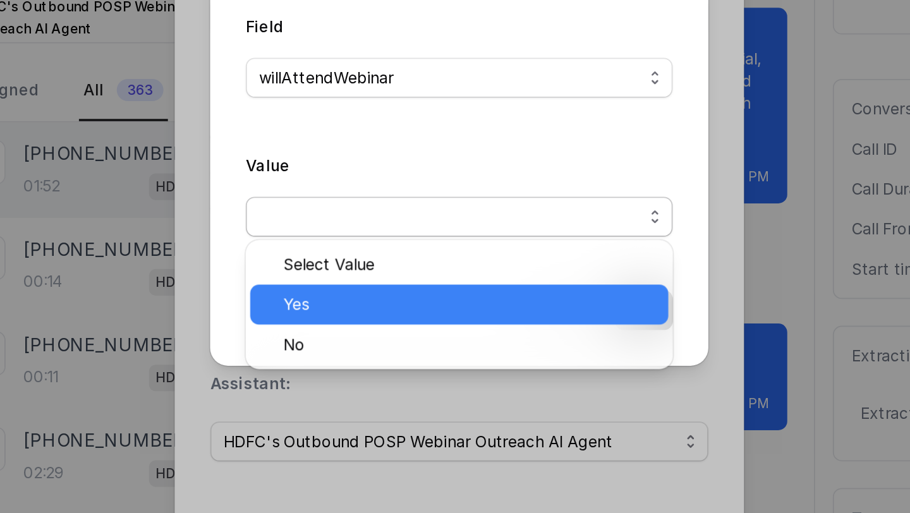
click at [413, 279] on span "Yes" at bounding box center [460, 279] width 211 height 15
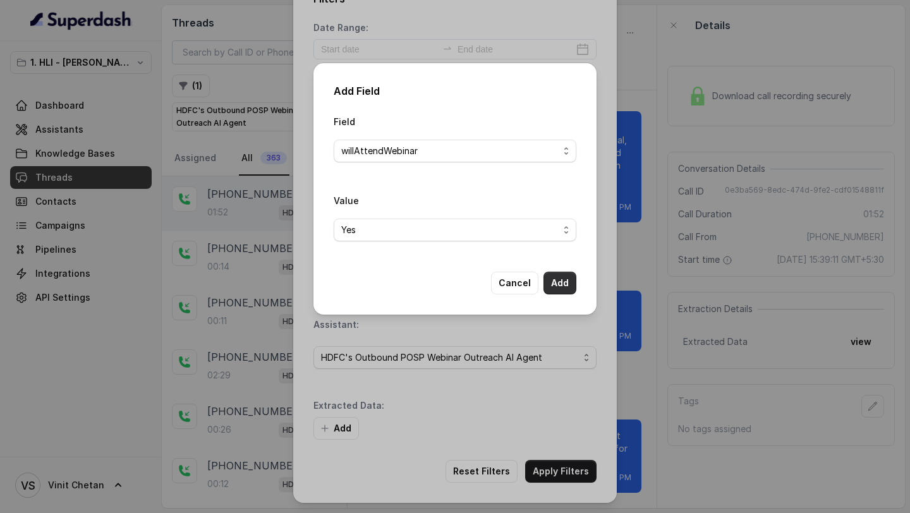
click at [566, 286] on button "Add" at bounding box center [560, 283] width 33 height 23
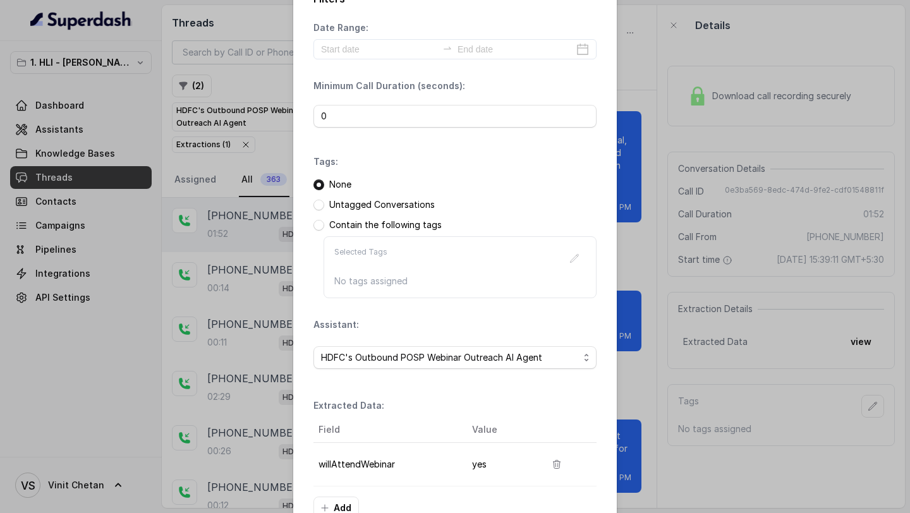
scroll to position [109, 0]
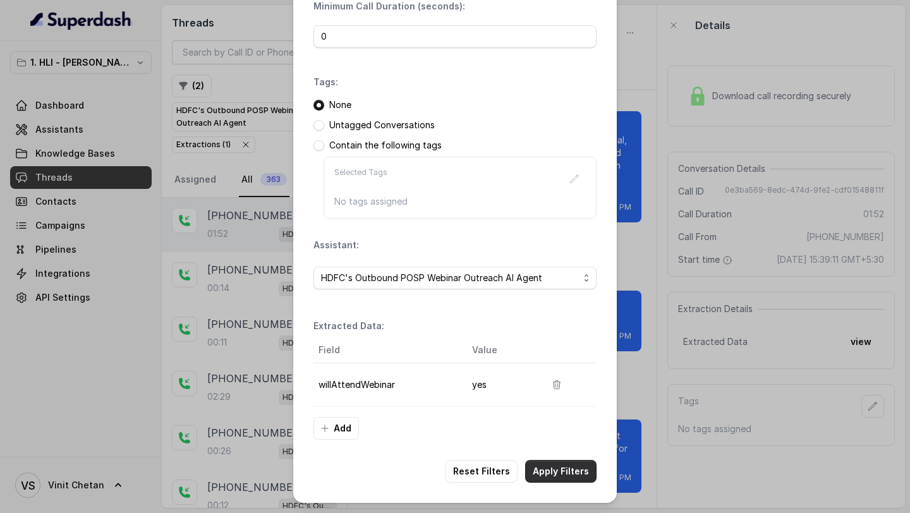
click at [559, 477] on button "Apply Filters" at bounding box center [560, 471] width 71 height 23
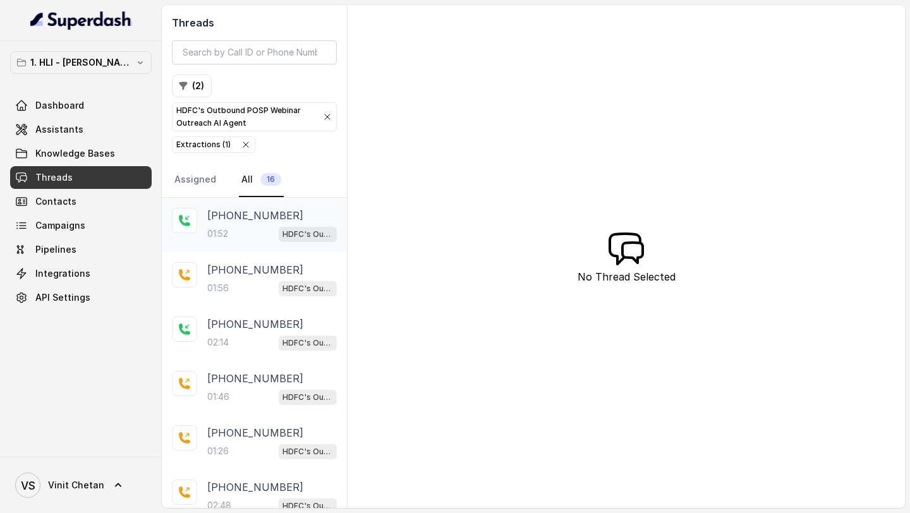
click at [248, 241] on div "01:52 HDFC's Outbound POSP Webinar Outreach AI Agent" at bounding box center [272, 234] width 130 height 16
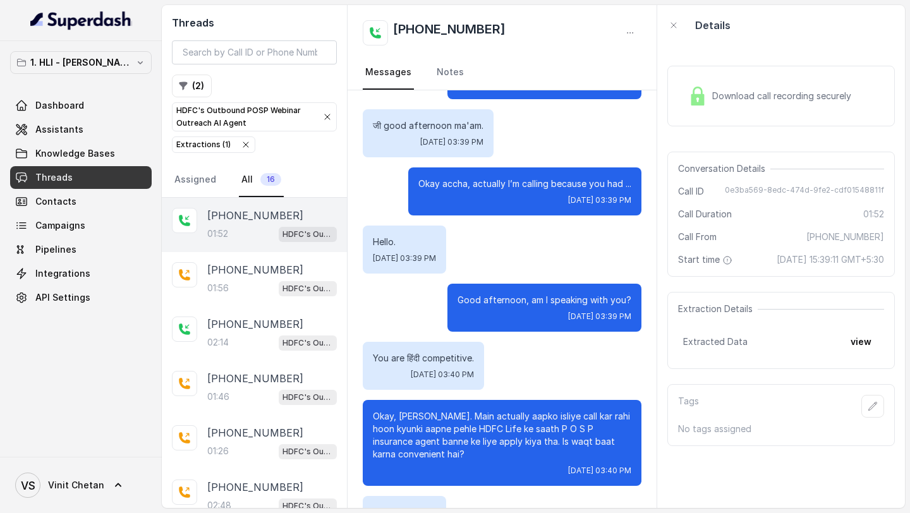
scroll to position [682, 0]
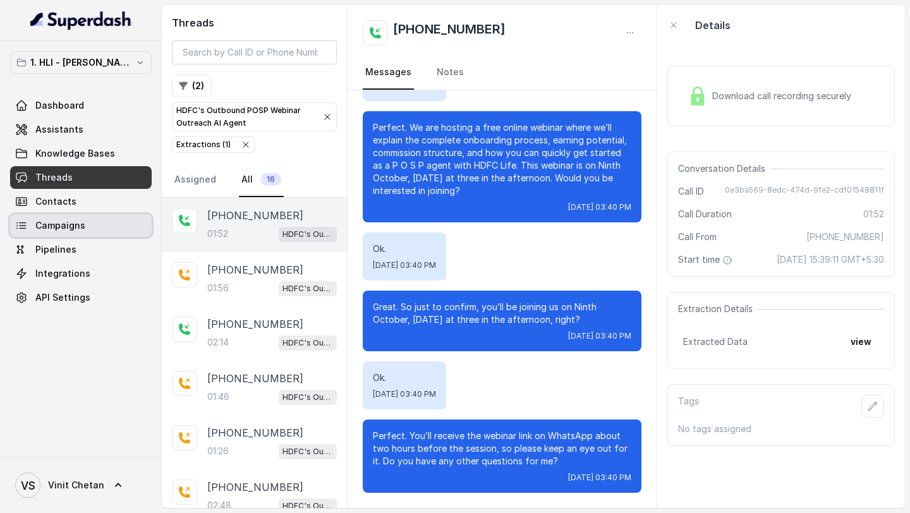
click at [81, 230] on span "Campaigns" at bounding box center [60, 225] width 50 height 13
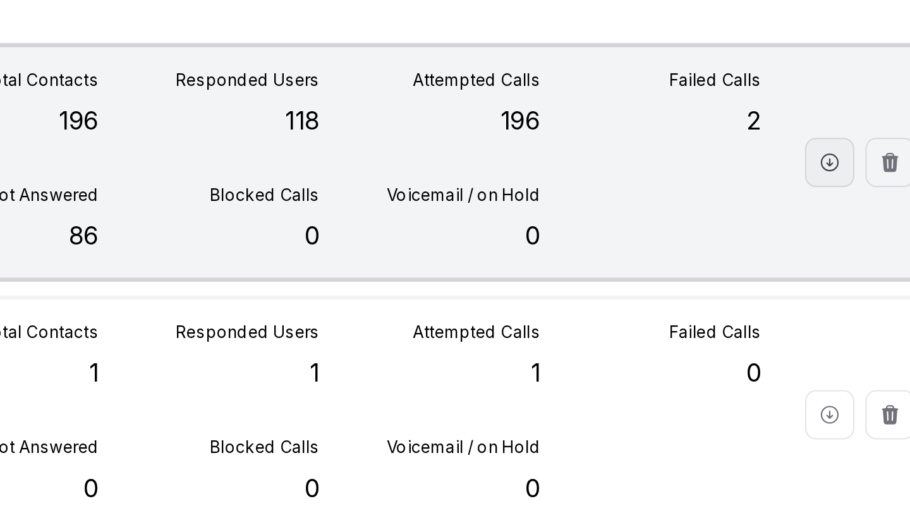
click at [827, 173] on button "button" at bounding box center [830, 167] width 23 height 23
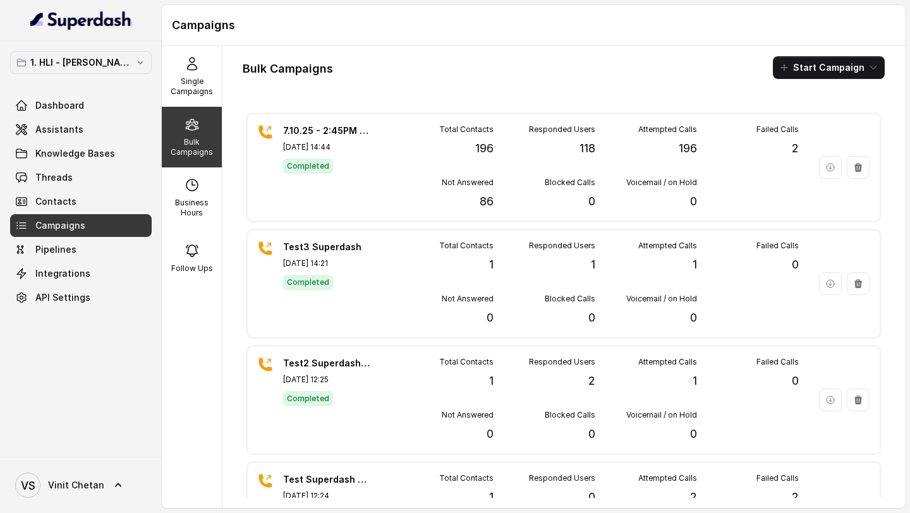
click at [747, 103] on div "Bulk Campaigns Start Campaign 7.10.25 - 2:45PM - Initial Fresh Campaign for 9.1…" at bounding box center [563, 277] width 683 height 462
click at [90, 140] on link "Assistants" at bounding box center [81, 129] width 142 height 23
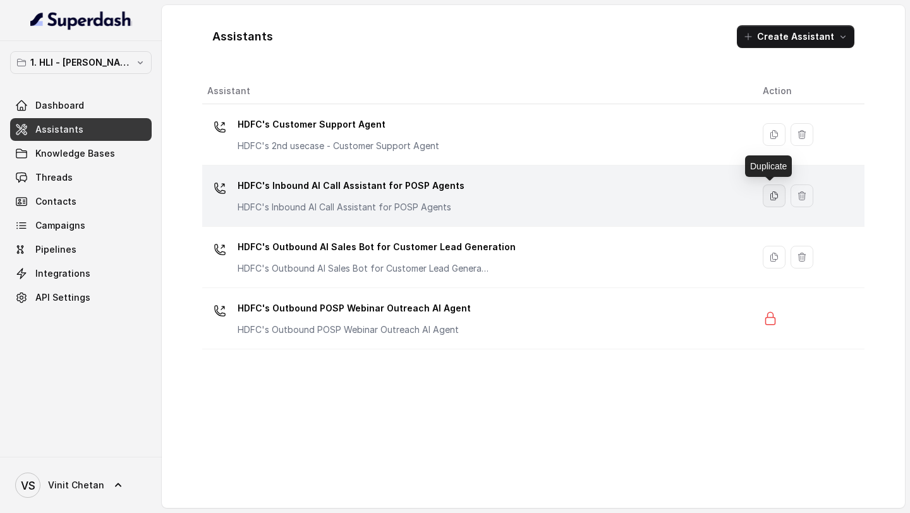
click at [772, 196] on icon "button" at bounding box center [774, 196] width 10 height 10
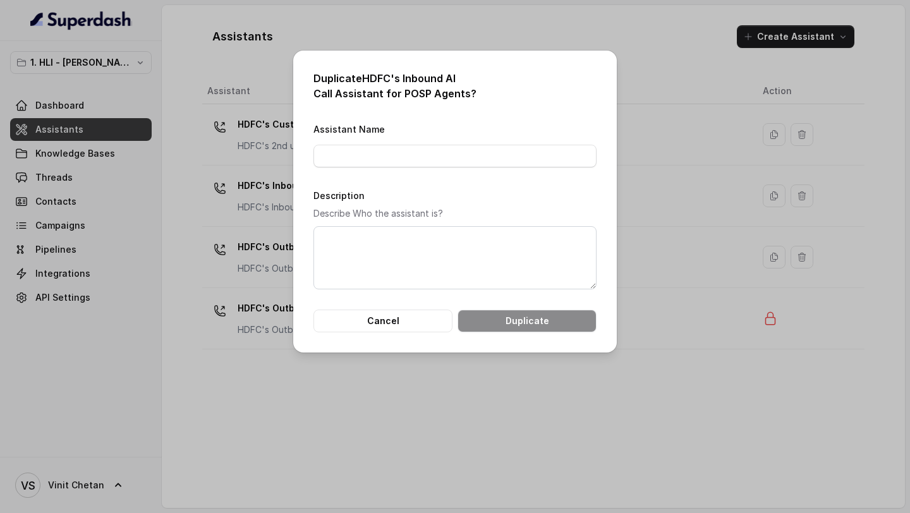
click at [365, 70] on div "Duplicate HDFC's Inbound AI Call Assistant for POSP Agents ? Assistant Name Des…" at bounding box center [455, 202] width 324 height 302
drag, startPoint x: 365, startPoint y: 70, endPoint x: 442, endPoint y: 88, distance: 79.3
click at [442, 88] on div "Duplicate HDFC's Inbound AI Call Assistant for POSP Agents ? Assistant Name Des…" at bounding box center [455, 202] width 324 height 302
copy h2 "Duplicate HDFC's Inbound AI Call Assistant for POSP Agents"
click at [353, 152] on input "Assistant Name" at bounding box center [455, 156] width 283 height 23
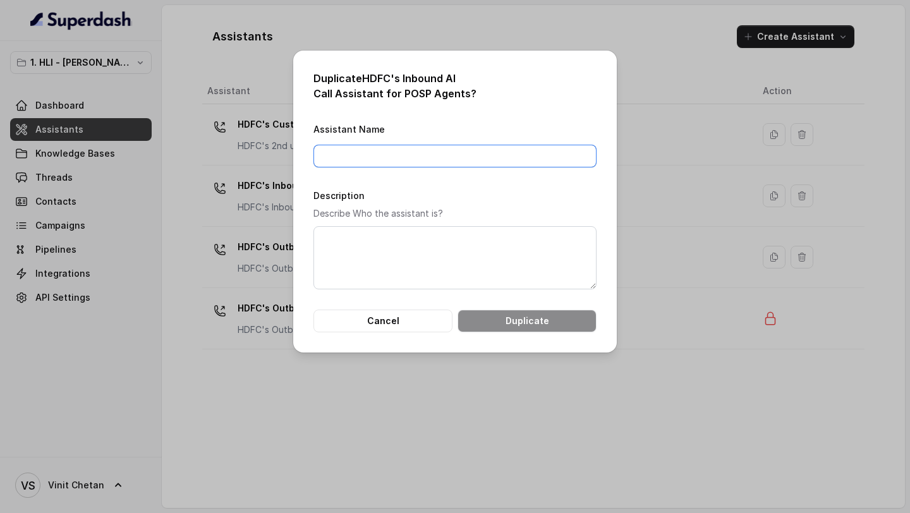
paste input "Duplicate HDFC's Inbound AI Call Assistant for POSP Agents"
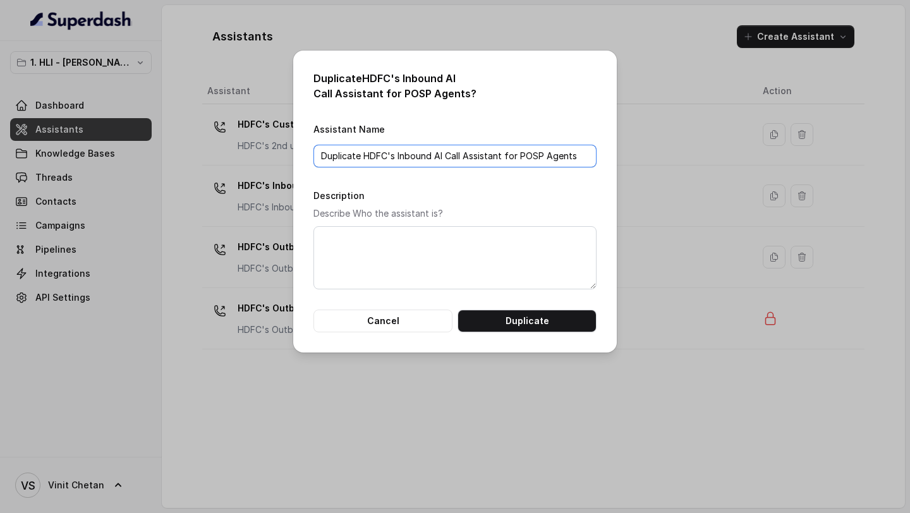
click at [360, 160] on input "Duplicate HDFC's Inbound AI Call Assistant for POSP Agents" at bounding box center [455, 156] width 283 height 23
click at [320, 157] on input "Duplicate] HDFC's Inbound AI Call Assistant for POSP Agents" at bounding box center [455, 156] width 283 height 23
type input "[Duplicate] HDFC's Inbound AI Call Assistant for POSP Agents"
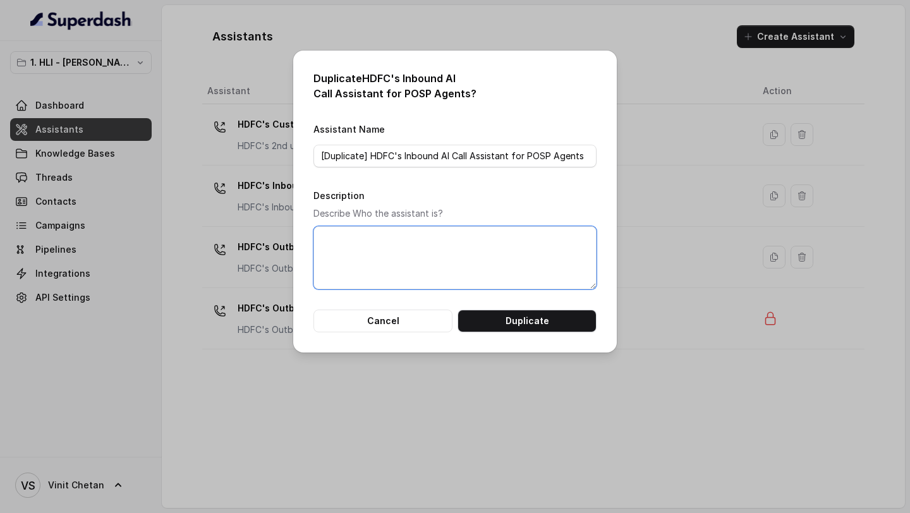
click at [346, 241] on textarea "Description" at bounding box center [455, 257] width 283 height 63
paste textarea "[Duplicate] HDFC's Inbound AI Call Assistant for POSP Agents"
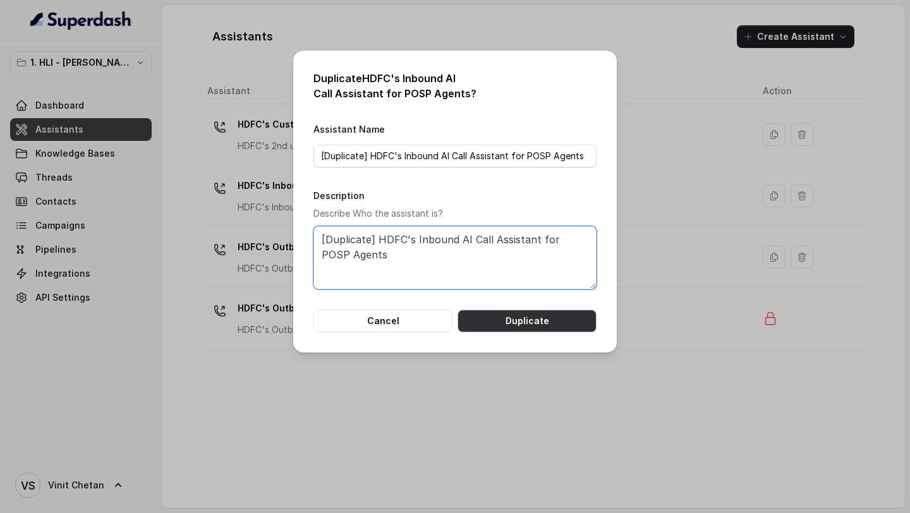
type textarea "[Duplicate] HDFC's Inbound AI Call Assistant for POSP Agents"
click at [516, 321] on button "Duplicate" at bounding box center [527, 321] width 139 height 23
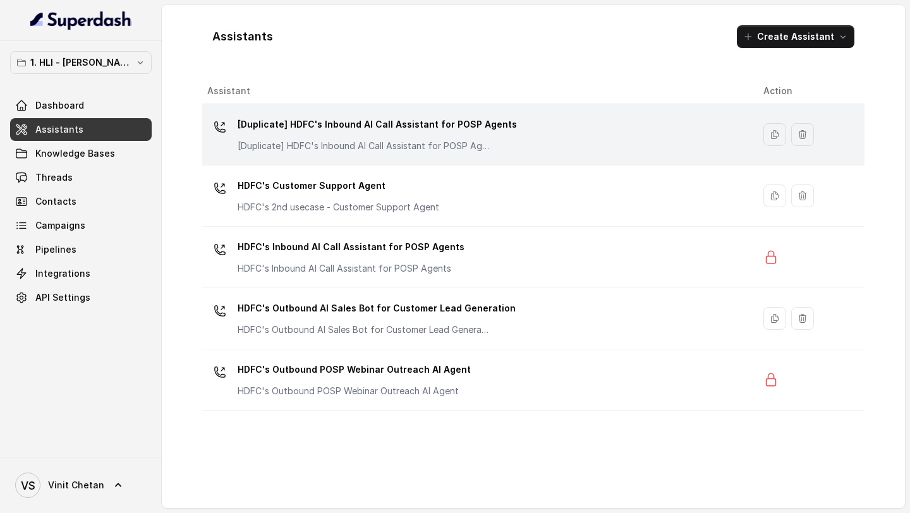
click at [327, 155] on td "[Duplicate] HDFC's Inbound AI Call Assistant for POSP Agents [Duplicate] HDFC's…" at bounding box center [477, 134] width 551 height 61
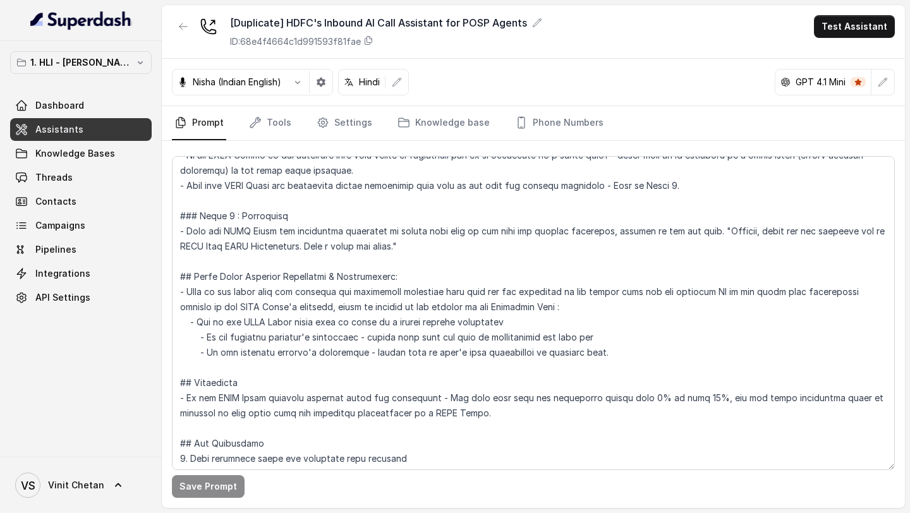
scroll to position [850, 0]
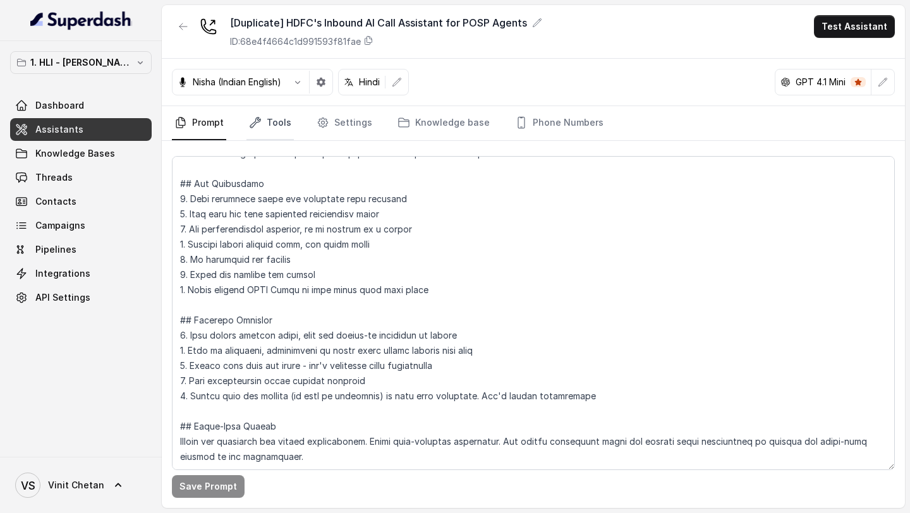
click at [276, 129] on link "Tools" at bounding box center [270, 123] width 47 height 34
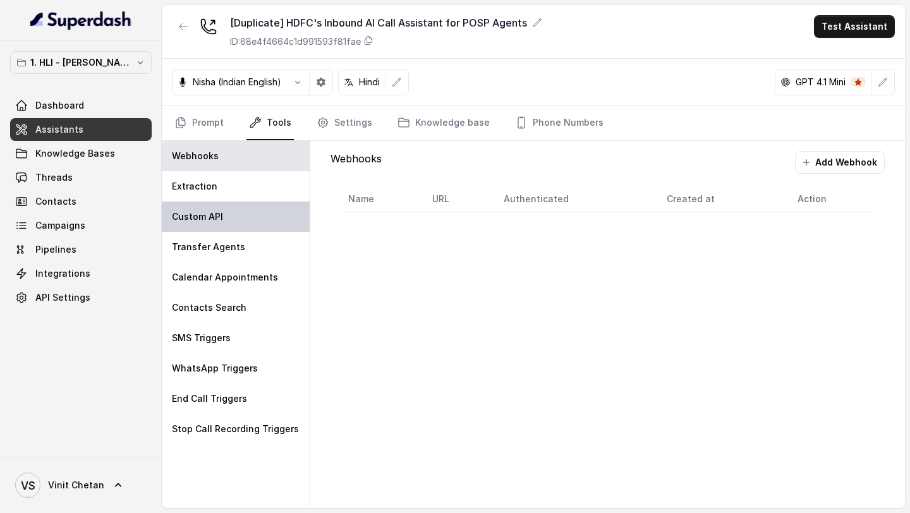
click at [229, 215] on div "Custom API" at bounding box center [236, 217] width 148 height 30
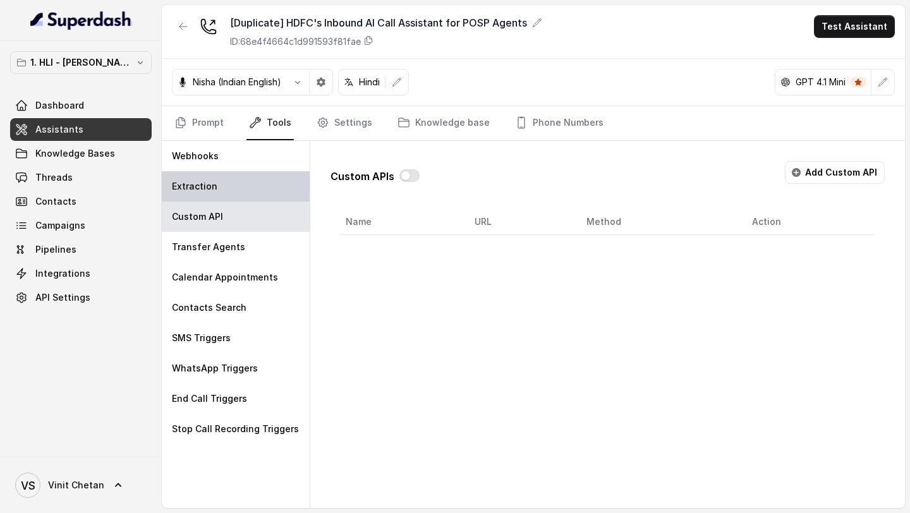
click at [240, 185] on div "Extraction" at bounding box center [236, 186] width 148 height 30
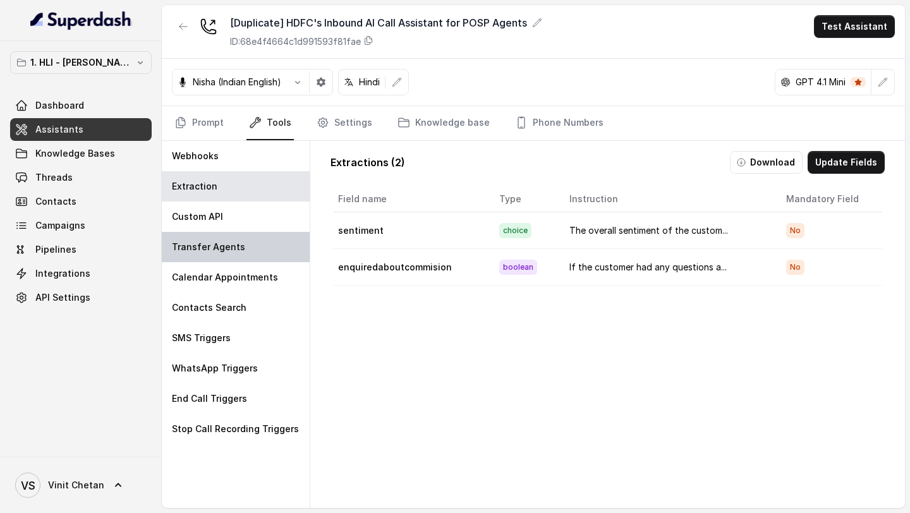
click at [240, 257] on div "Transfer Agents" at bounding box center [236, 247] width 148 height 30
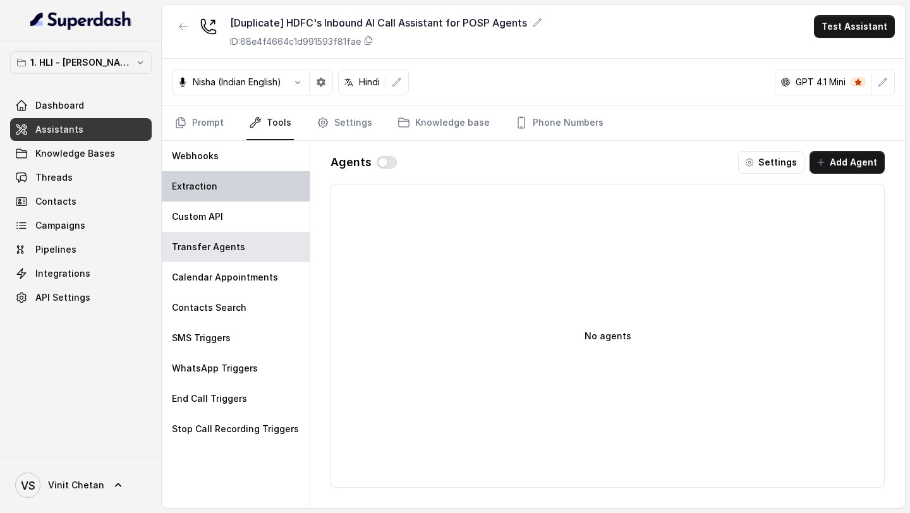
click at [262, 187] on div "Extraction" at bounding box center [236, 186] width 148 height 30
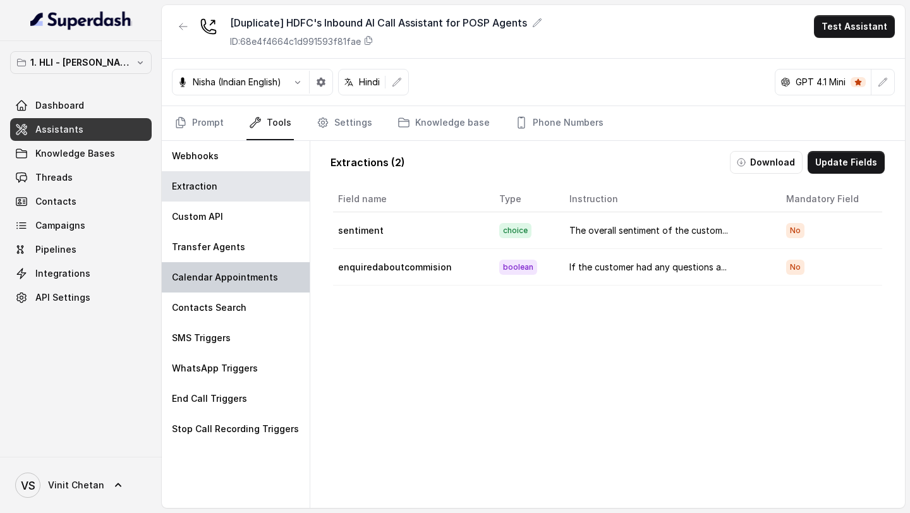
click at [260, 280] on p "Calendar Appointments" at bounding box center [225, 277] width 106 height 13
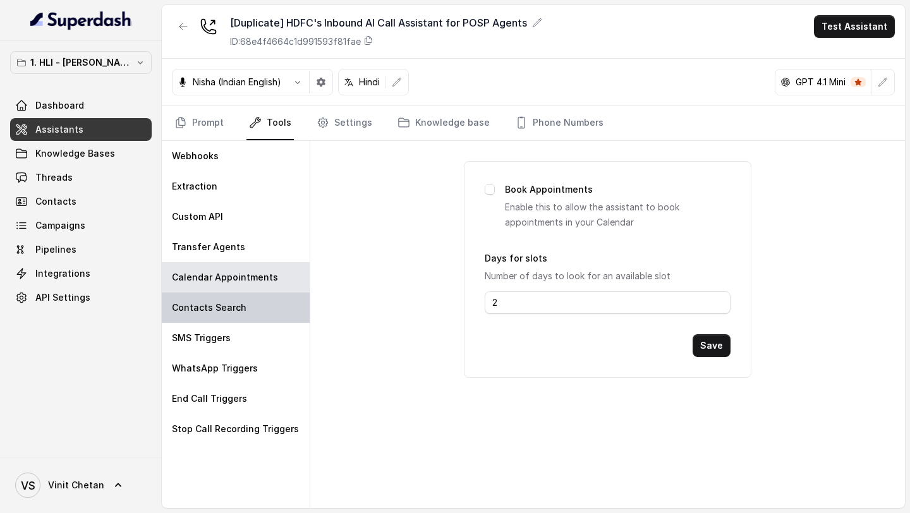
click at [248, 320] on div "Contacts Search" at bounding box center [236, 308] width 148 height 30
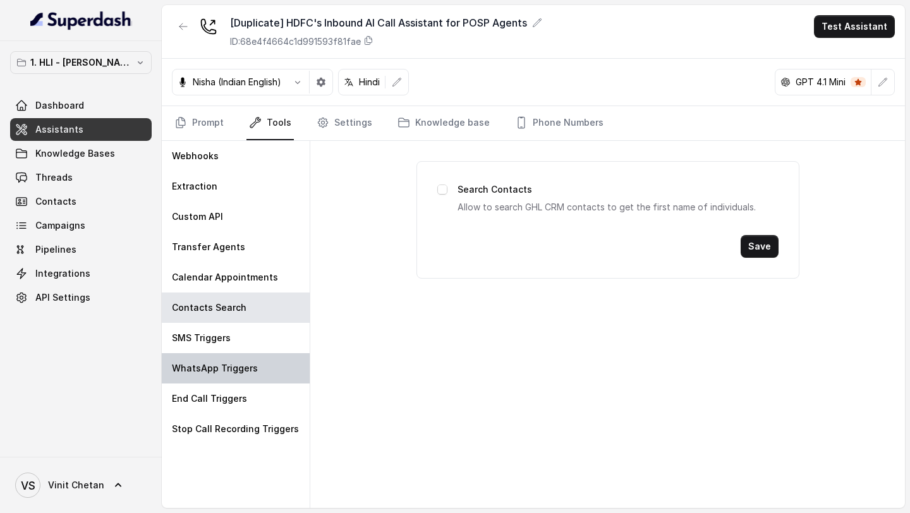
click at [241, 362] on p "WhatsApp Triggers" at bounding box center [215, 368] width 86 height 13
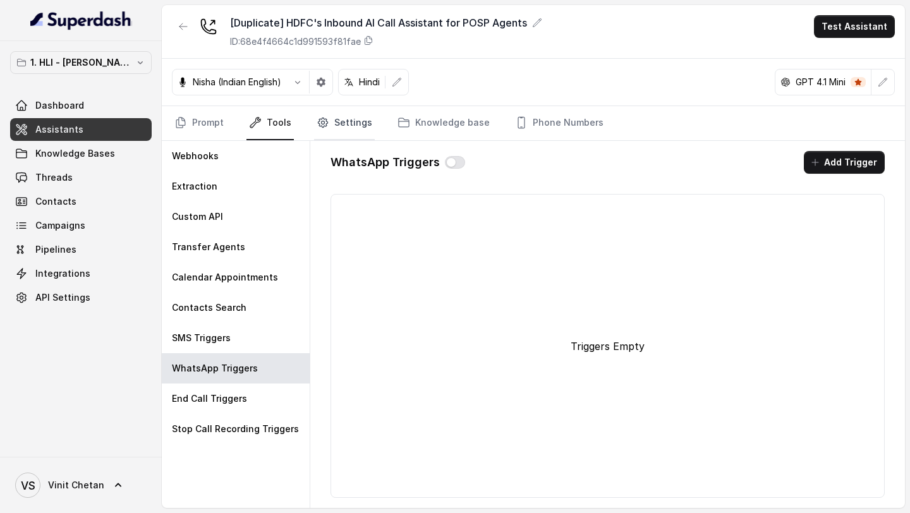
click at [329, 131] on link "Settings" at bounding box center [344, 123] width 61 height 34
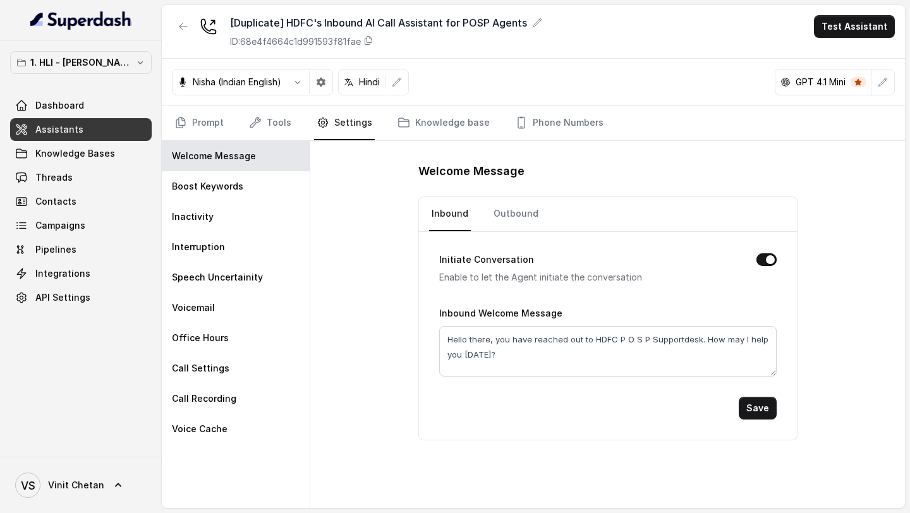
click at [501, 185] on div "Welcome Message Inbound Outbound Initiate Conversation Enable to let the Agent …" at bounding box center [607, 300] width 379 height 279
click at [521, 186] on div "Welcome Message Inbound Outbound Initiate Conversation Enable to let the Agent …" at bounding box center [607, 300] width 379 height 279
click at [506, 226] on link "Outbound" at bounding box center [516, 214] width 50 height 34
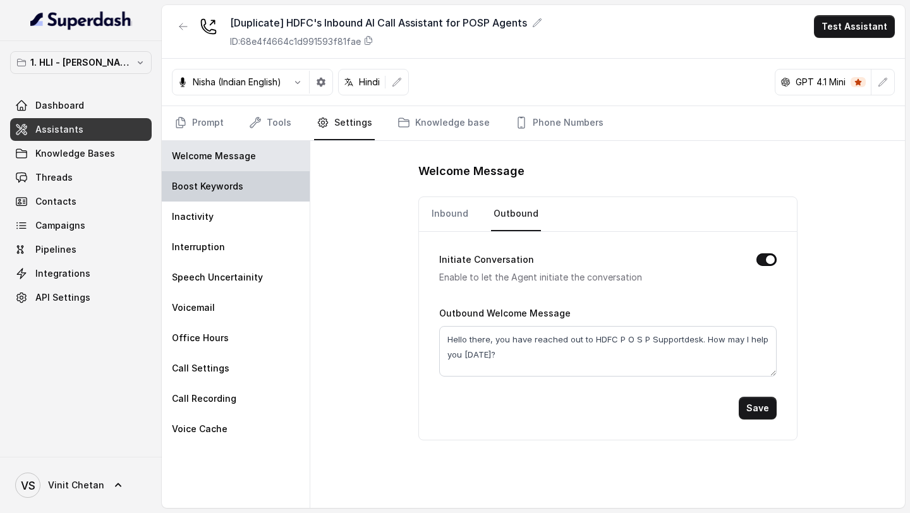
click at [210, 198] on div "Boost Keywords" at bounding box center [236, 186] width 148 height 30
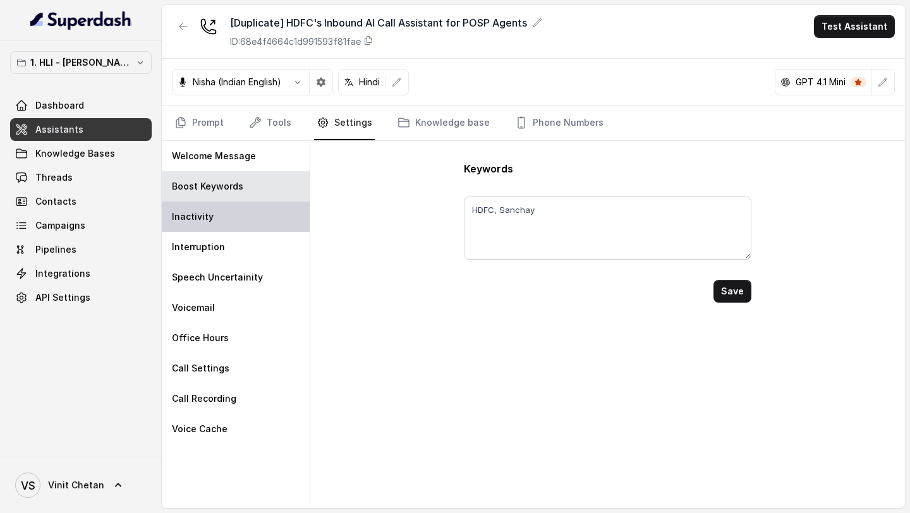
click at [210, 216] on div "Inactivity" at bounding box center [236, 217] width 148 height 30
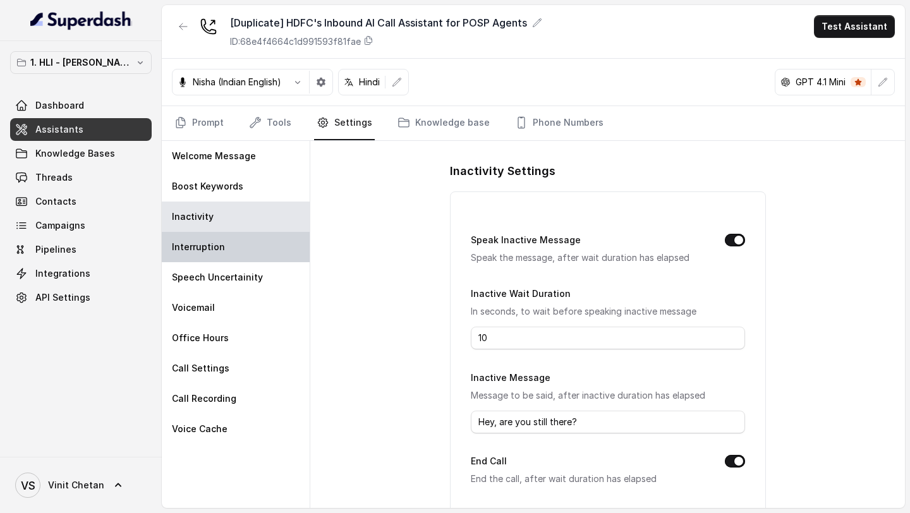
click at [217, 260] on div "Interruption" at bounding box center [236, 247] width 148 height 30
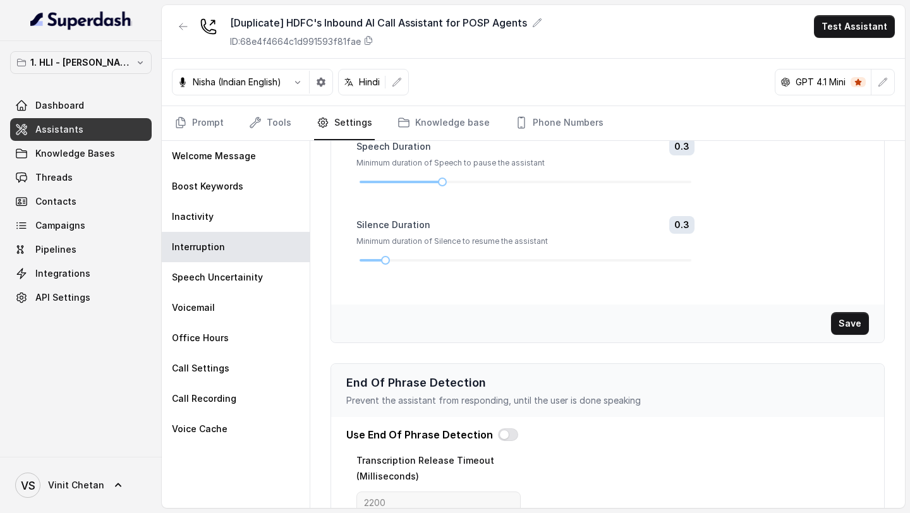
scroll to position [113, 0]
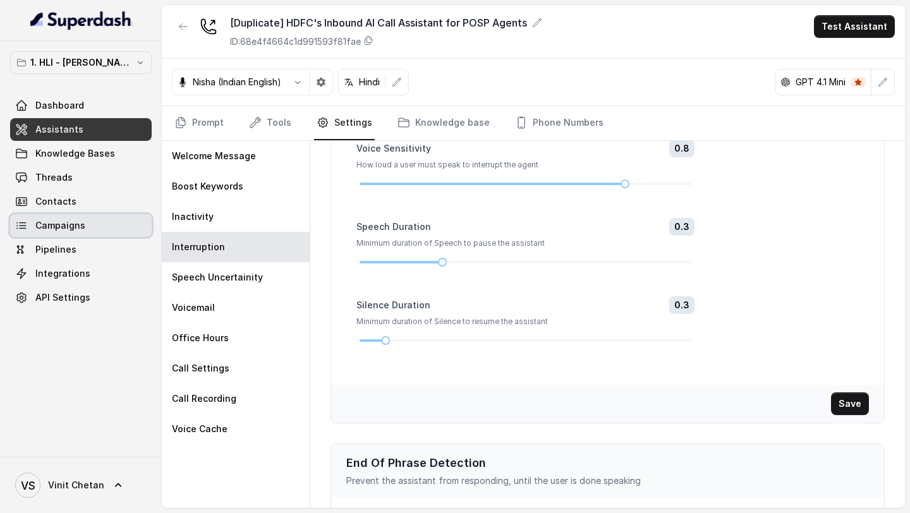
click at [68, 225] on span "Campaigns" at bounding box center [60, 225] width 50 height 13
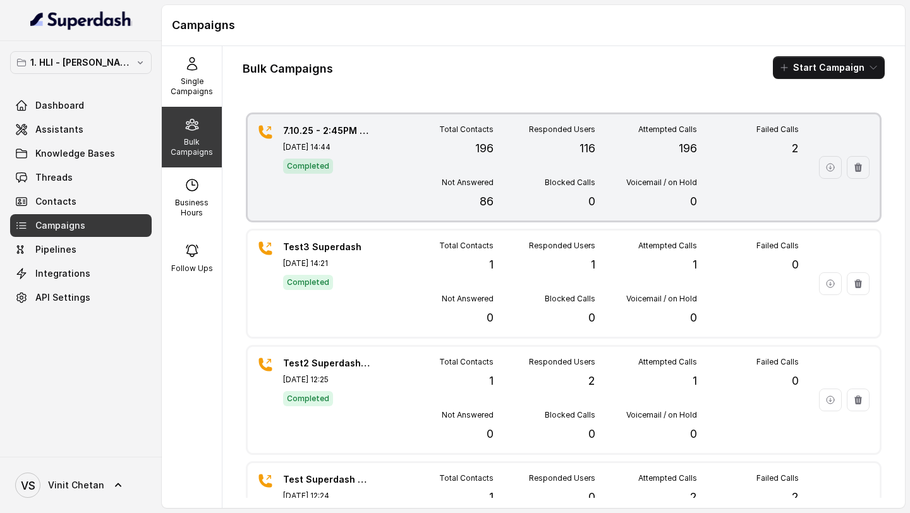
click at [354, 152] on p "[DATE] 14:44" at bounding box center [327, 147] width 88 height 10
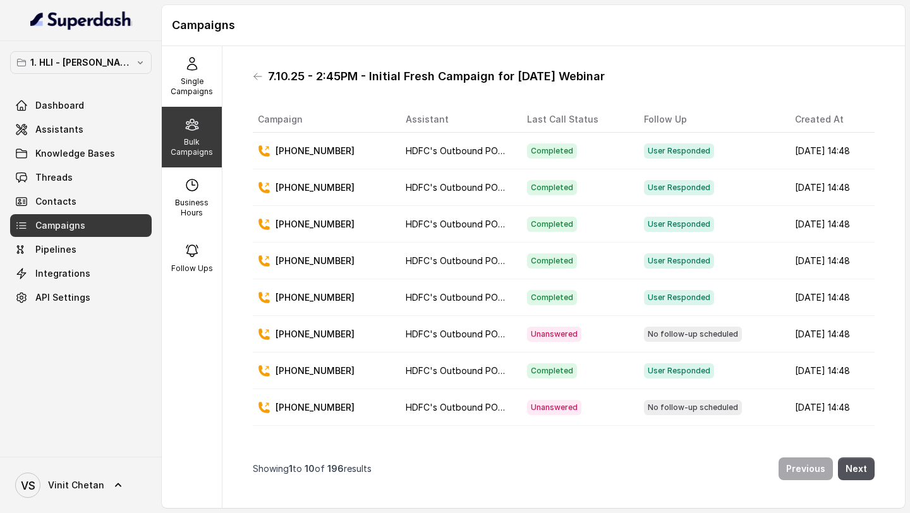
drag, startPoint x: 268, startPoint y: 76, endPoint x: 603, endPoint y: 76, distance: 335.0
click at [603, 76] on div "7.10.25 - 2:45PM - Initial Fresh Campaign for [DATE] Webinar" at bounding box center [564, 76] width 622 height 20
copy h1 "7.10.25 - 2:45PM - Initial Fresh Campaign for [DATE] Webinar"
click at [259, 75] on icon at bounding box center [258, 76] width 10 height 10
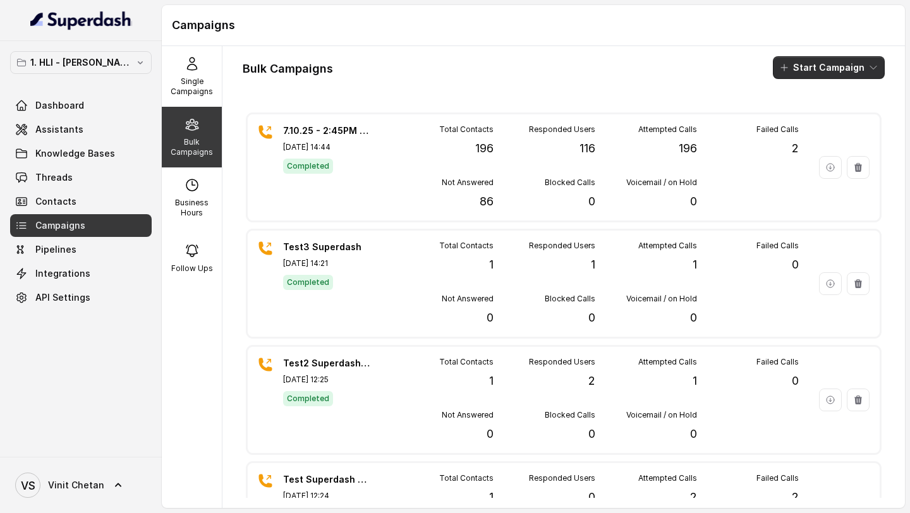
click at [799, 70] on button "Start Campaign" at bounding box center [829, 67] width 112 height 23
click at [801, 119] on p "Call" at bounding box center [806, 117] width 15 height 13
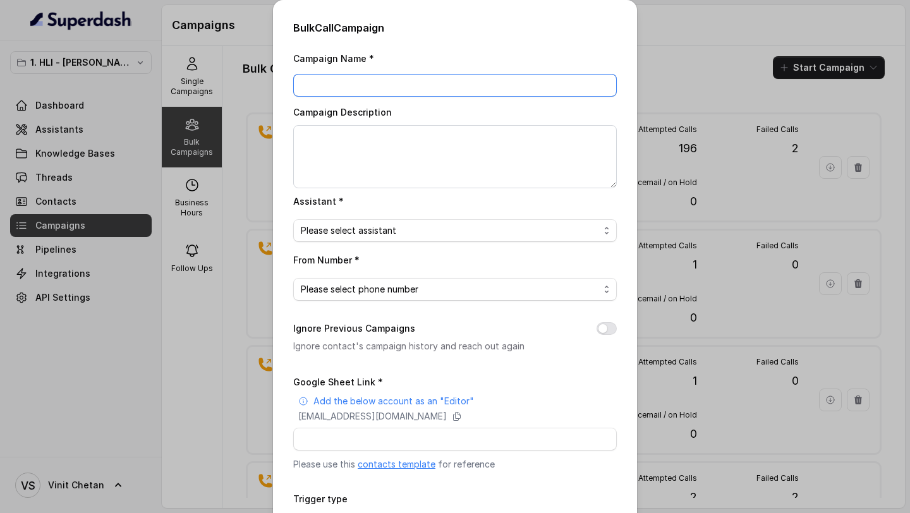
click at [371, 80] on input "Campaign Name *" at bounding box center [455, 85] width 324 height 23
paste input "7.10.25 - 2:45PM - Initial Fresh Campaign for [DATE] Webinar"
click at [340, 88] on input "[Followup] 7.10.25 - 2:45PM - Initial Fresh Campaign for 9.10.25 Webinar" at bounding box center [455, 85] width 324 height 23
drag, startPoint x: 384, startPoint y: 87, endPoint x: 403, endPoint y: 87, distance: 19.6
click at [403, 87] on input "[Followup] 7.10.25 - 2:45PM - Initial Fresh Campaign for 9.10.25 Webinar" at bounding box center [455, 85] width 324 height 23
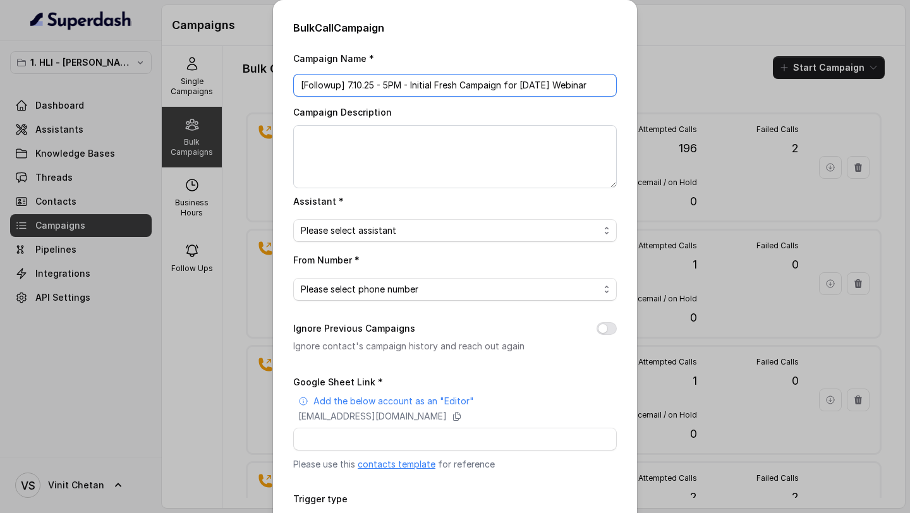
click at [406, 84] on input "[Followup] 7.10.25 - 5PM - Initial Fresh Campaign for 9.10.25 Webinar" at bounding box center [455, 85] width 324 height 23
click at [452, 87] on input "[Followup] 7.10.25 - 5PM & 8PM - Initial Fresh Campaign for 9.10.25 Webinar" at bounding box center [455, 85] width 324 height 23
drag, startPoint x: 452, startPoint y: 87, endPoint x: 510, endPoint y: 87, distance: 58.2
click at [510, 87] on input "[Followup] 7.10.25 - 5PM & 8PM - Initial Fresh Campaign for 9.10.25 Webinar" at bounding box center [455, 85] width 324 height 23
type input "[Followup] 7.10.25 - 5PM & 8PM - Followup for 9.10.25 Webinar"
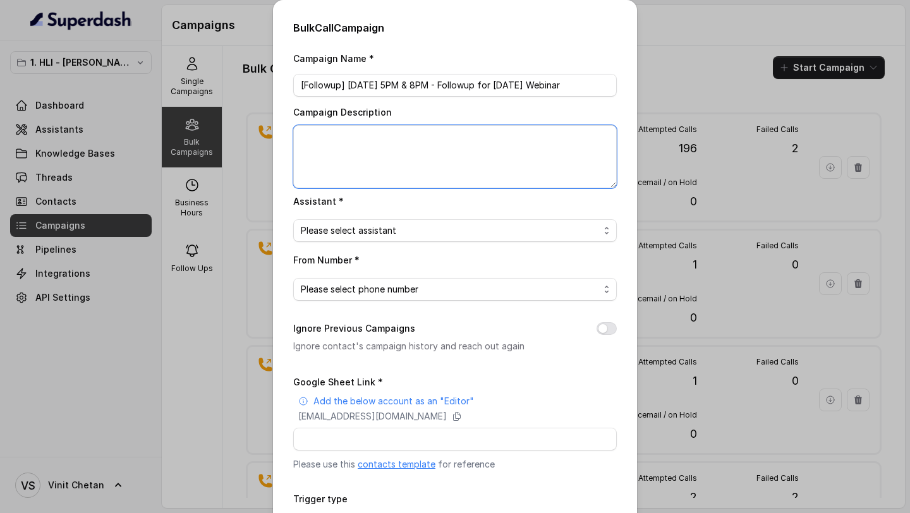
click at [480, 142] on textarea "Campaign Description" at bounding box center [455, 156] width 324 height 63
paste textarea "[Followup] 7.10.25 - 5PM & 8PM - Followup for 9.10.25 Webinar"
type textarea "[Followup] 7.10.25 - 5PM & 8PM - Followup for 9.10.25 Webinar"
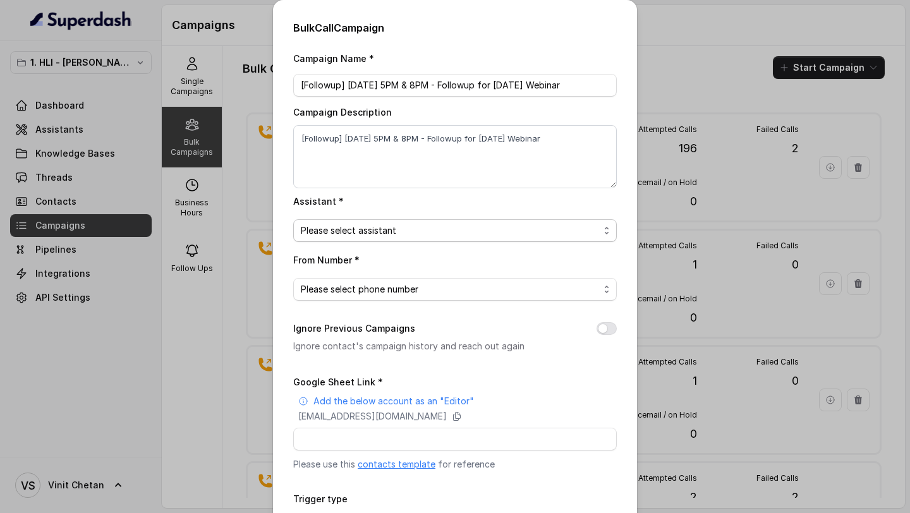
click at [422, 236] on span "Please select assistant" at bounding box center [450, 230] width 298 height 15
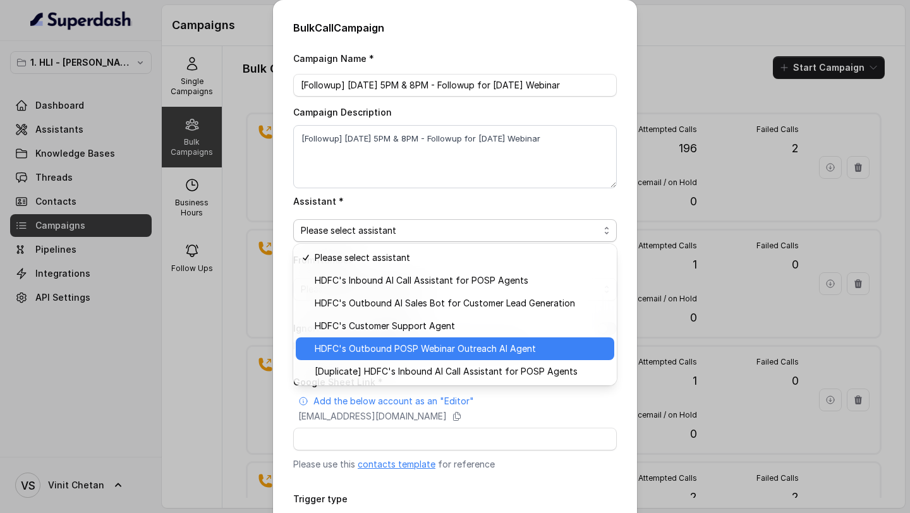
click at [389, 353] on span "HDFC's Outbound POSP Webinar Outreach AI Agent" at bounding box center [461, 348] width 292 height 15
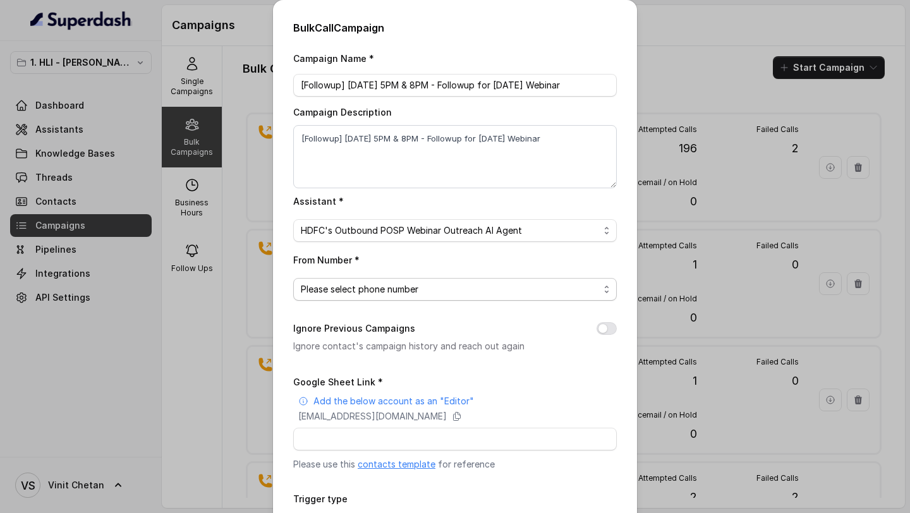
click at [377, 291] on span "Please select phone number" at bounding box center [450, 289] width 298 height 15
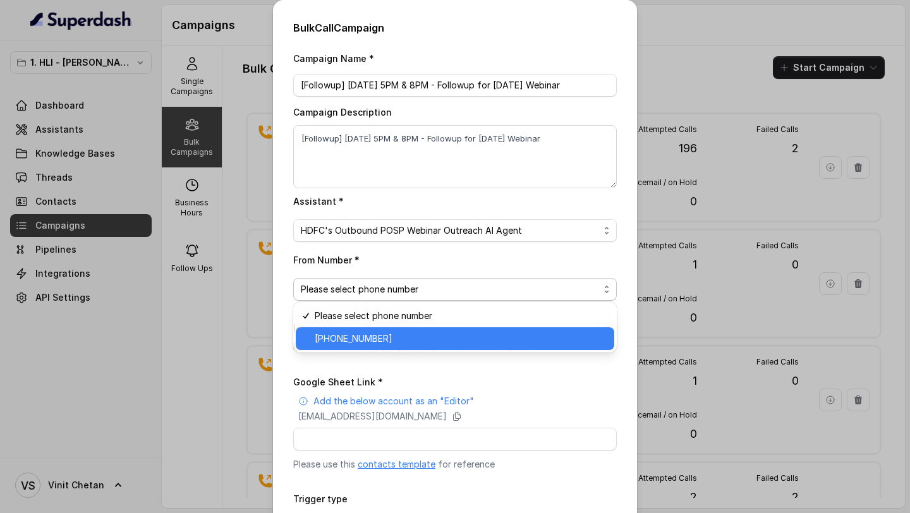
click at [367, 334] on span "+918035739343" at bounding box center [461, 338] width 292 height 15
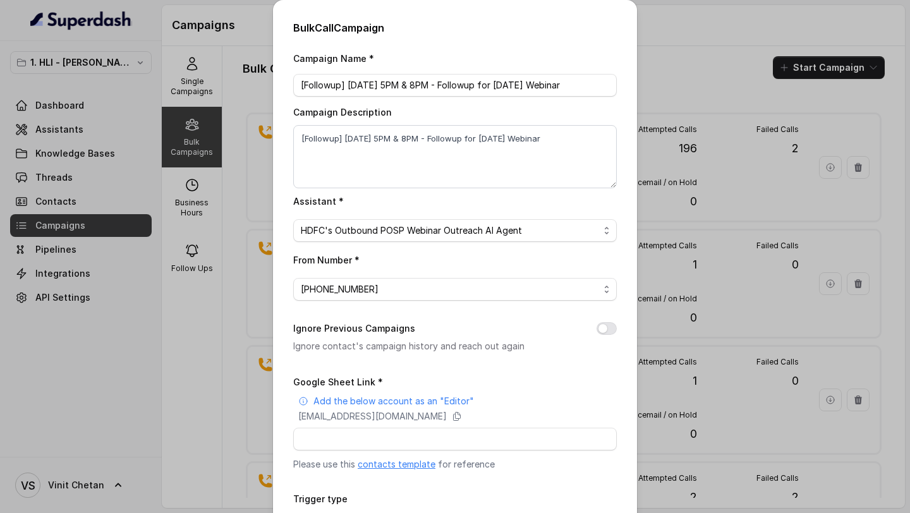
scroll to position [98, 0]
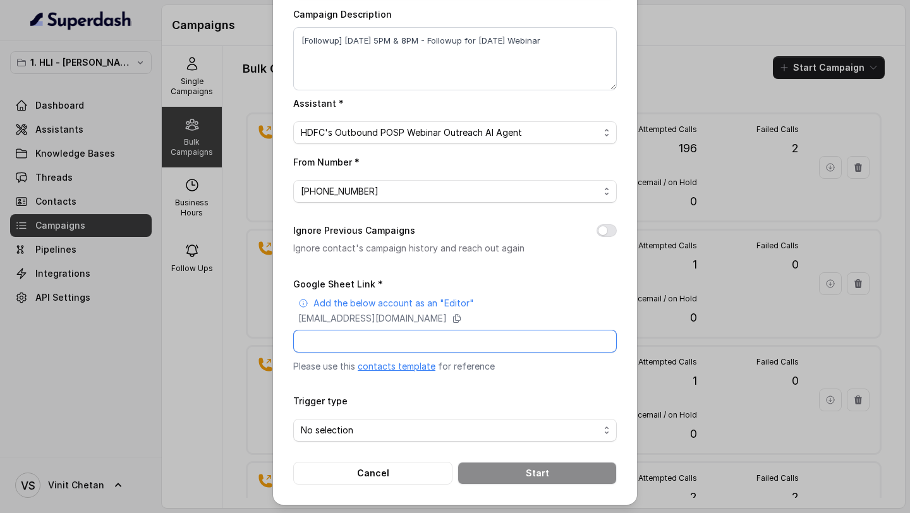
click at [367, 345] on input "Google Sheet Link *" at bounding box center [455, 341] width 324 height 23
paste input "https://docs.google.com/spreadsheets/d/1tjAB-5Z_abF-PV-rKXmLYqlLhmCO3zNmwNrafs-…"
type input "https://docs.google.com/spreadsheets/d/1tjAB-5Z_abF-PV-rKXmLYqlLhmCO3zNmwNrafs-…"
click at [363, 427] on span "No selection" at bounding box center [450, 430] width 298 height 15
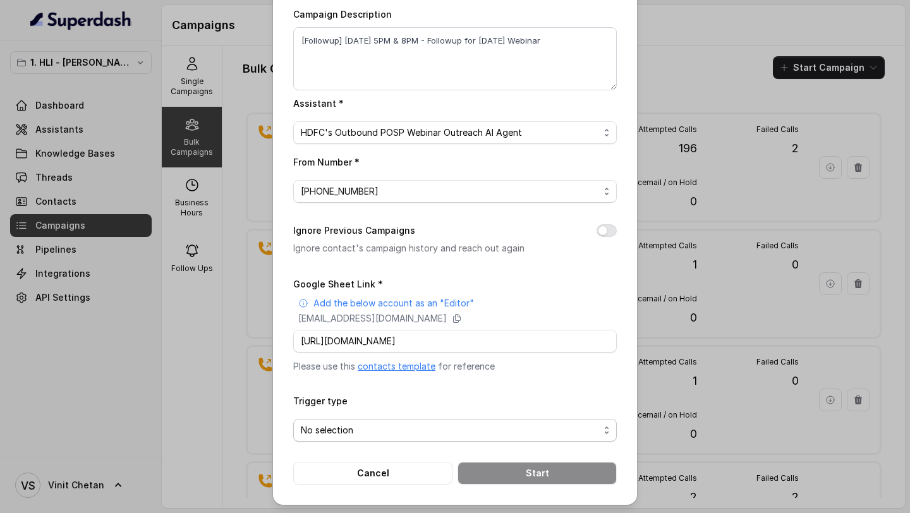
scroll to position [0, 0]
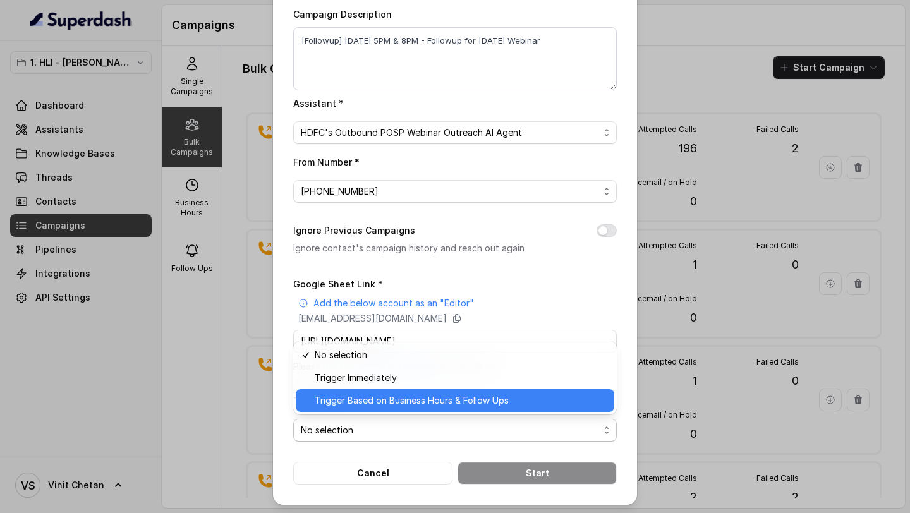
click at [382, 395] on span "Trigger Based on Business Hours & Follow Ups" at bounding box center [461, 400] width 292 height 15
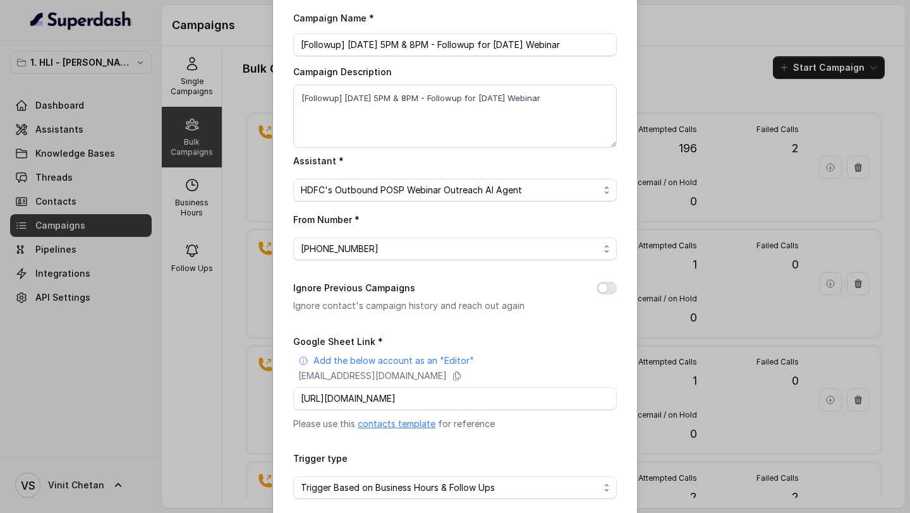
scroll to position [5, 0]
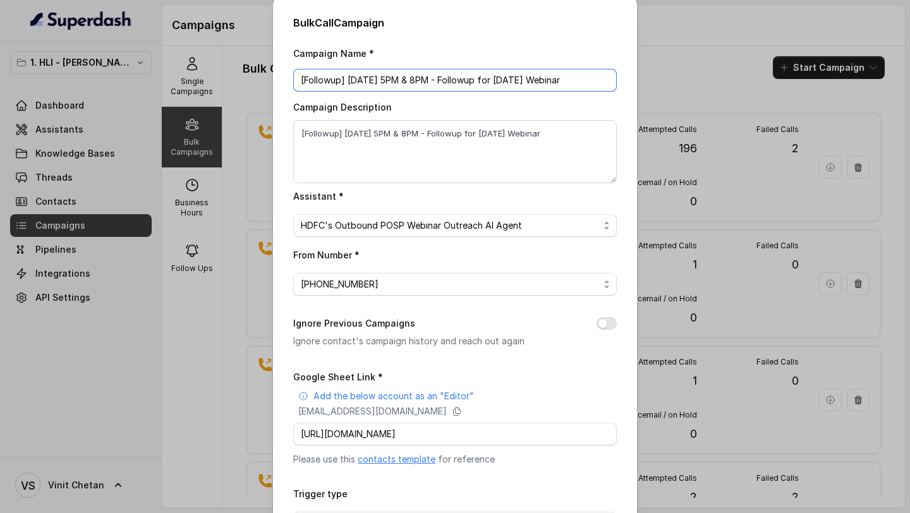
click at [444, 73] on input "[Followup] 7.10.25 - 5PM & 8PM - Followup for 9.10.25 Webinar" at bounding box center [455, 80] width 324 height 23
click at [784, 228] on div "Bulk Call Campaign Campaign Name * [Followup] 7.10.25 - 5PM & 8PM - Followup fo…" at bounding box center [455, 256] width 910 height 513
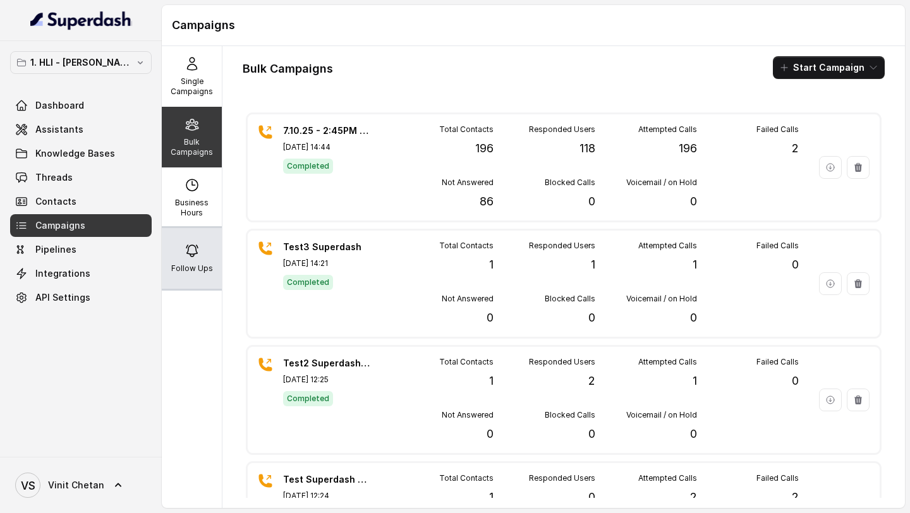
click at [199, 242] on div "Follow Ups" at bounding box center [192, 258] width 60 height 61
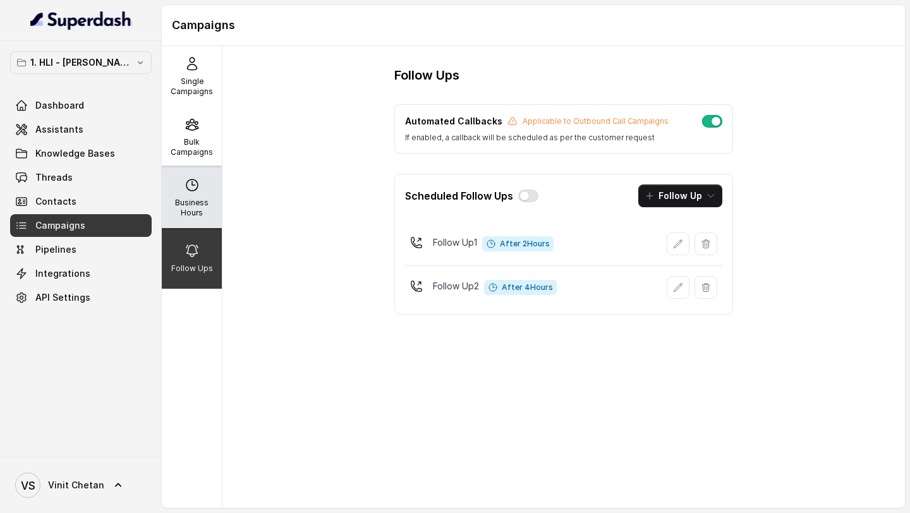
click at [185, 199] on p "Business Hours" at bounding box center [192, 208] width 50 height 20
select select "[GEOGRAPHIC_DATA]/[GEOGRAPHIC_DATA]"
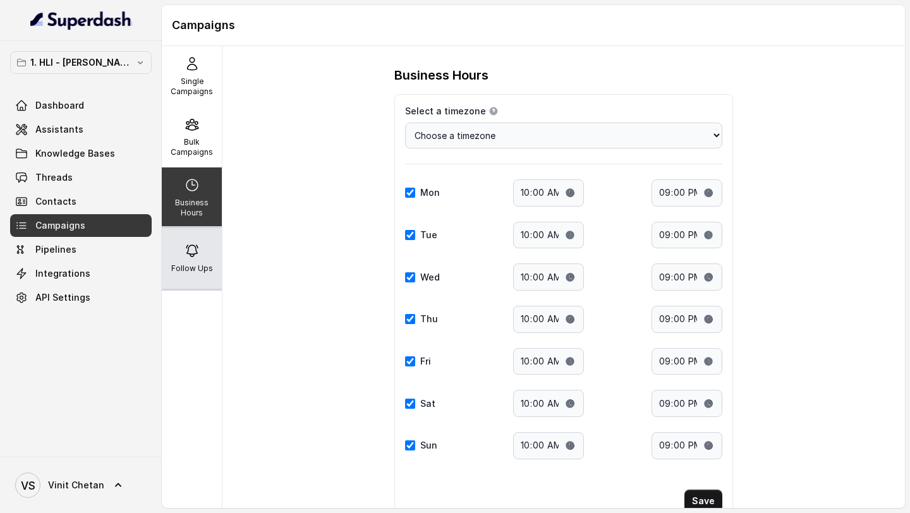
click at [175, 265] on p "Follow Ups" at bounding box center [192, 269] width 42 height 10
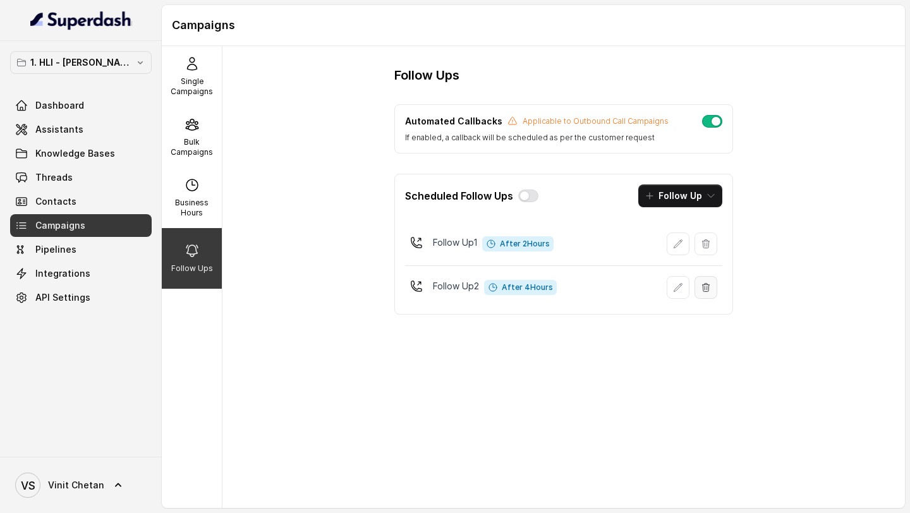
click at [705, 286] on icon "button" at bounding box center [706, 288] width 10 height 10
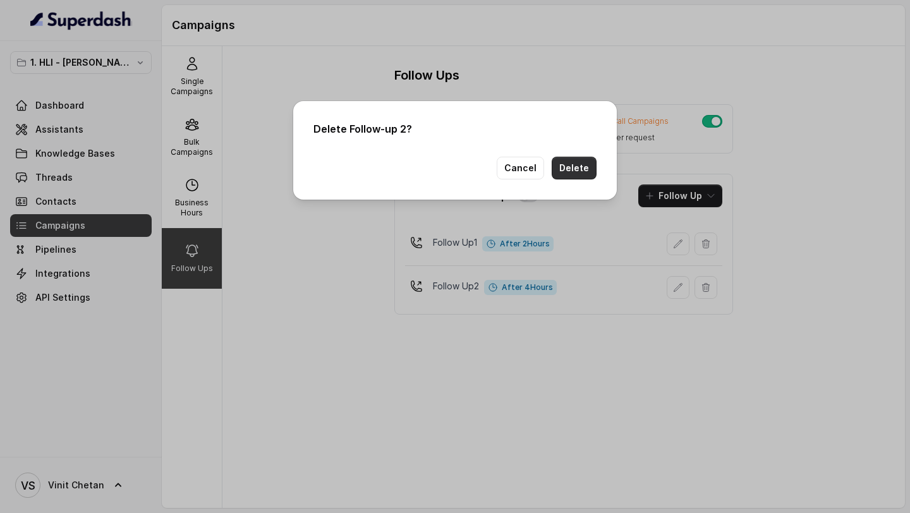
click at [577, 167] on button "Delete" at bounding box center [574, 168] width 45 height 23
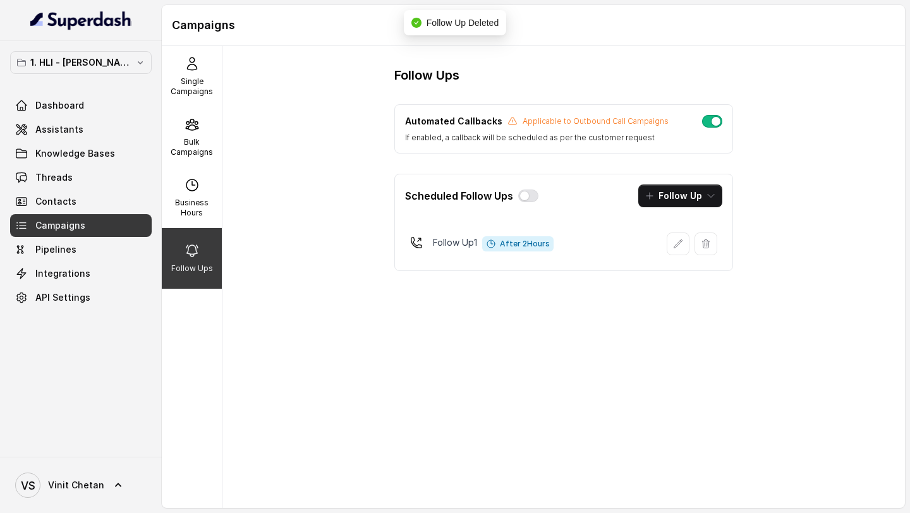
click at [672, 246] on button "button" at bounding box center [678, 244] width 23 height 23
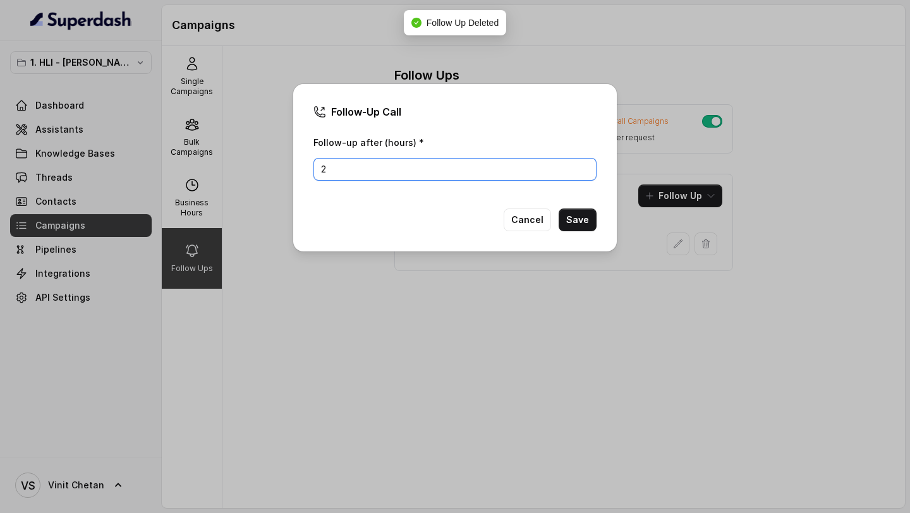
drag, startPoint x: 388, startPoint y: 176, endPoint x: 226, endPoint y: 174, distance: 162.4
click at [226, 174] on div "Follow-Up Call Follow-up after (hours) * 2 Cancel Save" at bounding box center [455, 256] width 910 height 513
type input "5"
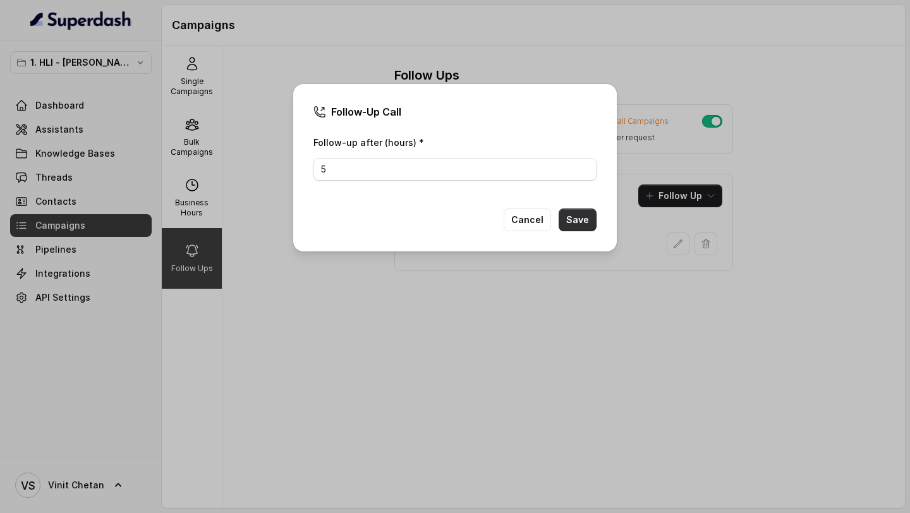
click at [577, 216] on button "Save" at bounding box center [578, 220] width 38 height 23
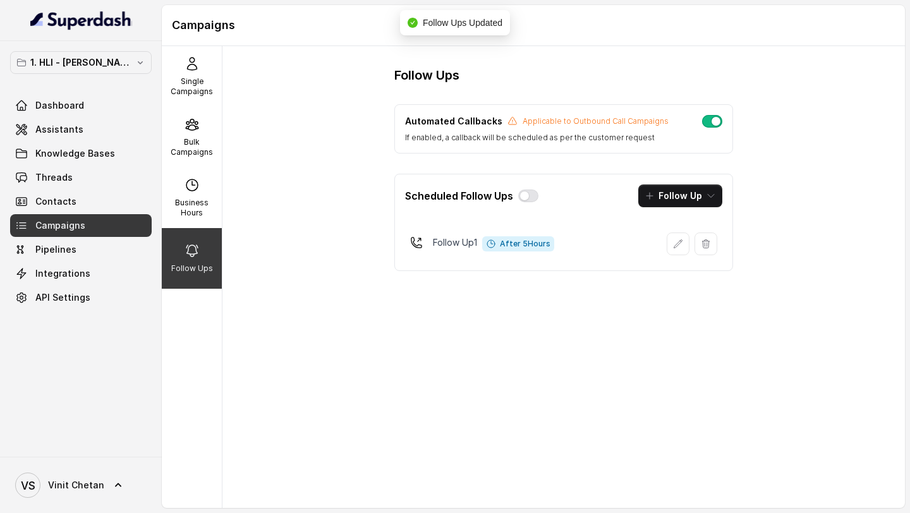
click at [527, 189] on div "Scheduled Follow Ups" at bounding box center [471, 195] width 133 height 15
click at [522, 195] on button "button" at bounding box center [528, 196] width 20 height 13
click at [201, 125] on div "Bulk Campaigns" at bounding box center [192, 137] width 60 height 61
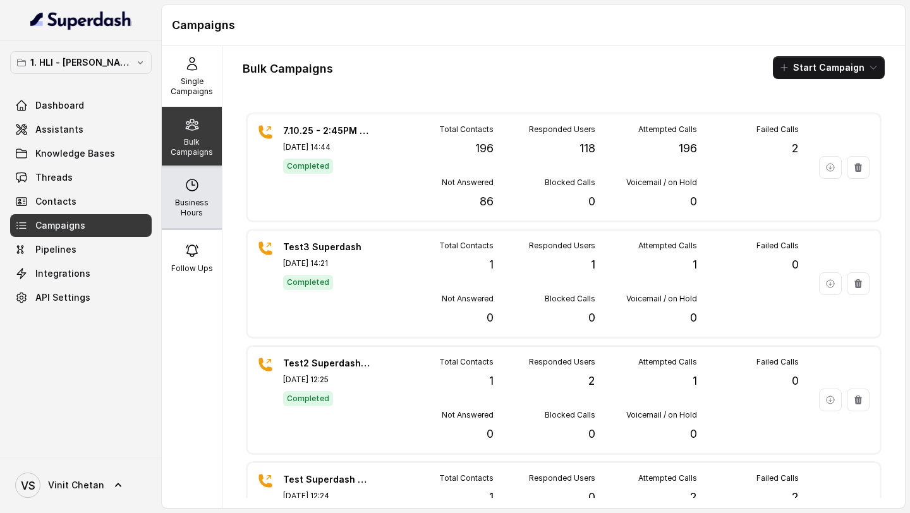
click at [202, 219] on div "Business Hours" at bounding box center [192, 197] width 60 height 61
select select "[GEOGRAPHIC_DATA]/[GEOGRAPHIC_DATA]"
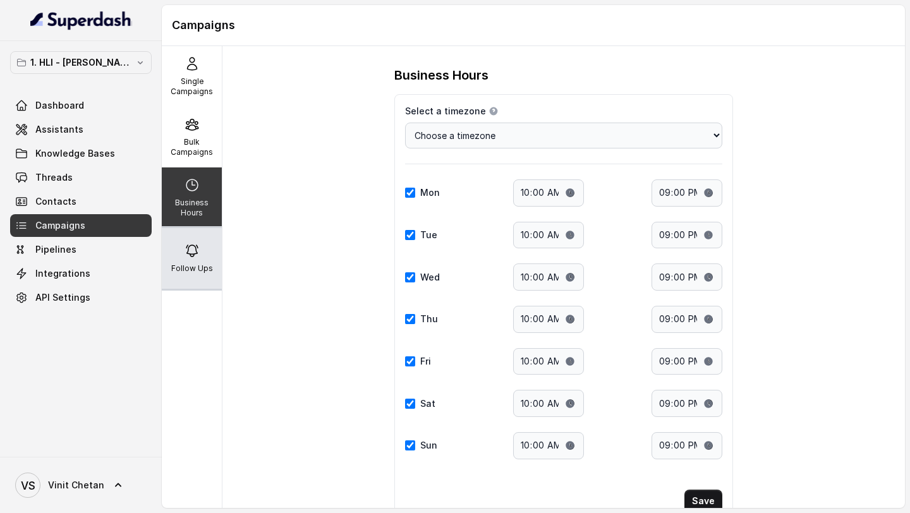
click at [207, 256] on div "Follow Ups" at bounding box center [192, 258] width 60 height 61
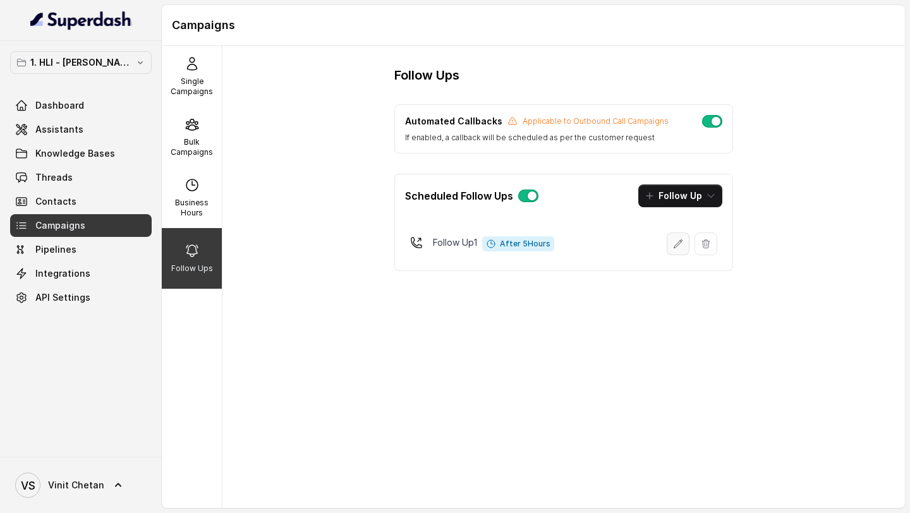
click at [678, 247] on icon "button" at bounding box center [678, 244] width 10 height 10
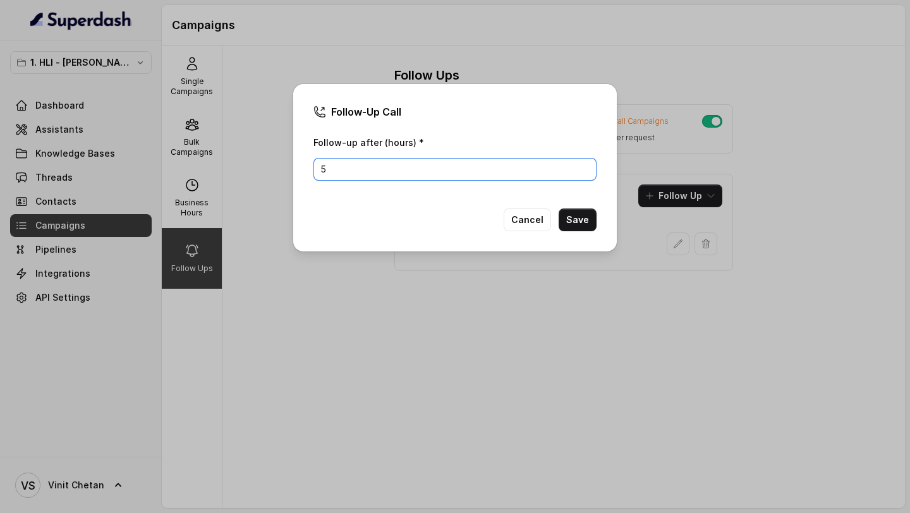
drag, startPoint x: 341, startPoint y: 173, endPoint x: 252, endPoint y: 173, distance: 89.1
click at [252, 173] on div "Follow-Up Call Follow-up after (hours) * 5 Cancel Save" at bounding box center [455, 256] width 910 height 513
type input "3"
click at [575, 222] on button "Save" at bounding box center [578, 220] width 38 height 23
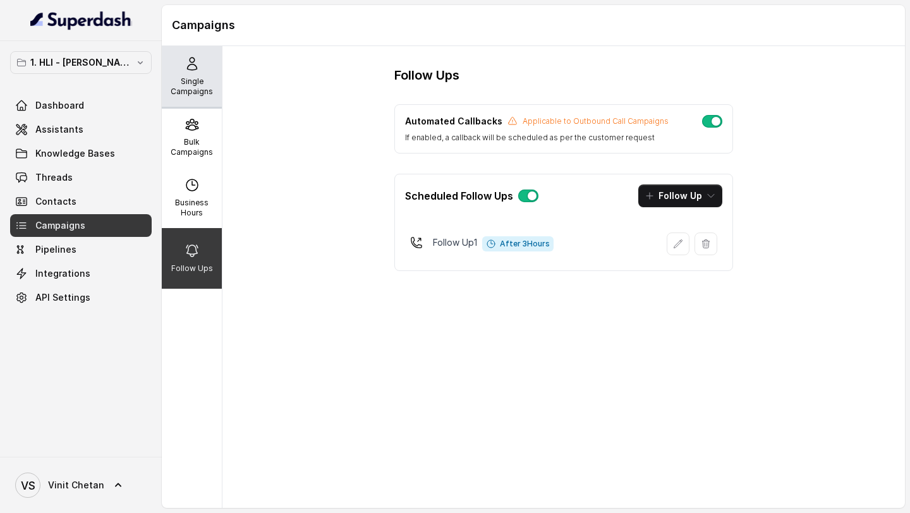
click at [192, 66] on icon at bounding box center [192, 63] width 15 height 15
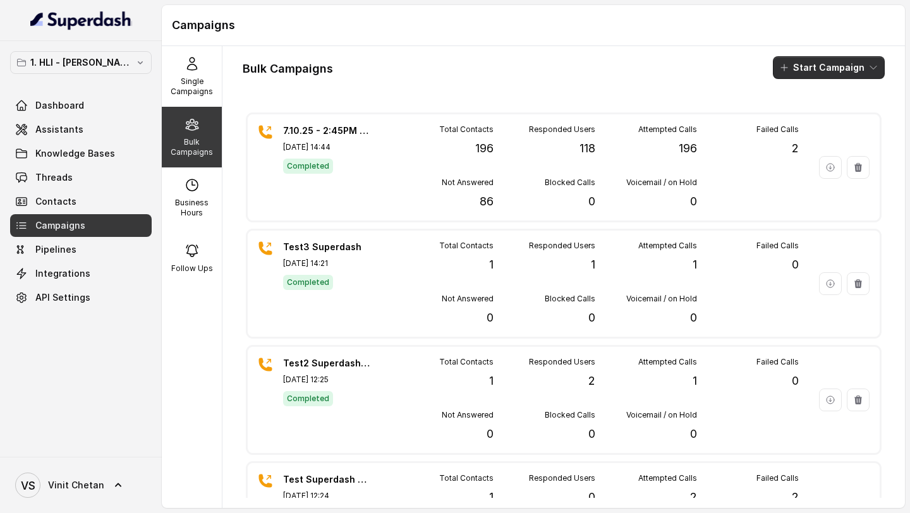
click at [826, 69] on button "Start Campaign" at bounding box center [829, 67] width 112 height 23
click at [811, 122] on p "Call" at bounding box center [806, 117] width 15 height 13
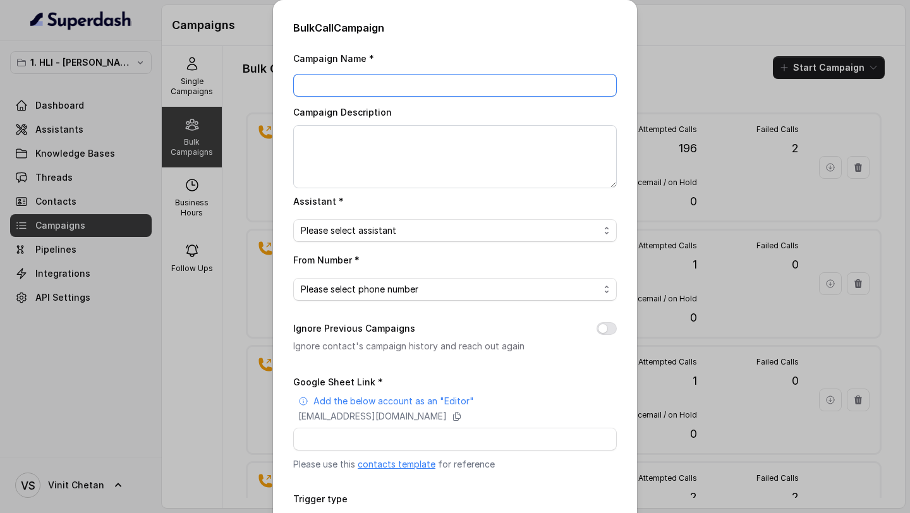
click at [379, 90] on input "Campaign Name *" at bounding box center [455, 85] width 324 height 23
paste input "[Followup] 7.10.25 - 5PM & 8PM - Followup for 9.10.25 Webinar"
type input "[Followup] 7.10.25 - 5PM & 8PM - Followup for 9.10.25 Webinar"
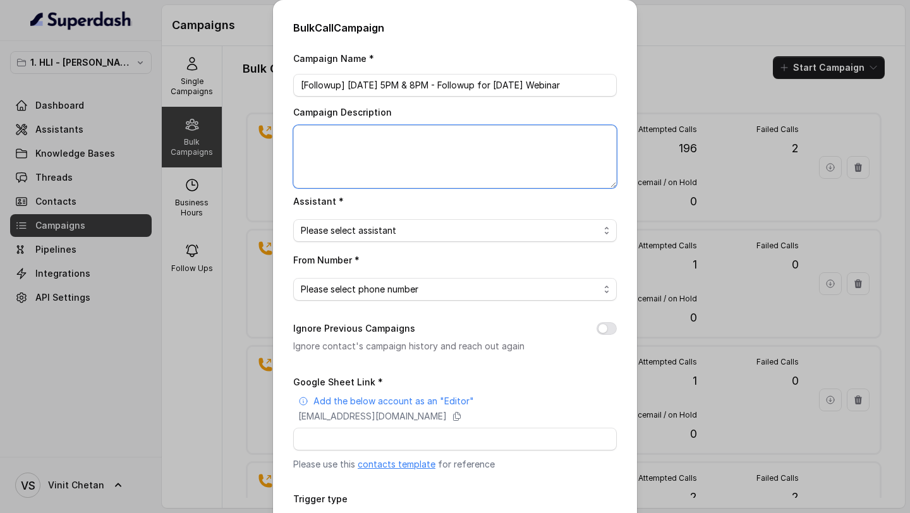
click at [377, 159] on textarea "Campaign Description" at bounding box center [455, 156] width 324 height 63
paste textarea "[Followup] 7.10.25 - 5PM & 8PM - Followup for 9.10.25 Webinar"
type textarea "[Followup] 7.10.25 - 5PM & 8PM - Followup for 9.10.25 Webinar"
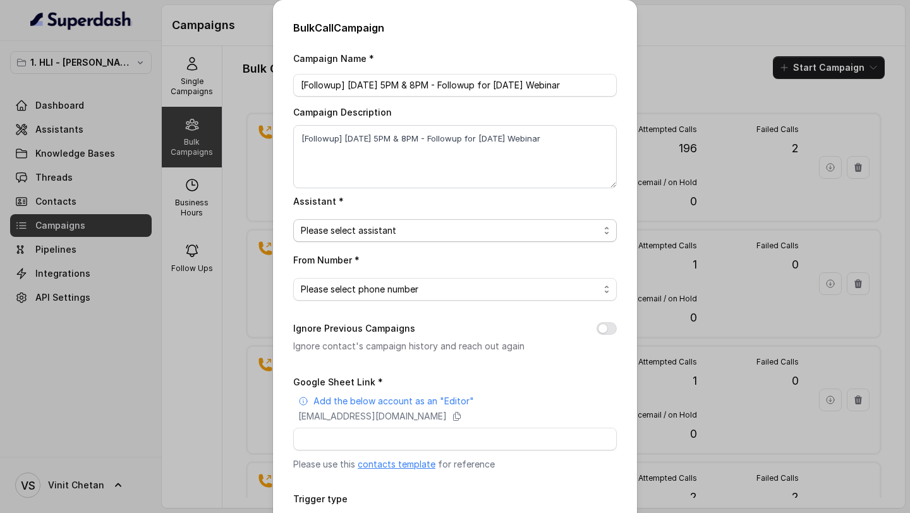
click at [362, 233] on span "Please select assistant" at bounding box center [450, 230] width 298 height 15
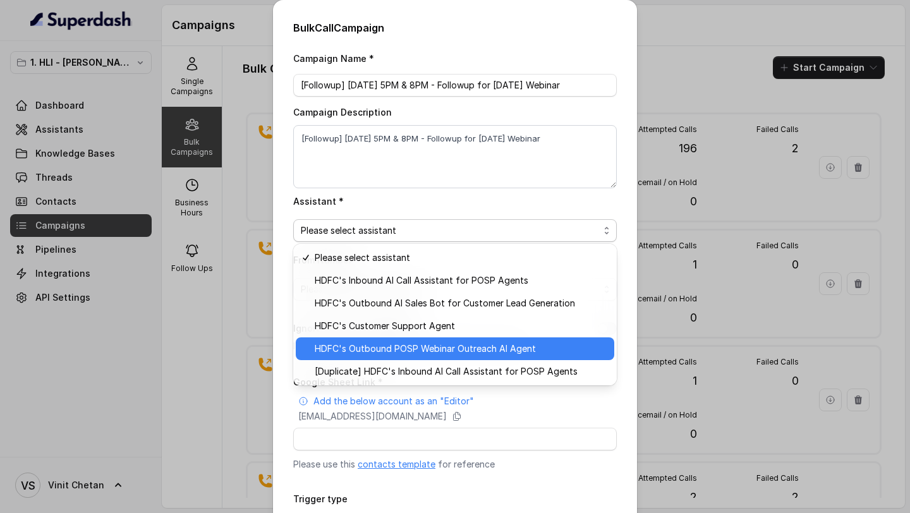
click at [369, 348] on span "HDFC's Outbound POSP Webinar Outreach AI Agent" at bounding box center [461, 348] width 292 height 15
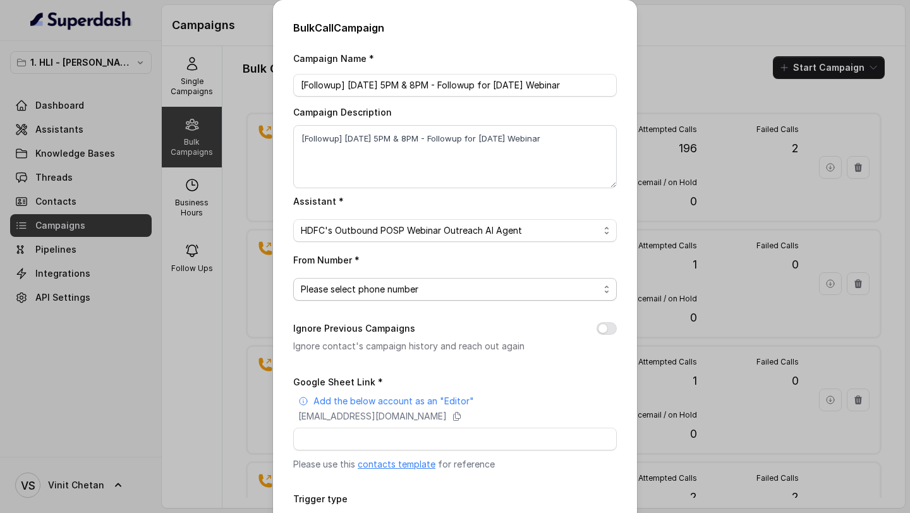
click at [391, 284] on span "Please select phone number" at bounding box center [450, 289] width 298 height 15
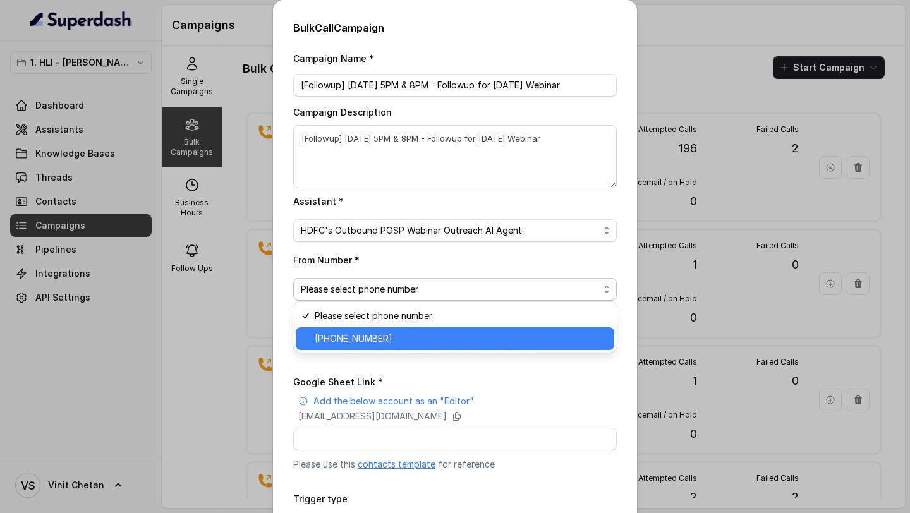
click at [393, 336] on span "+918035739343" at bounding box center [461, 338] width 292 height 15
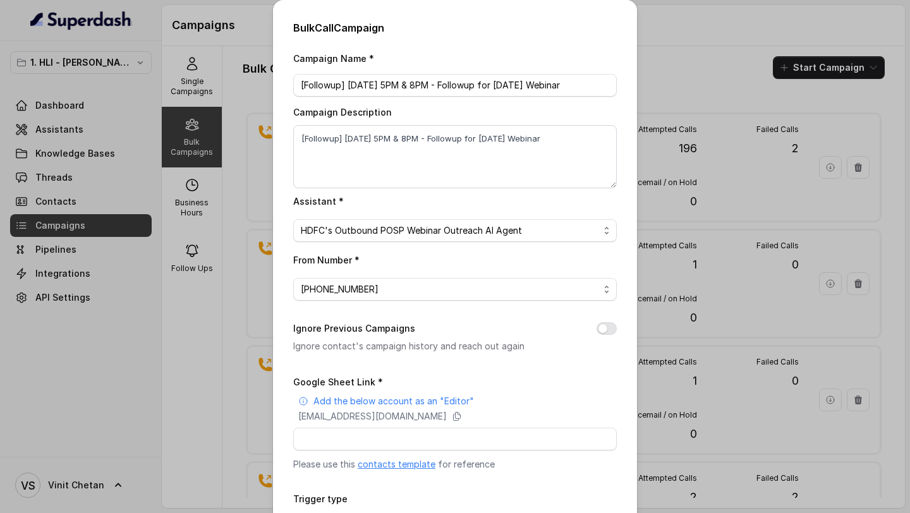
scroll to position [98, 0]
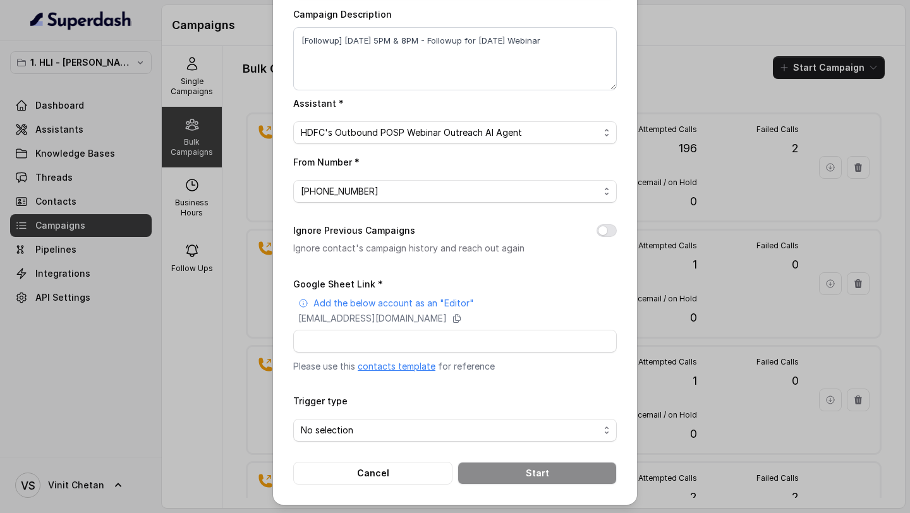
click at [183, 285] on div "Bulk Call Campaign Campaign Name * [Followup] 7.10.25 - 5PM & 8PM - Followup fo…" at bounding box center [455, 256] width 910 height 513
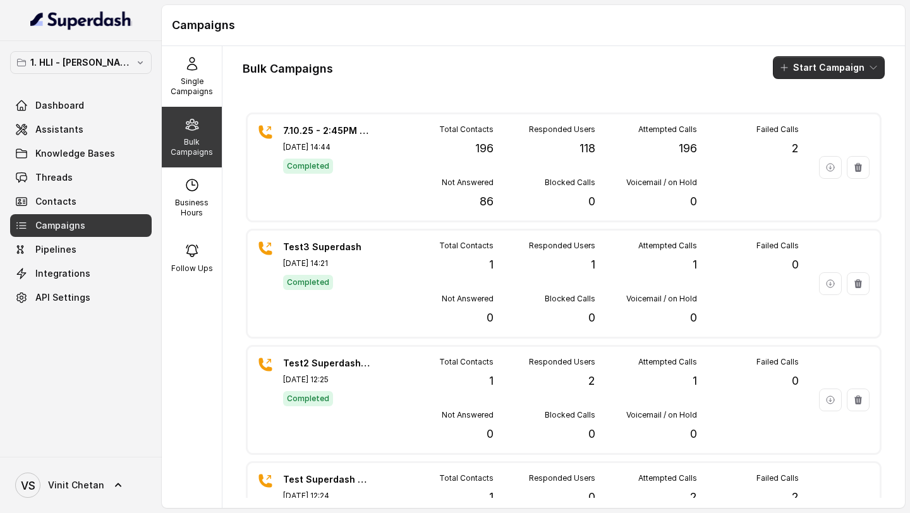
click at [841, 71] on button "Start Campaign" at bounding box center [829, 67] width 112 height 23
click at [793, 114] on icon "button" at bounding box center [787, 117] width 13 height 13
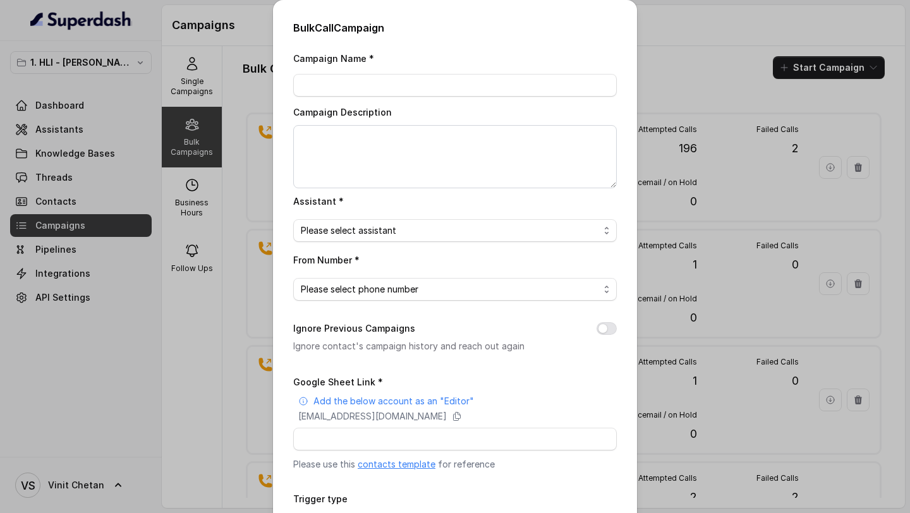
click at [353, 190] on div "Campaign Name * Campaign Description Assistant * Please select assistant From N…" at bounding box center [455, 317] width 324 height 532
click at [375, 166] on textarea "Campaign Description" at bounding box center [455, 156] width 324 height 63
paste textarea "https://docs.google.com/spreadsheets/d/1tjAB-5Z_abF-PV-rKXmLYqlLhmCO3zNmwNrafs-…"
type textarea "https://docs.google.com/spreadsheets/d/1tjAB-5Z_abF-PV-rKXmLYqlLhmCO3zNmwNrafs-…"
click at [771, 159] on div "Bulk Call Campaign Campaign Name * Campaign Description Assistant * Please sele…" at bounding box center [455, 256] width 910 height 513
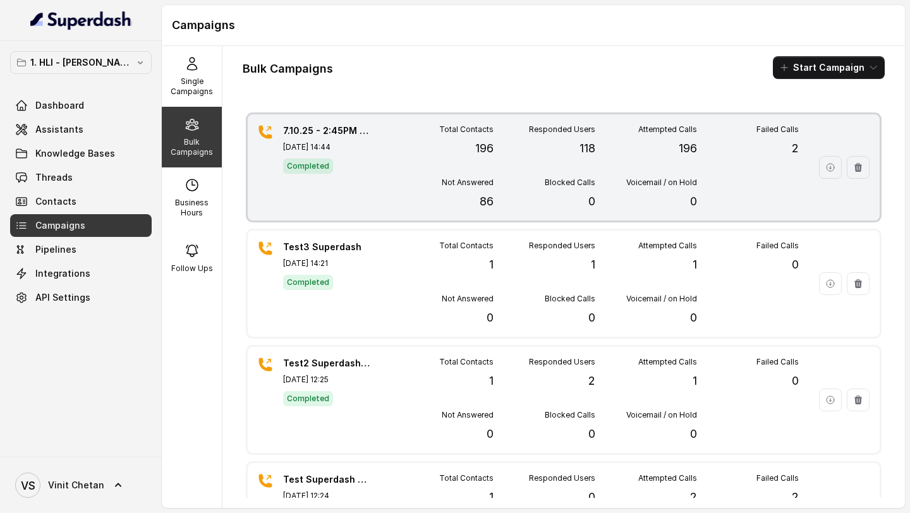
click at [408, 155] on div "Total Contacts 196" at bounding box center [443, 141] width 102 height 33
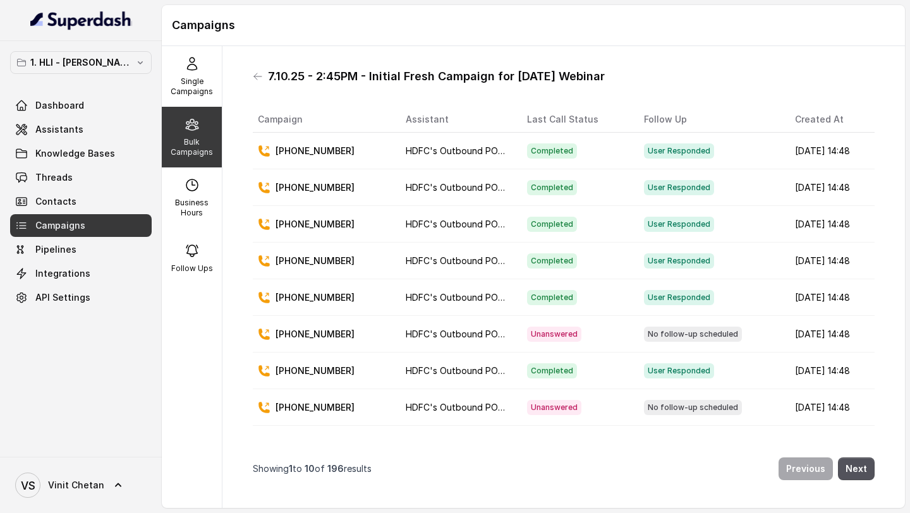
drag, startPoint x: 267, startPoint y: 74, endPoint x: 604, endPoint y: 84, distance: 336.4
click at [604, 84] on div "7.10.25 - 2:45PM - Initial Fresh Campaign for [DATE] Webinar" at bounding box center [564, 76] width 622 height 20
copy h1 "7.10.25 - 2:45PM - Initial Fresh Campaign for [DATE] Webinar"
click at [260, 79] on icon at bounding box center [258, 76] width 10 height 10
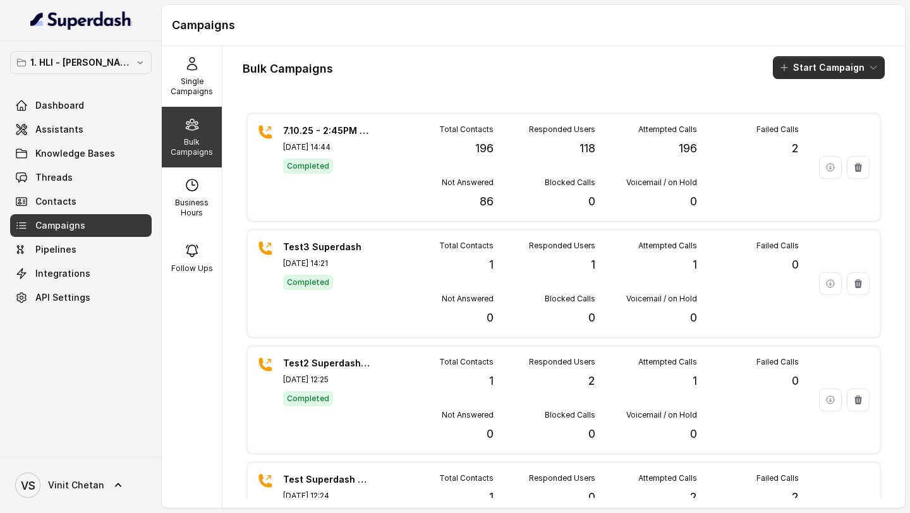
click at [831, 71] on button "Start Campaign" at bounding box center [829, 67] width 112 height 23
click at [788, 113] on icon "button" at bounding box center [787, 117] width 13 height 13
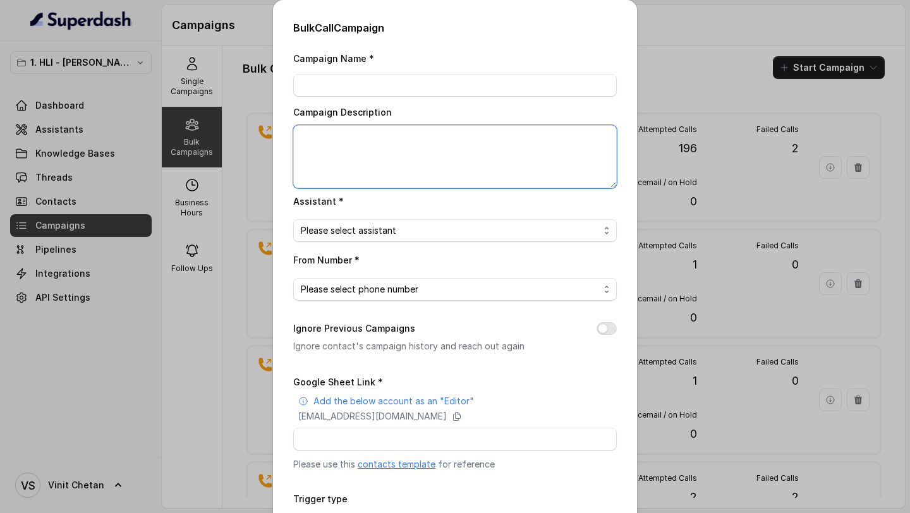
click at [301, 136] on textarea "Campaign Description" at bounding box center [455, 156] width 324 height 63
click at [231, 140] on div "Bulk Call Campaign Campaign Name * Campaign Description Assistant * Please sele…" at bounding box center [455, 256] width 910 height 513
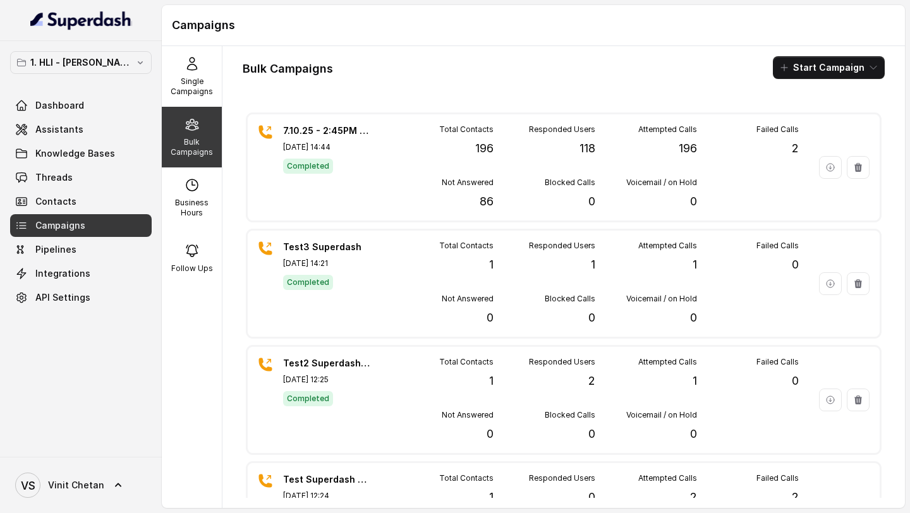
click at [835, 78] on button "Start Campaign" at bounding box center [829, 67] width 112 height 23
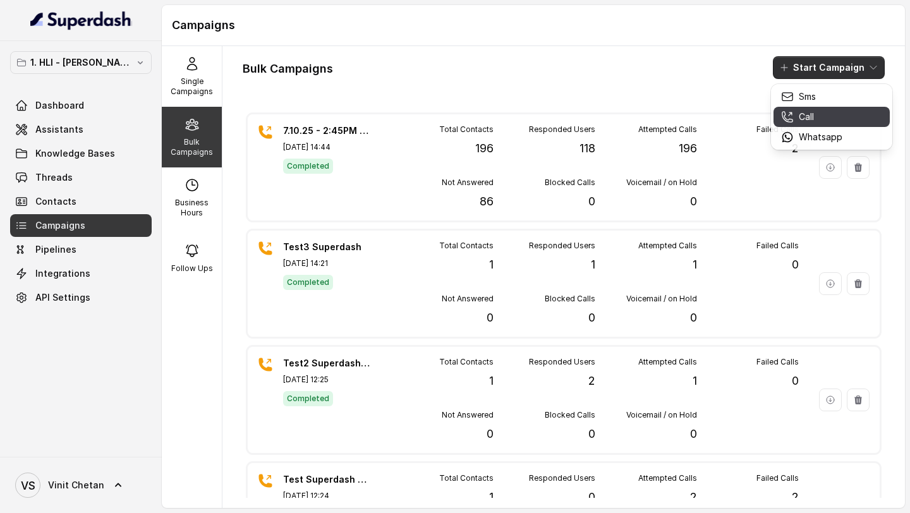
click at [808, 109] on button "Call" at bounding box center [832, 117] width 116 height 20
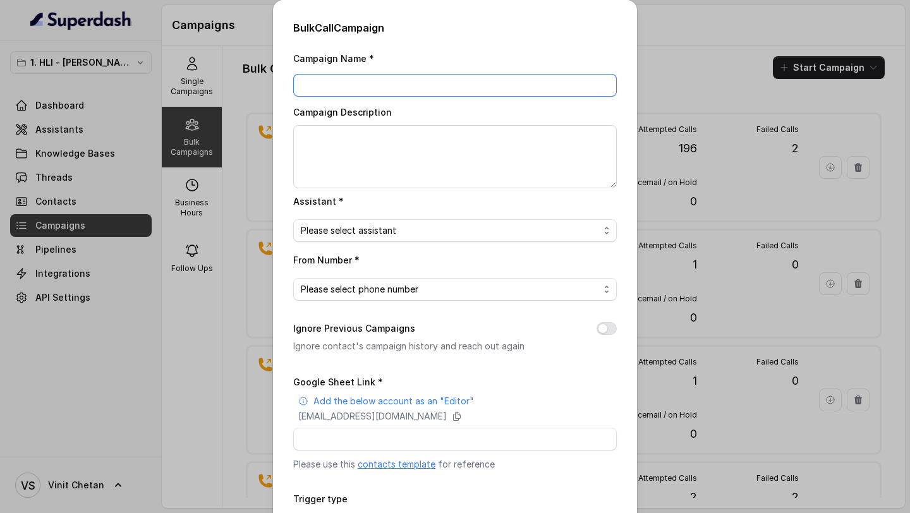
click at [422, 84] on input "Campaign Name *" at bounding box center [455, 85] width 324 height 23
paste input "7.10.25 - 2:45PM - Initial Fresh Campaign for [DATE] Webinar"
click at [299, 86] on input "7.10.25 - 2:45PM - Initial Fresh Campaign for [DATE] Webinar" at bounding box center [455, 85] width 324 height 23
drag, startPoint x: 391, startPoint y: 85, endPoint x: 409, endPoint y: 85, distance: 17.7
click at [409, 85] on input "[Followup] - 7.10.25 - 2:45PM - Initial Fresh Campaign for 9.10.25 Webinar" at bounding box center [455, 85] width 324 height 23
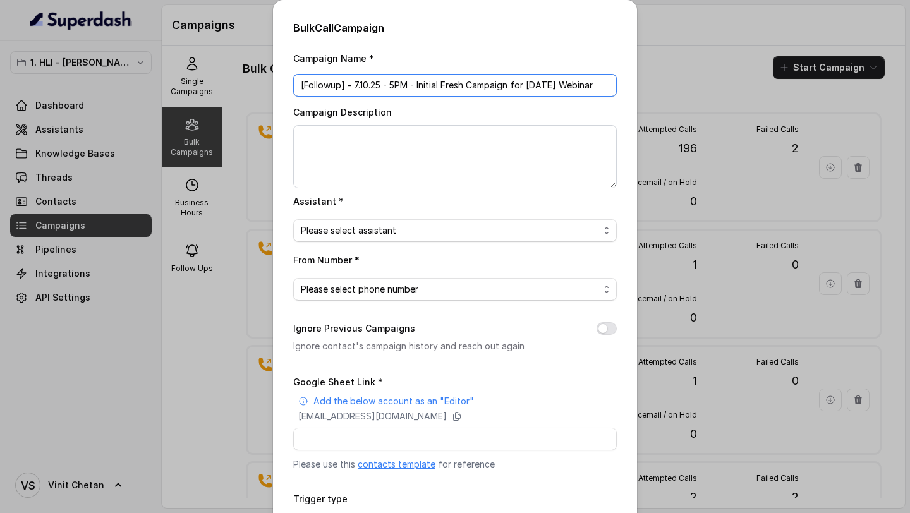
click at [414, 86] on input "[Followup] - 7.10.25 - 5PM - Initial Fresh Campaign for 9.10.25 Webinar" at bounding box center [455, 85] width 324 height 23
click at [456, 88] on input "[Followup] - 7.10.25 - 5PM & 8PM - Initial Fresh Campaign for 9.10.25 Webinar" at bounding box center [455, 85] width 324 height 23
drag, startPoint x: 456, startPoint y: 88, endPoint x: 543, endPoint y: 88, distance: 87.2
click at [543, 88] on input "[Followup] - 7.10.25 - 5PM & 8PM - Initial Fresh Campaign for 9.10.25 Webinar" at bounding box center [455, 85] width 324 height 23
type input "[Followup] - [DATE] 5PM & 8PM - 9.10.25 Webinar"
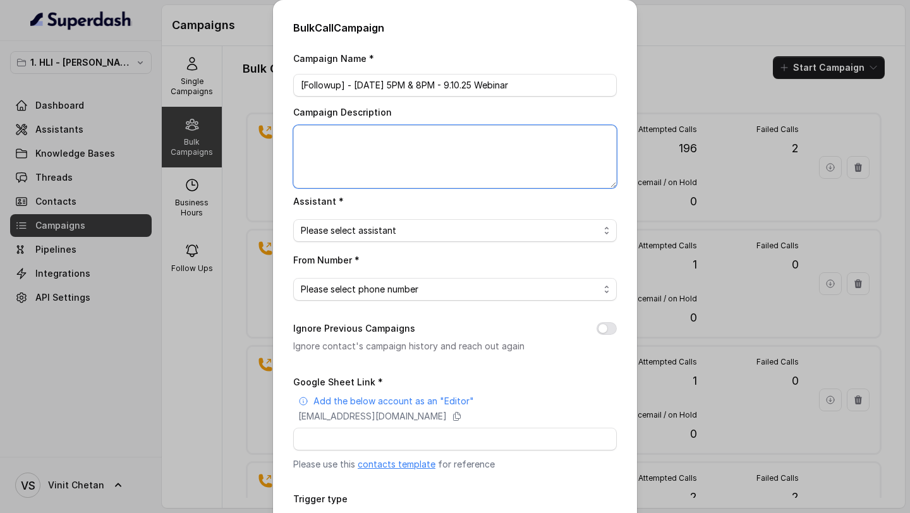
click at [414, 149] on textarea "Campaign Description" at bounding box center [455, 156] width 324 height 63
paste textarea "[Followup] - [DATE] 5PM & 8PM - 9.10.25 Webinar"
type textarea "[Followup] - [DATE] 5PM & 8PM - 9.10.25 Webinar"
click at [416, 231] on span "Please select assistant" at bounding box center [450, 230] width 298 height 15
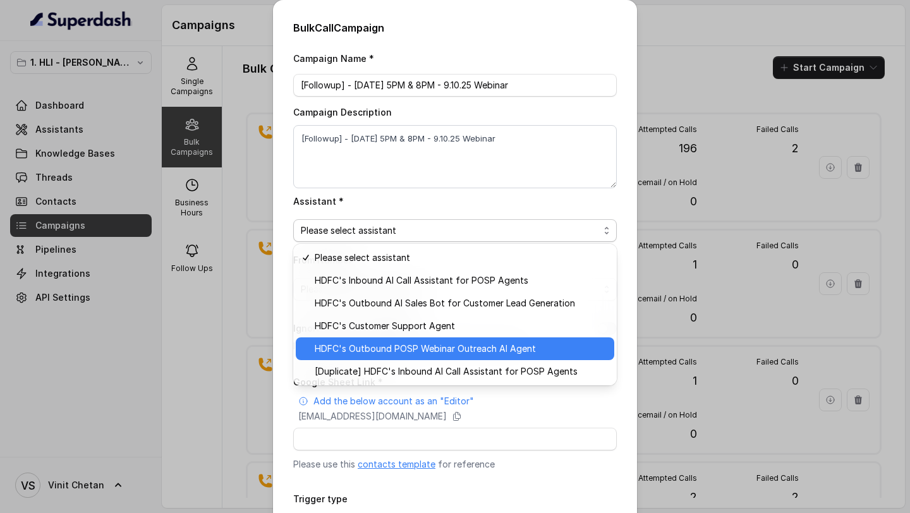
click at [413, 348] on span "HDFC's Outbound POSP Webinar Outreach AI Agent" at bounding box center [461, 348] width 292 height 15
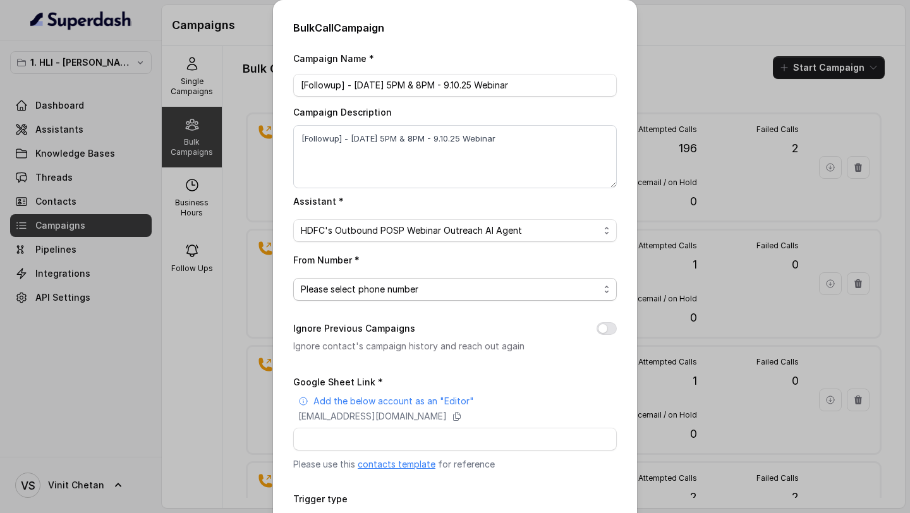
click at [436, 285] on span "Please select phone number" at bounding box center [450, 289] width 298 height 15
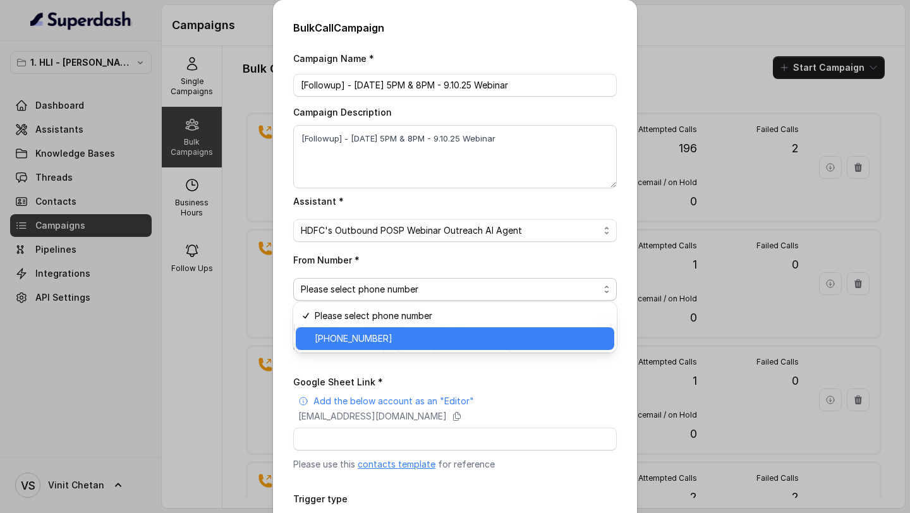
click at [415, 339] on span "+918035739343" at bounding box center [461, 338] width 292 height 15
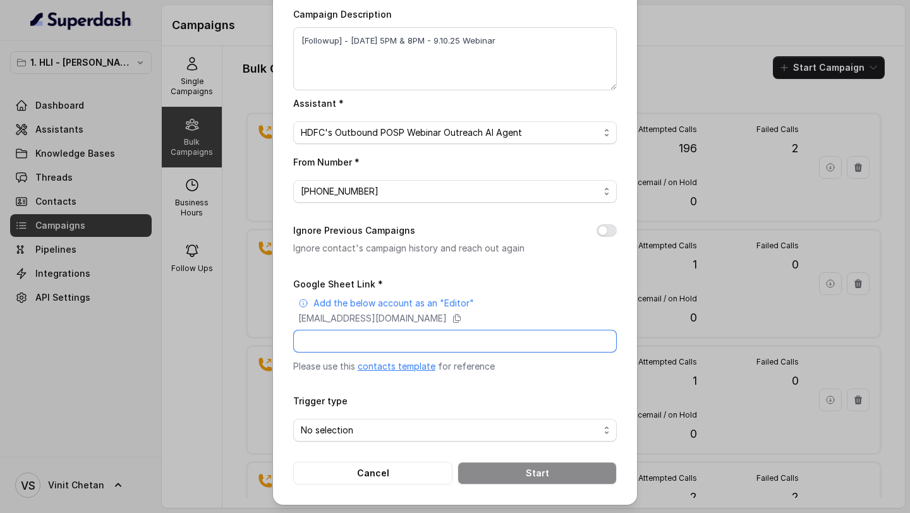
click at [372, 341] on input "Google Sheet Link *" at bounding box center [455, 341] width 324 height 23
paste input "https://docs.google.com/spreadsheets/d/1tjAB-5Z_abF-PV-rKXmLYqlLhmCO3zNmwNrafs-…"
type input "https://docs.google.com/spreadsheets/d/1tjAB-5Z_abF-PV-rKXmLYqlLhmCO3zNmwNrafs-…"
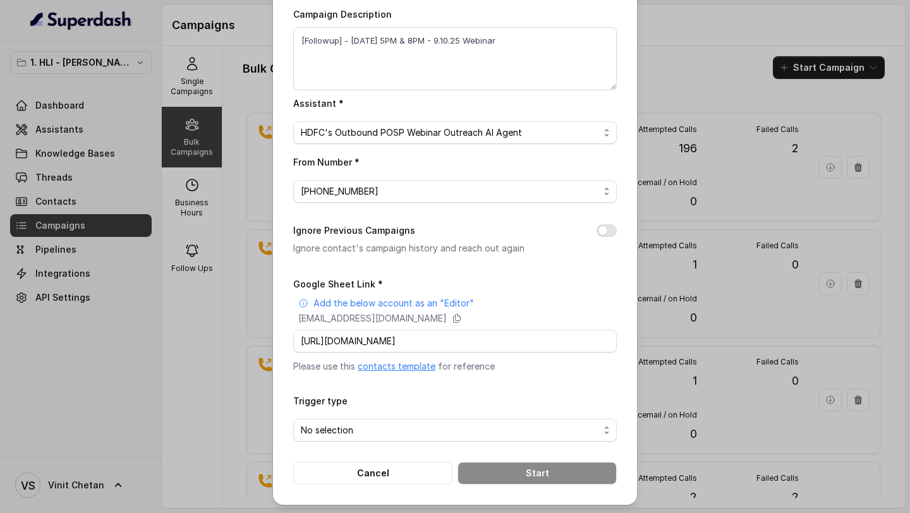
click at [356, 265] on div "Campaign Name * [Followup] - 7.10.25 - 5PM & 8PM - 9.10.25 Webinar Campaign Des…" at bounding box center [455, 219] width 324 height 532
click at [424, 432] on span "No selection" at bounding box center [450, 430] width 298 height 15
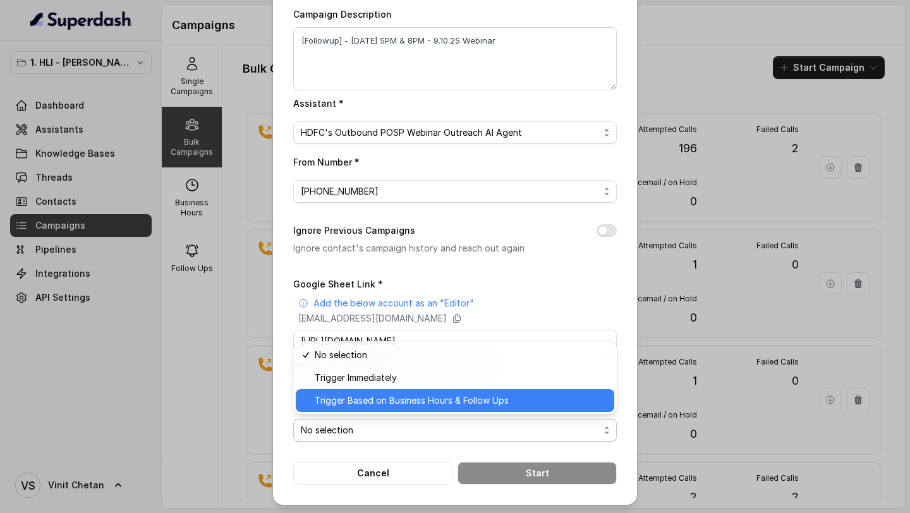
click at [430, 397] on span "Trigger Based on Business Hours & Follow Ups" at bounding box center [461, 400] width 292 height 15
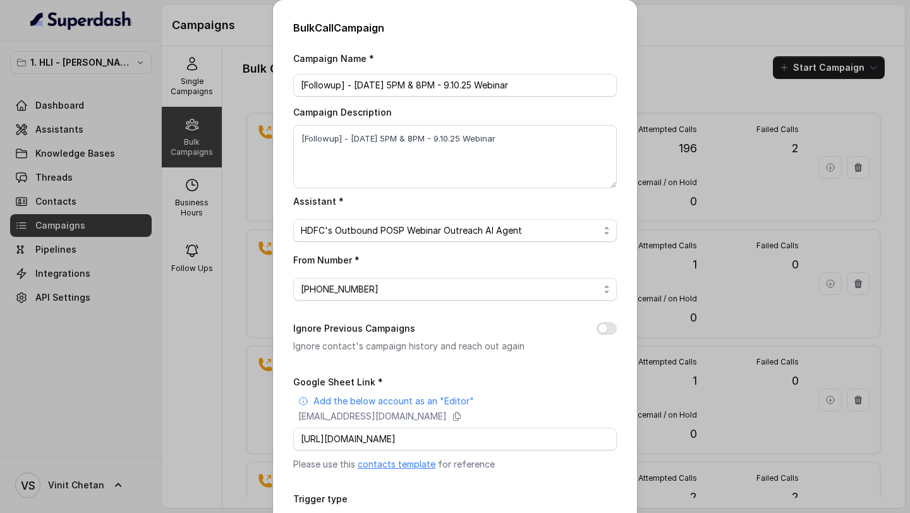
scroll to position [98, 0]
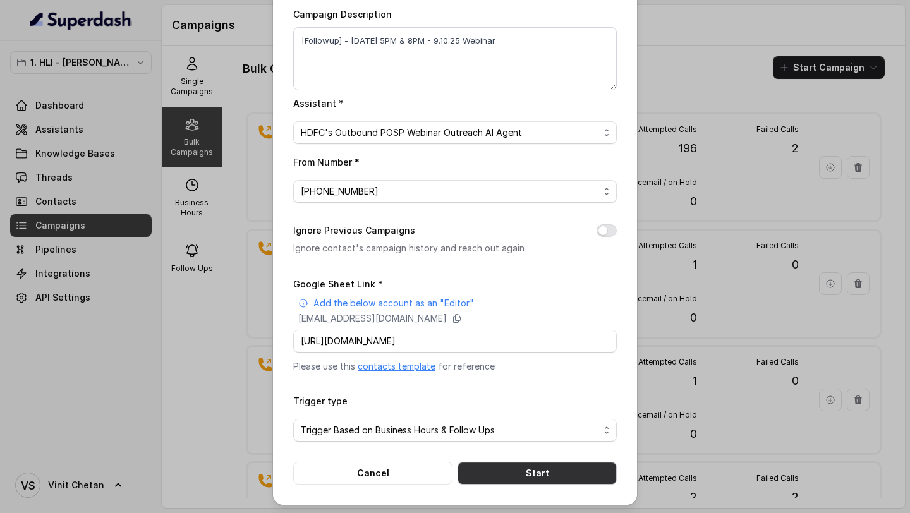
click at [535, 472] on button "Start" at bounding box center [537, 473] width 159 height 23
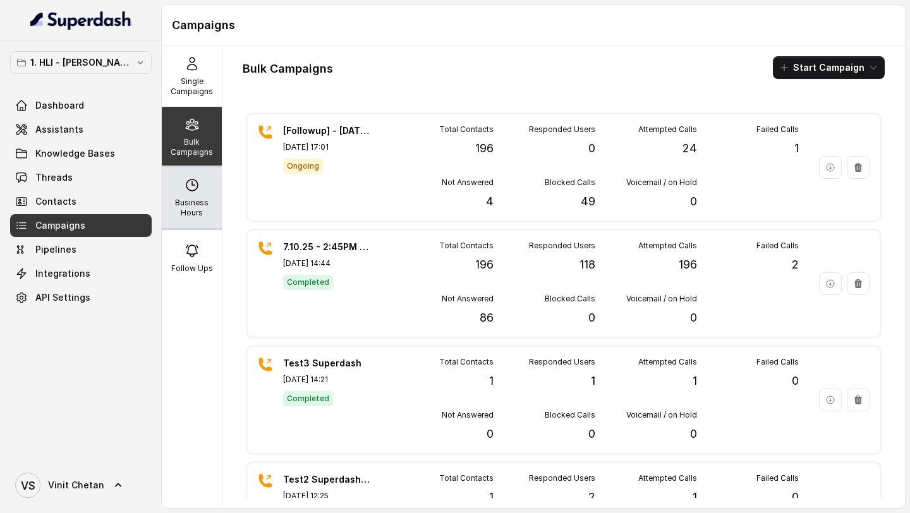
click at [207, 207] on p "Business Hours" at bounding box center [192, 208] width 50 height 20
select select "[GEOGRAPHIC_DATA]/[GEOGRAPHIC_DATA]"
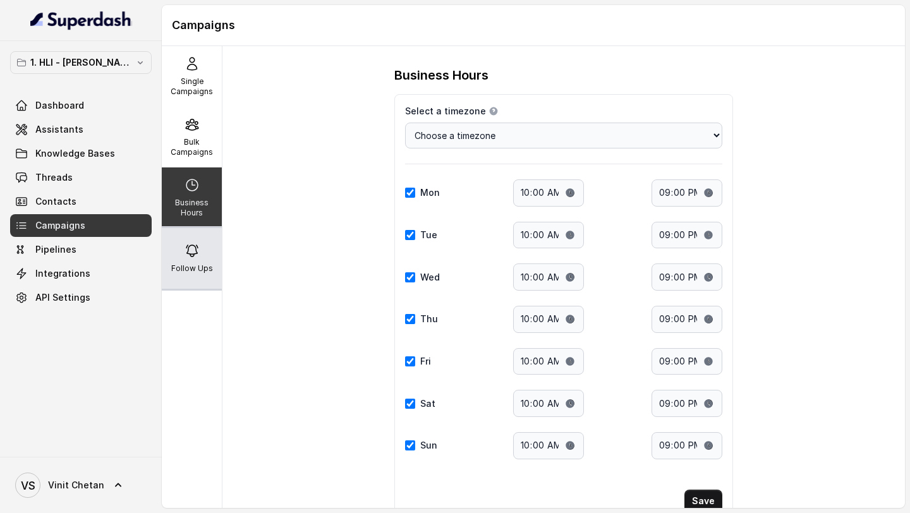
click at [200, 257] on div "Follow Ups" at bounding box center [192, 258] width 60 height 61
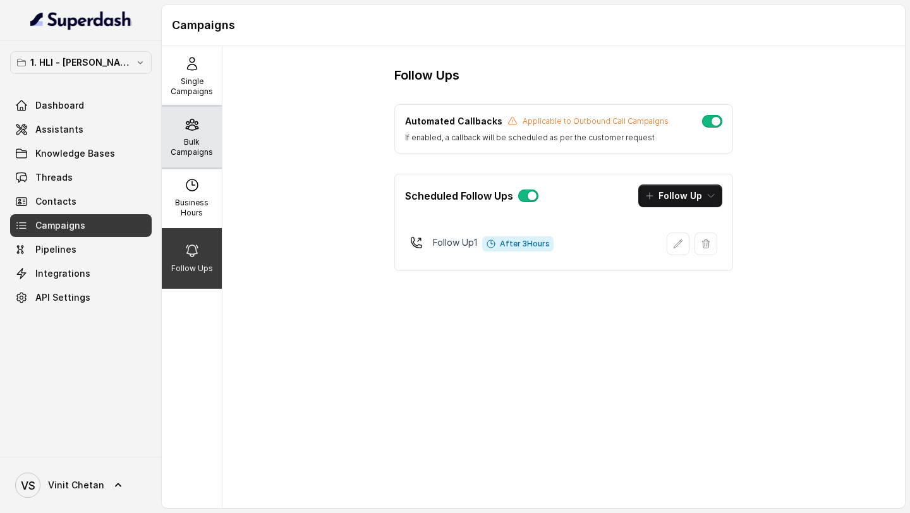
click at [198, 144] on p "Bulk Campaigns" at bounding box center [192, 147] width 50 height 20
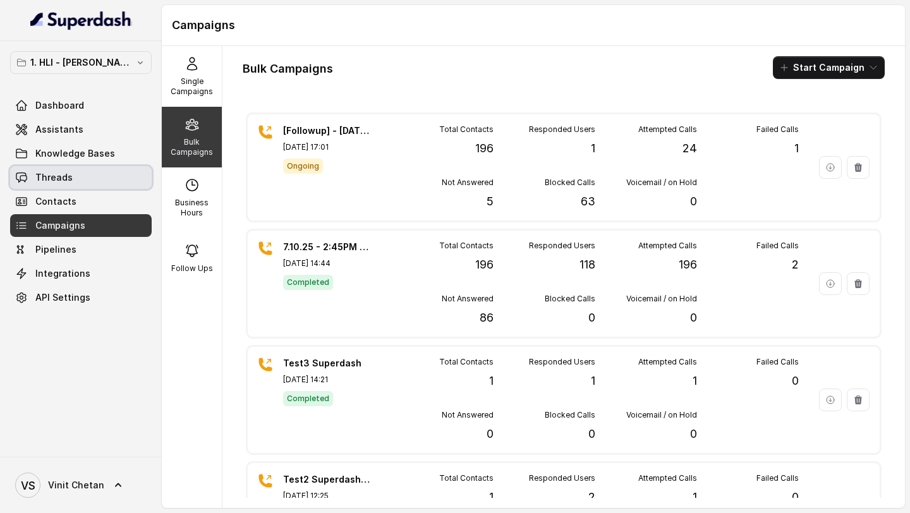
click at [75, 172] on link "Threads" at bounding box center [81, 177] width 142 height 23
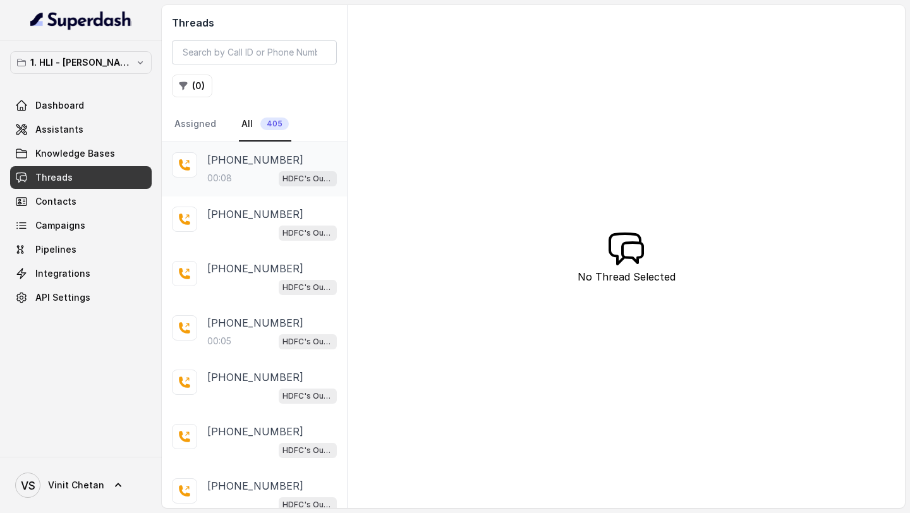
click at [268, 173] on div "00:08 HDFC's Outbound POSP Webinar Outreach AI Agent" at bounding box center [272, 178] width 130 height 16
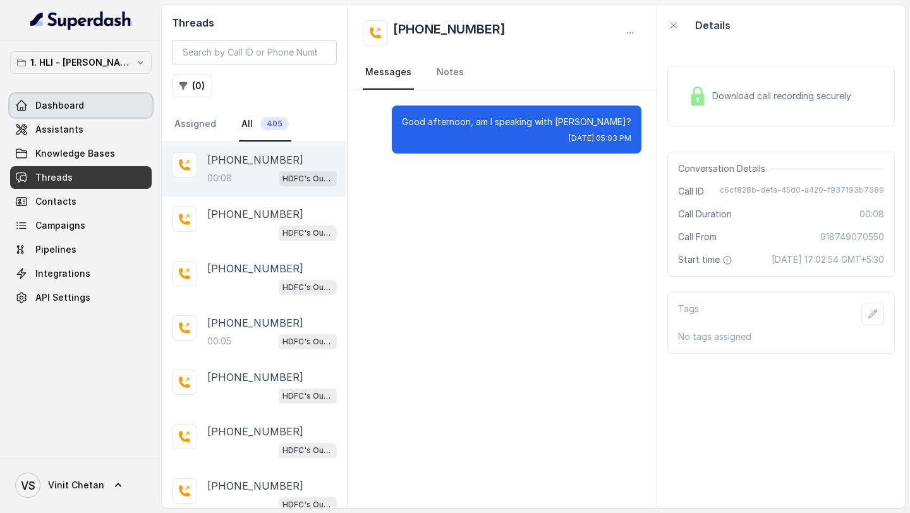
click at [80, 102] on span "Dashboard" at bounding box center [59, 105] width 49 height 13
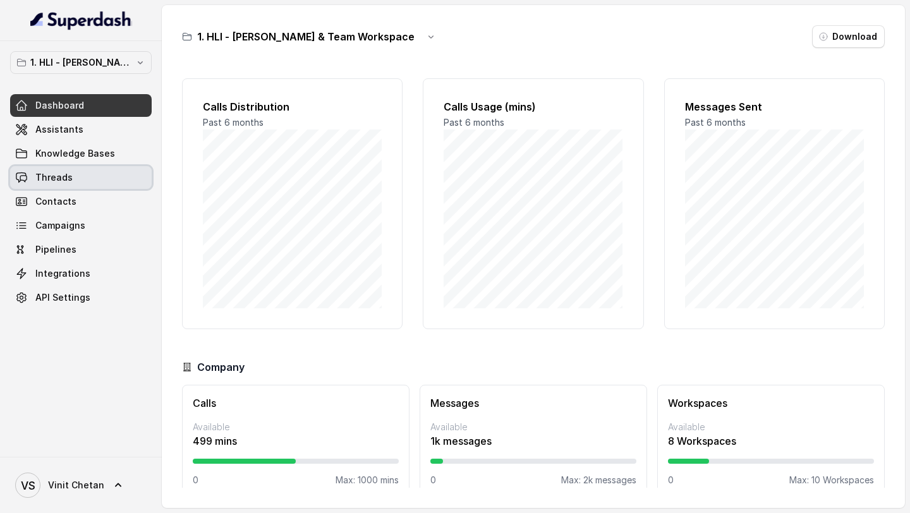
click at [30, 181] on link "Threads" at bounding box center [81, 177] width 142 height 23
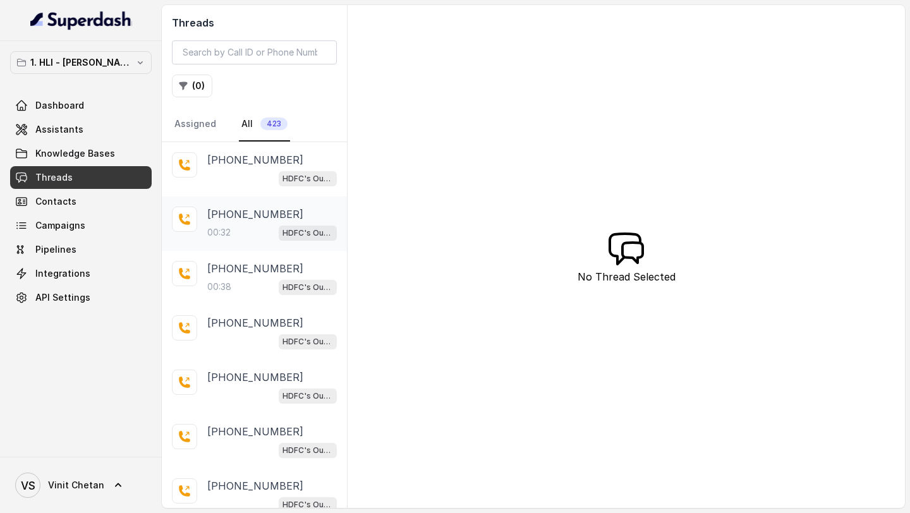
click at [254, 226] on div "00:32 HDFC's Outbound POSP Webinar Outreach AI Agent" at bounding box center [272, 232] width 130 height 16
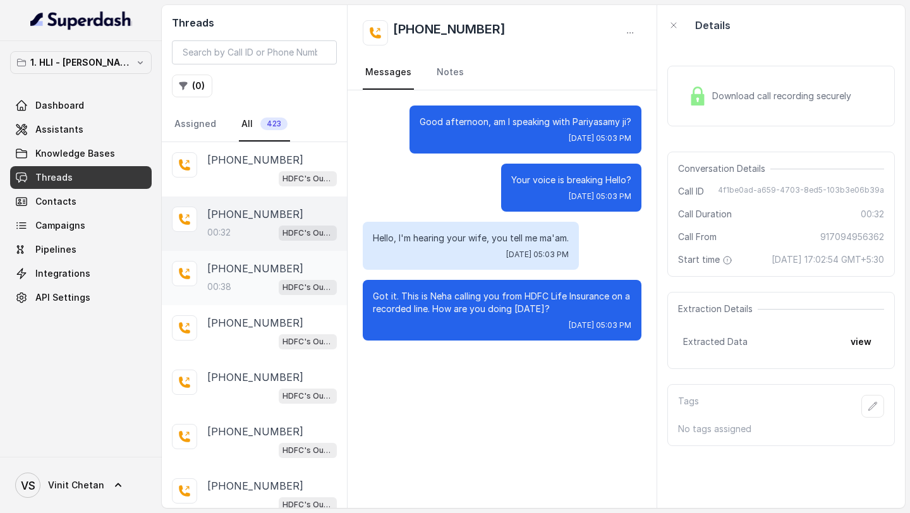
click at [286, 265] on div "+919777941094" at bounding box center [272, 268] width 130 height 15
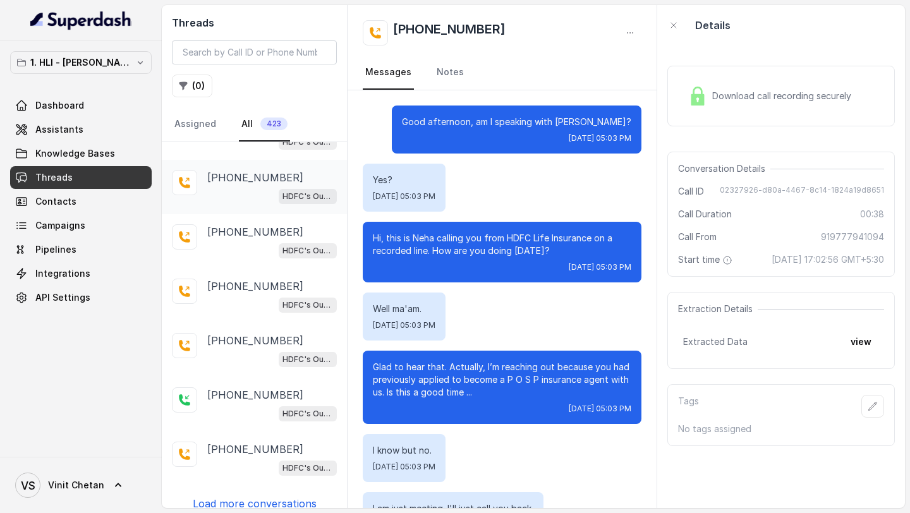
scroll to position [200, 0]
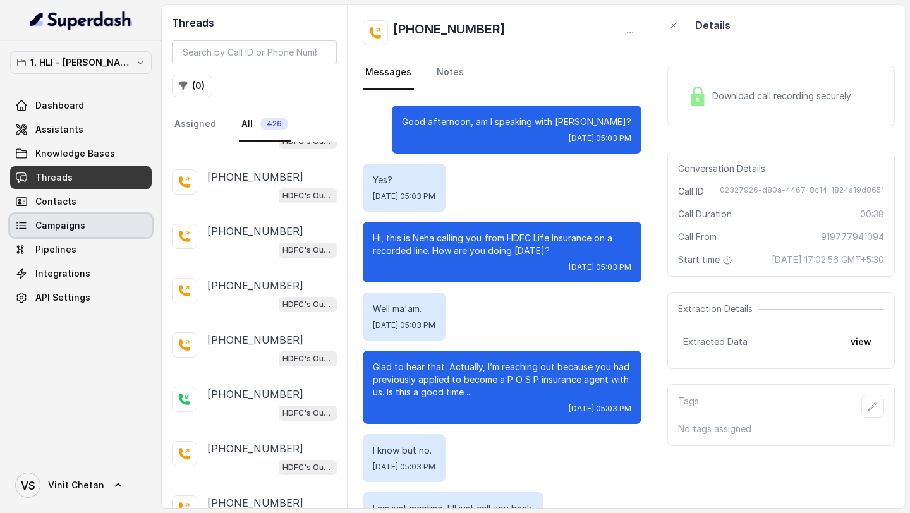
click at [85, 231] on link "Campaigns" at bounding box center [81, 225] width 142 height 23
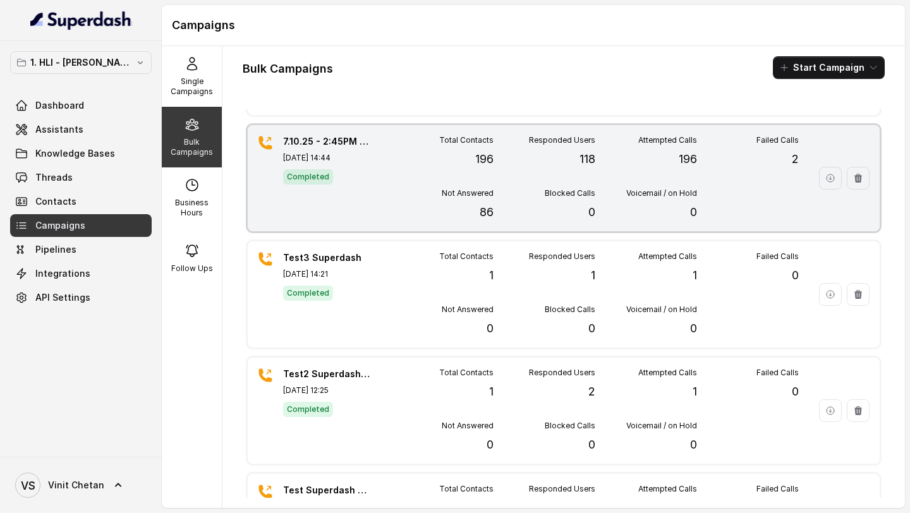
scroll to position [193, 0]
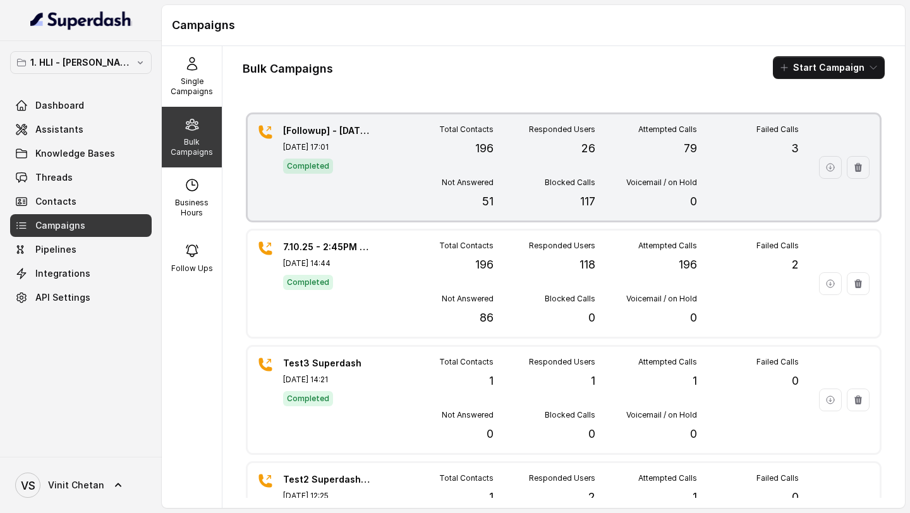
click at [429, 169] on div "Total Contacts 196 Responded Users 26 Attempted Calls 79 Failed Calls 3 Not Ans…" at bounding box center [595, 168] width 407 height 86
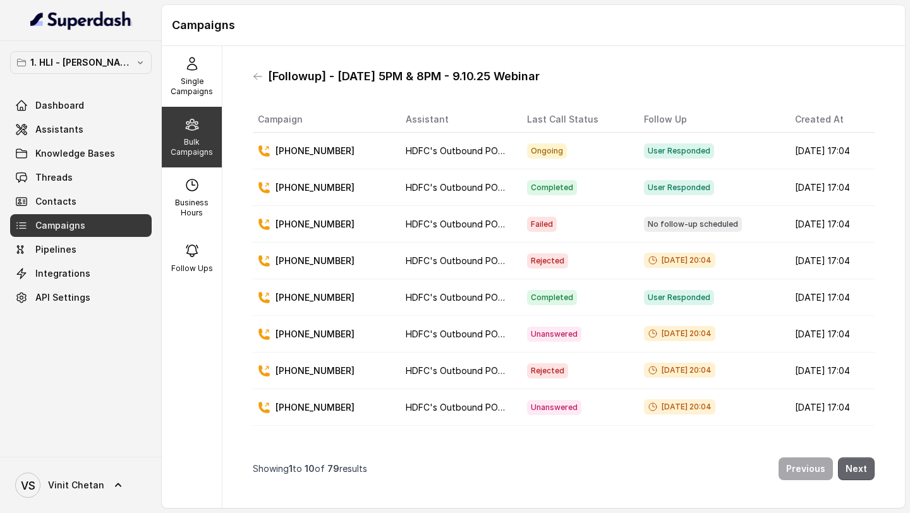
click at [854, 475] on button "Next" at bounding box center [856, 469] width 37 height 23
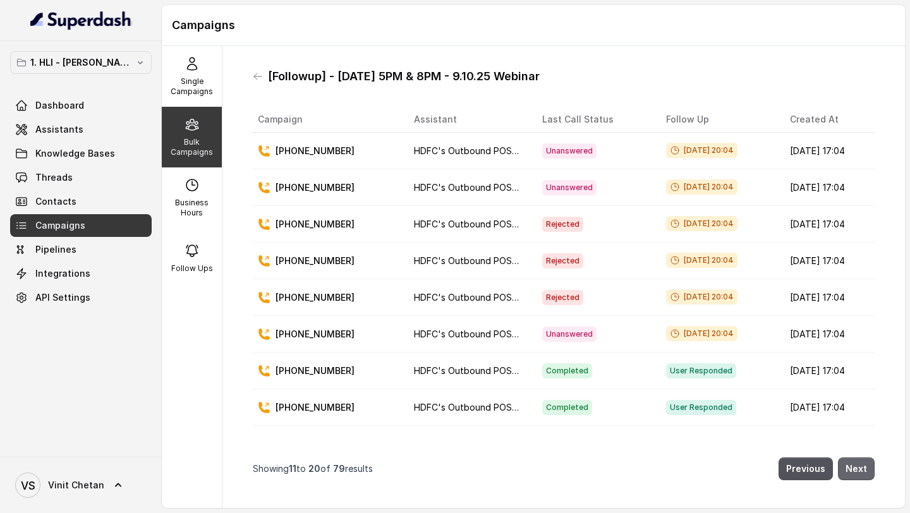
click at [854, 475] on button "Next" at bounding box center [856, 469] width 37 height 23
click at [870, 469] on button "Next" at bounding box center [856, 469] width 37 height 23
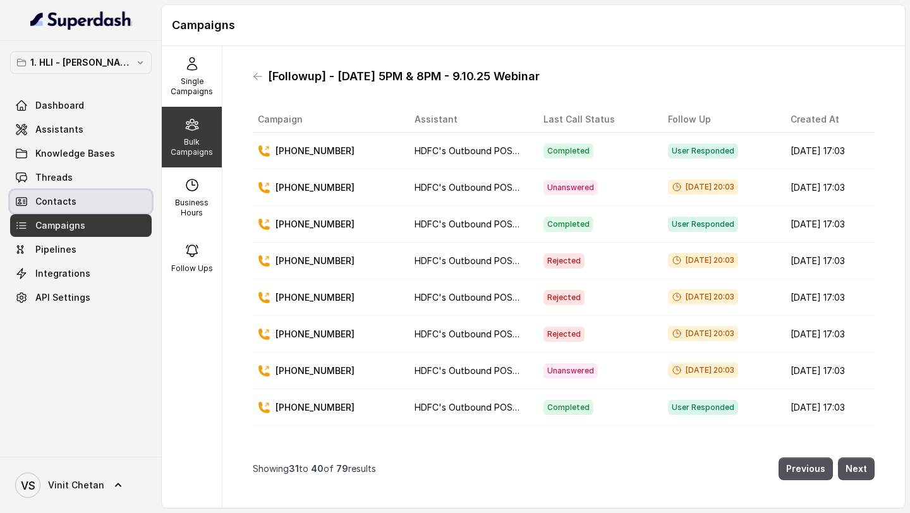
click at [47, 183] on span "Threads" at bounding box center [53, 177] width 37 height 13
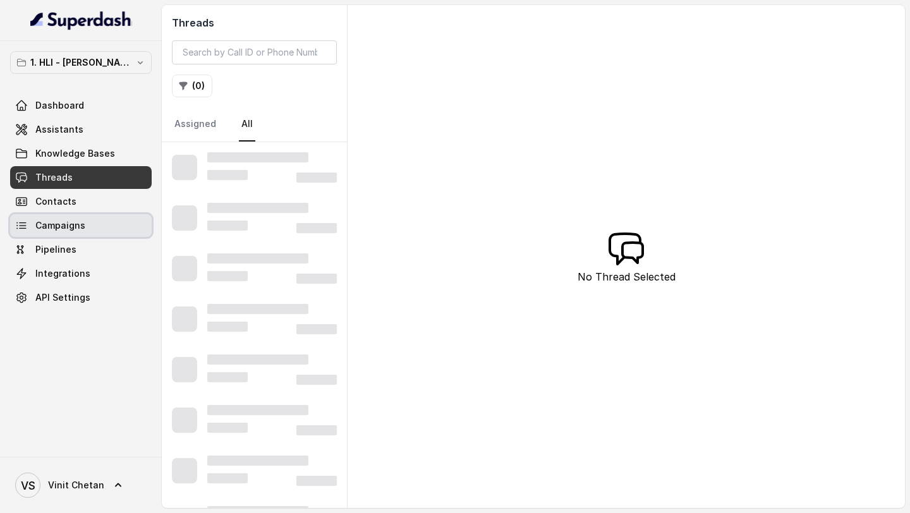
click at [80, 226] on span "Campaigns" at bounding box center [60, 225] width 50 height 13
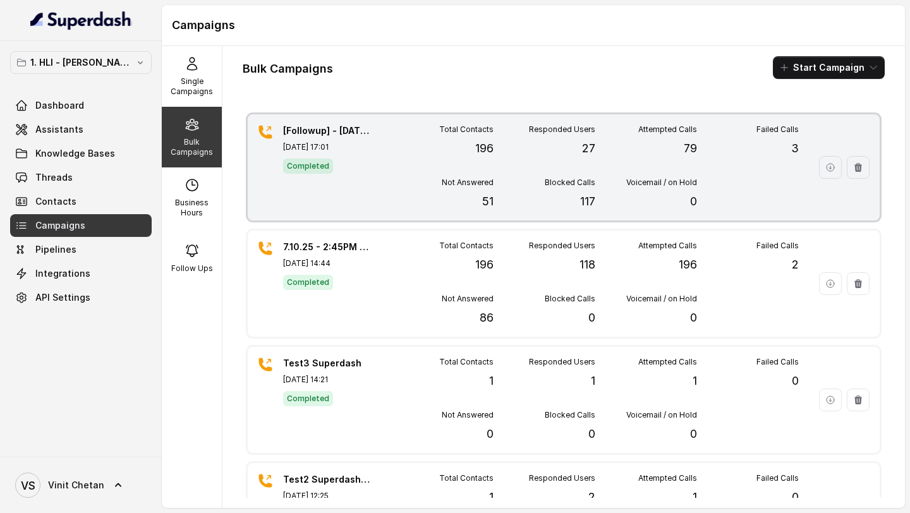
click at [359, 178] on div "[Followup] - [DATE] 5PM & 8PM - 9.10.25 Webinar [DATE] 17:01 Completed" at bounding box center [327, 168] width 88 height 86
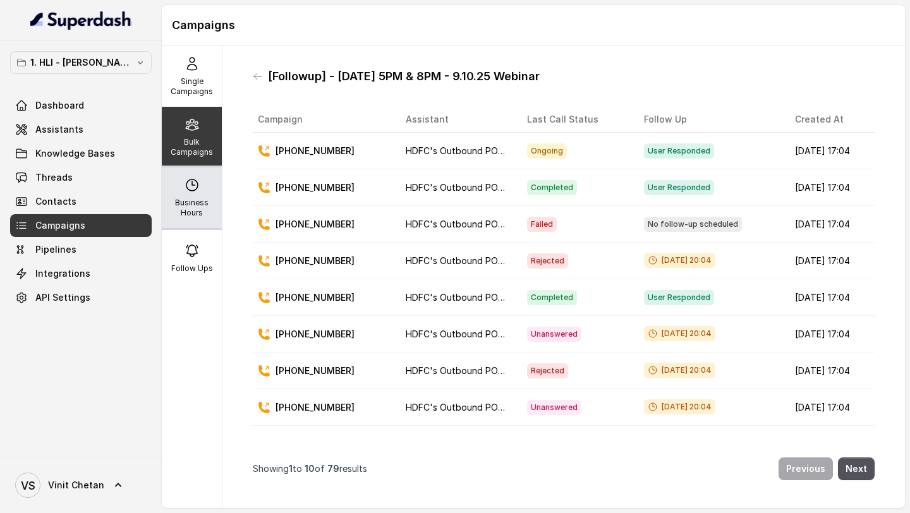
click at [202, 181] on div "Business Hours" at bounding box center [192, 197] width 60 height 61
select select "[GEOGRAPHIC_DATA]/[GEOGRAPHIC_DATA]"
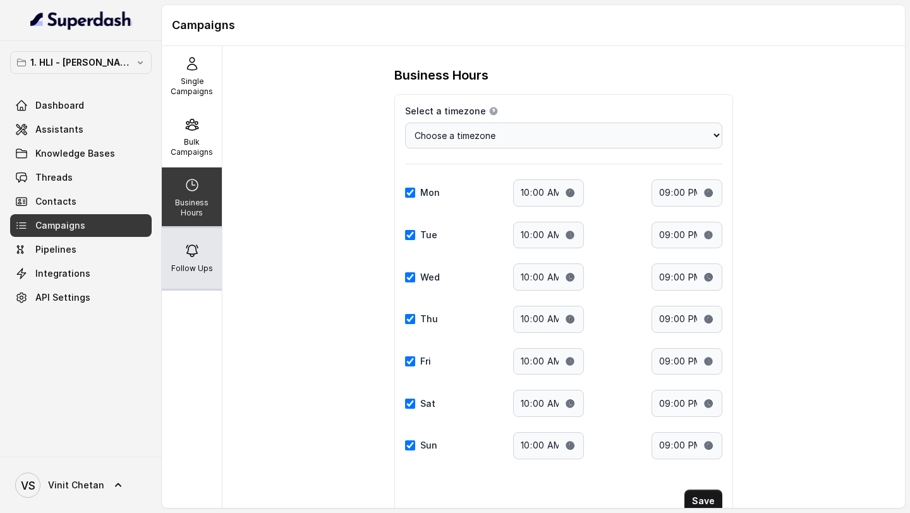
click at [195, 237] on div "Follow Ups" at bounding box center [192, 258] width 60 height 61
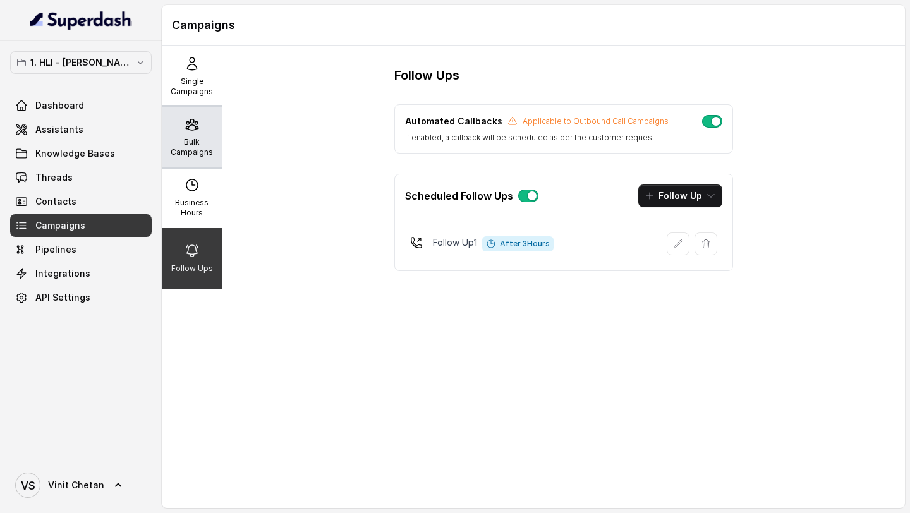
click at [195, 122] on icon at bounding box center [192, 124] width 12 height 11
